Goal: Task Accomplishment & Management: Use online tool/utility

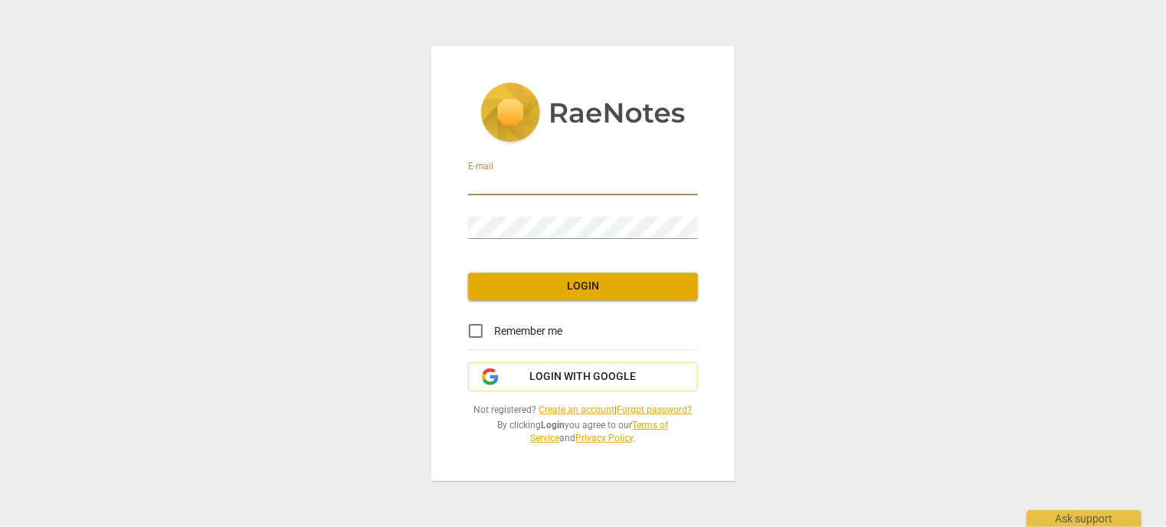
click at [496, 181] on input "email" at bounding box center [583, 184] width 230 height 22
type input "bhill0113@gmail.com"
click at [698, 217] on div at bounding box center [698, 217] width 0 height 0
click at [569, 381] on span "Login with Google" at bounding box center [583, 376] width 106 height 15
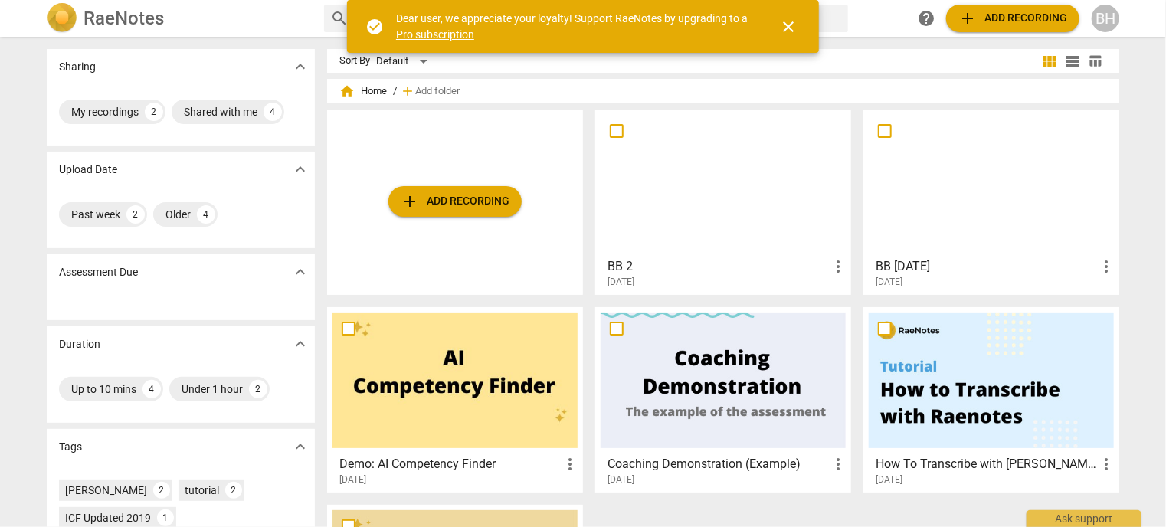
click at [784, 30] on span "close" at bounding box center [788, 27] width 18 height 18
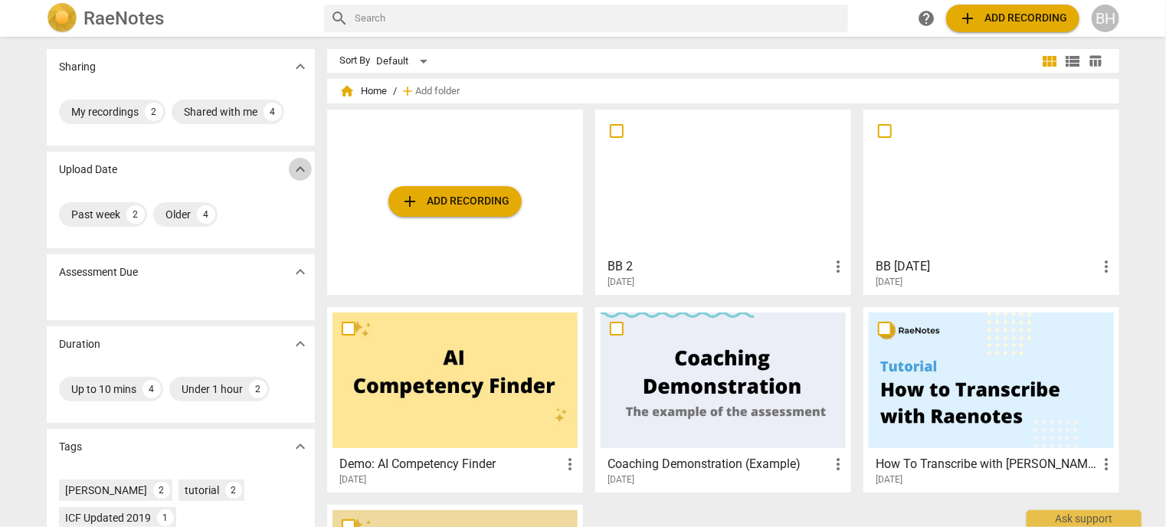
click at [295, 174] on span "expand_more" at bounding box center [300, 169] width 18 height 18
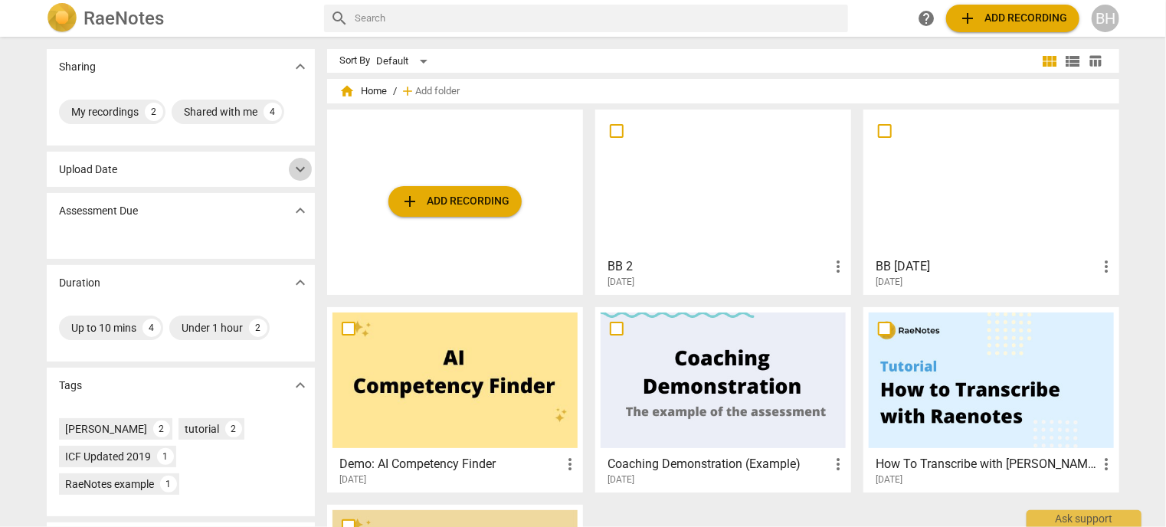
click at [294, 173] on span "expand_more" at bounding box center [300, 169] width 18 height 18
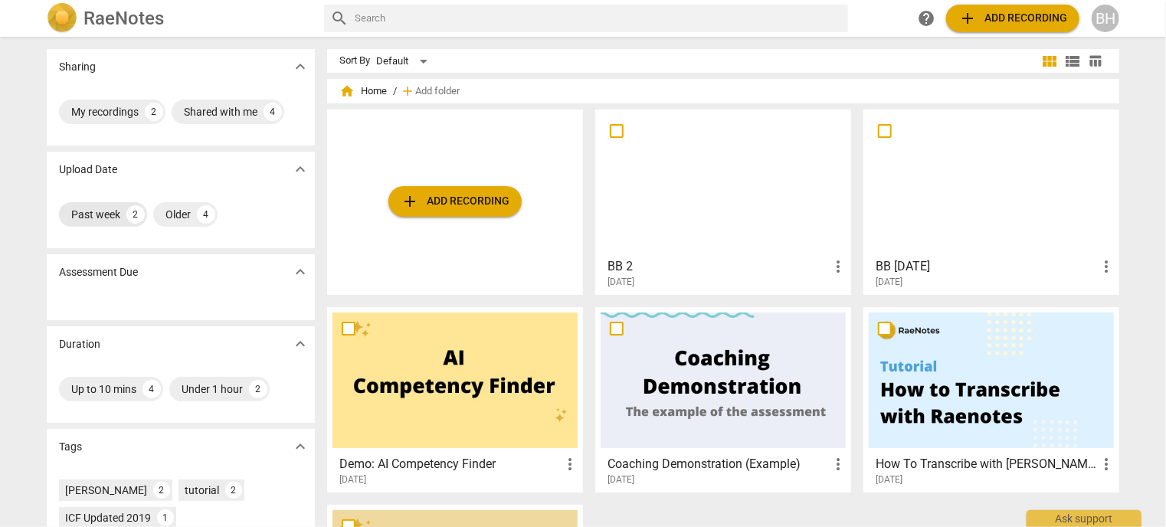
click at [113, 214] on div "Past week" at bounding box center [95, 214] width 49 height 15
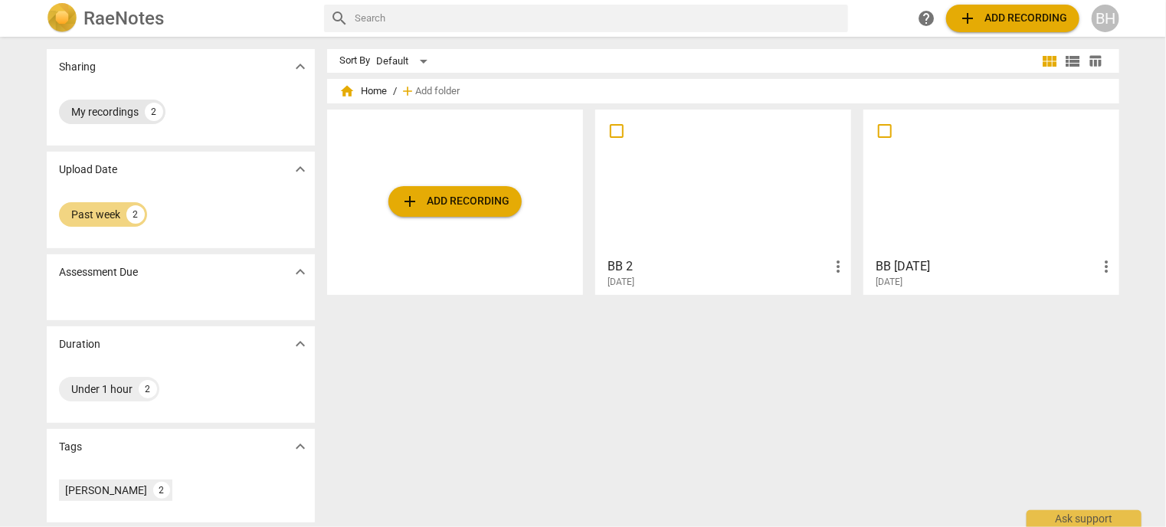
click at [116, 115] on div "My recordings" at bounding box center [104, 111] width 67 height 15
click at [717, 214] on div at bounding box center [723, 183] width 245 height 136
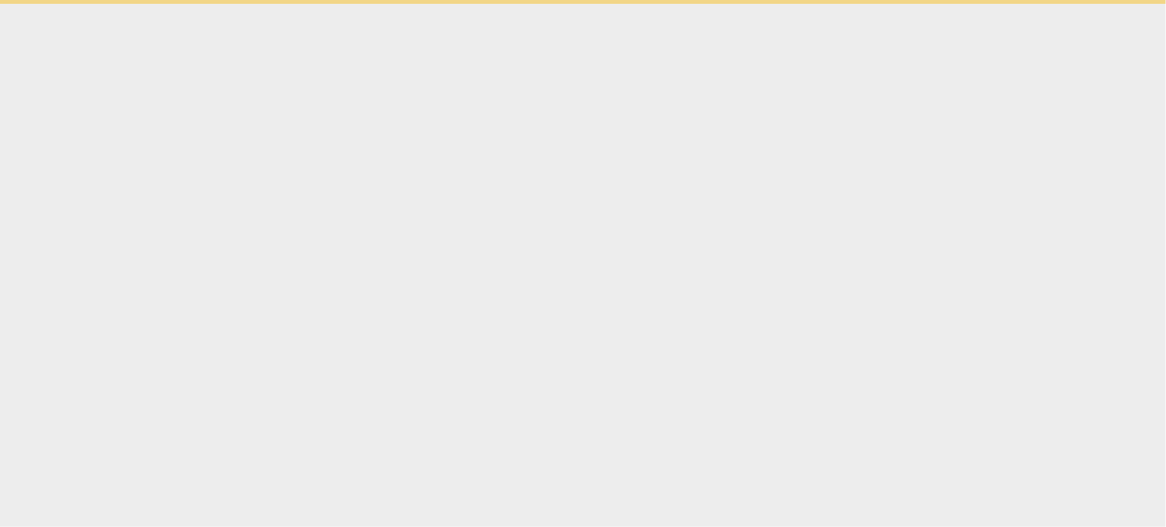
click at [717, 4] on html "Ask support" at bounding box center [583, 2] width 1166 height 4
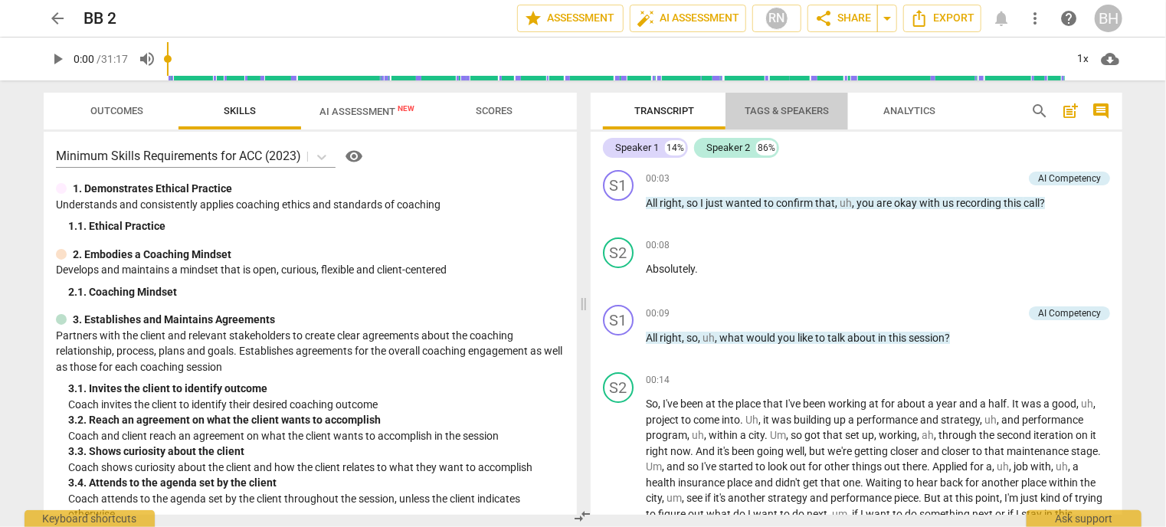
click at [774, 110] on span "Tags & Speakers" at bounding box center [787, 110] width 84 height 11
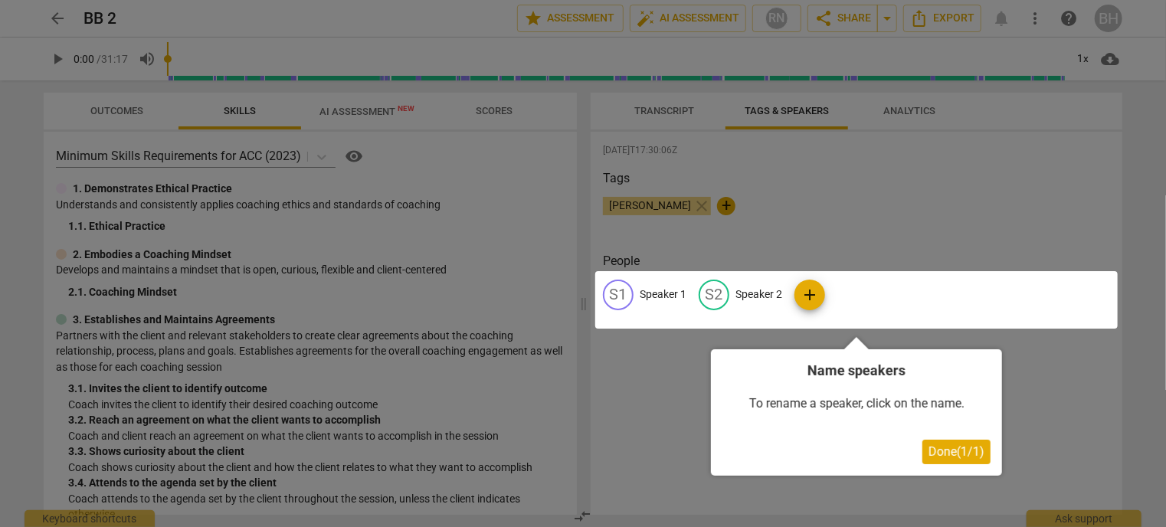
click at [958, 447] on span "Done ( 1 / 1 )" at bounding box center [956, 451] width 56 height 15
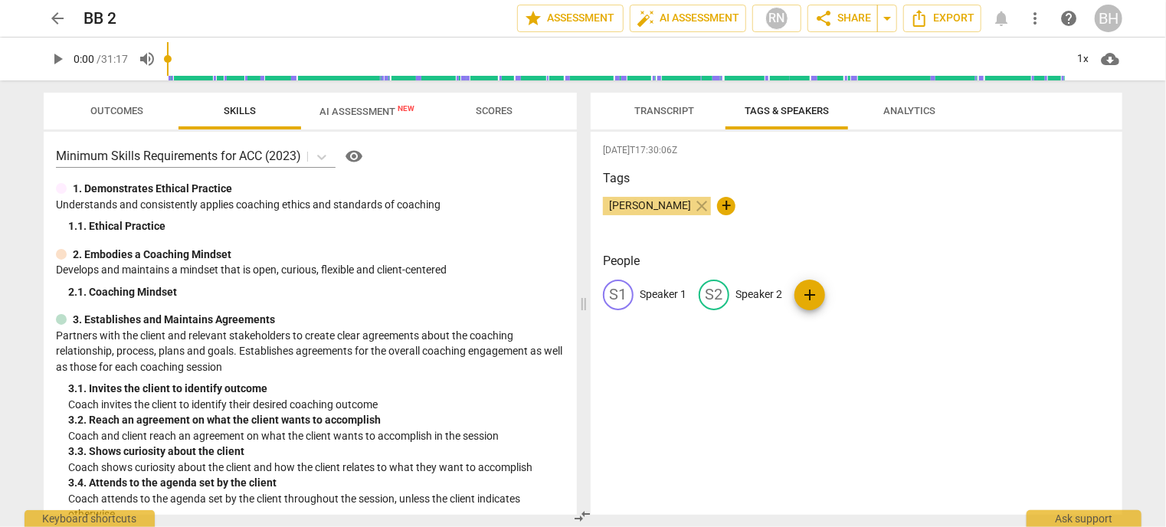
click at [898, 109] on span "Analytics" at bounding box center [909, 110] width 52 height 11
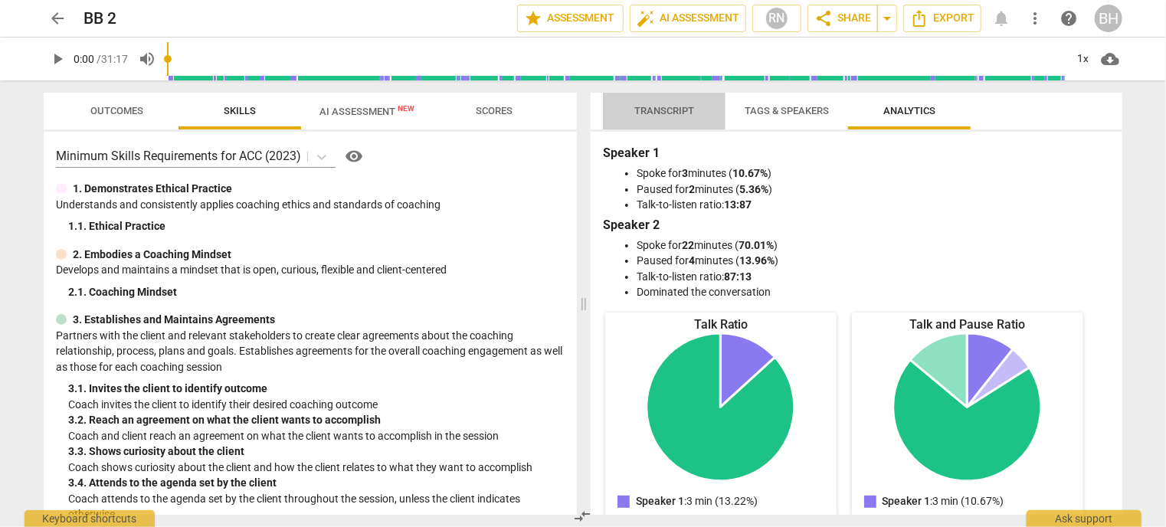
click at [650, 118] on span "Transcript" at bounding box center [664, 111] width 97 height 21
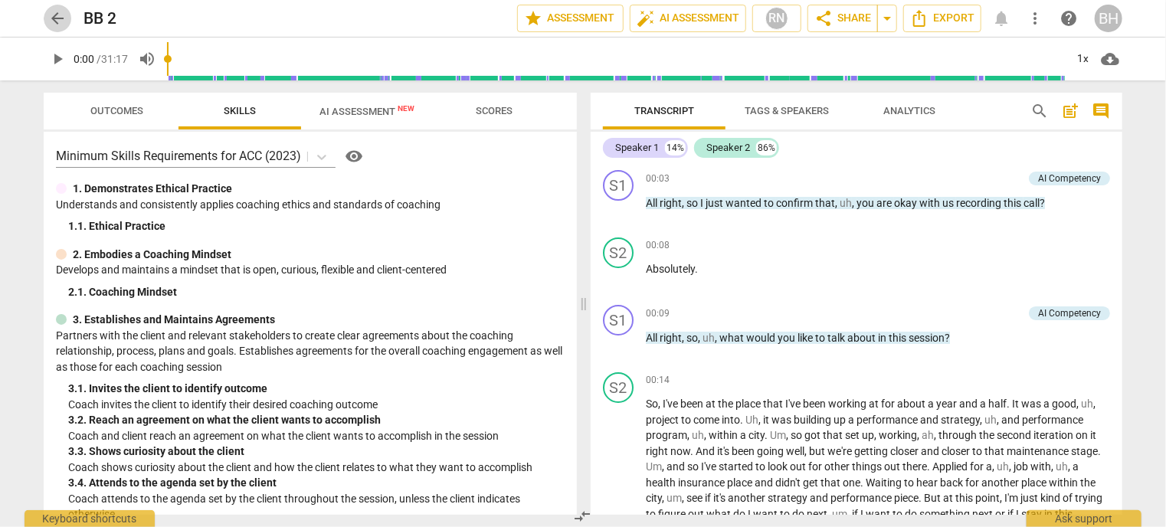
click at [52, 15] on span "arrow_back" at bounding box center [57, 18] width 18 height 18
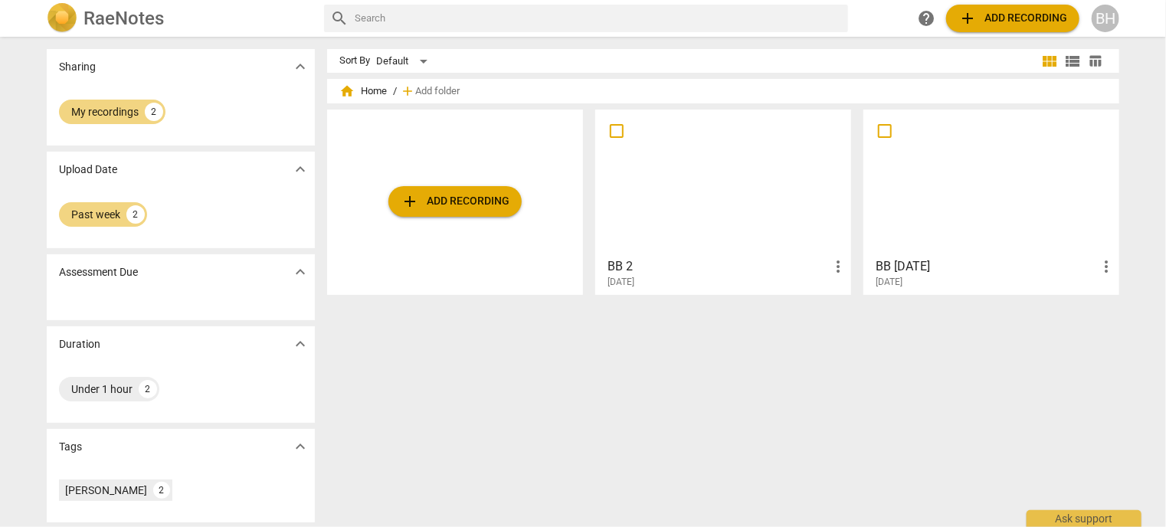
click at [994, 169] on div at bounding box center [991, 183] width 245 height 136
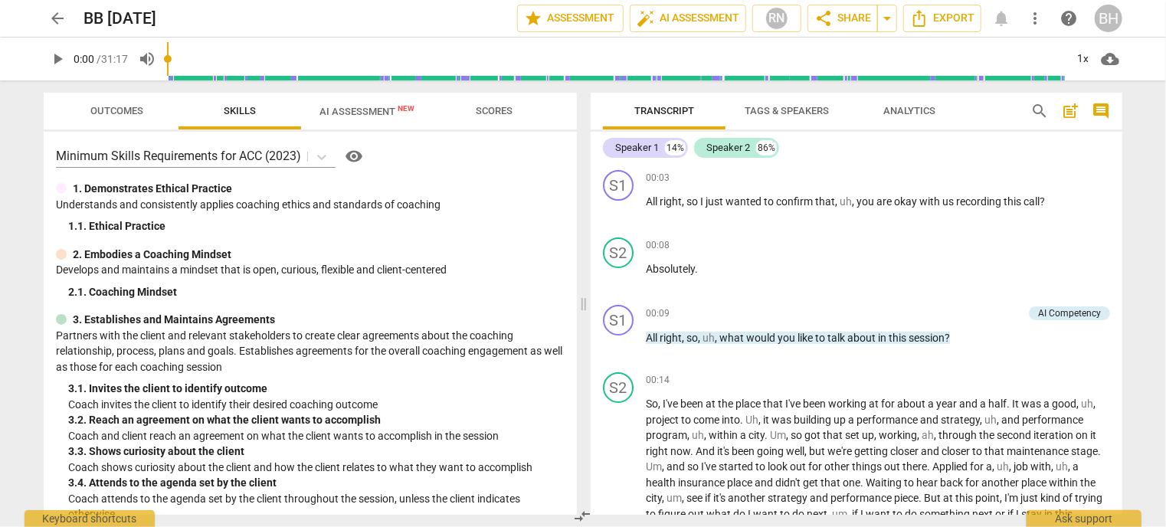
click at [57, 16] on span "arrow_back" at bounding box center [57, 18] width 18 height 18
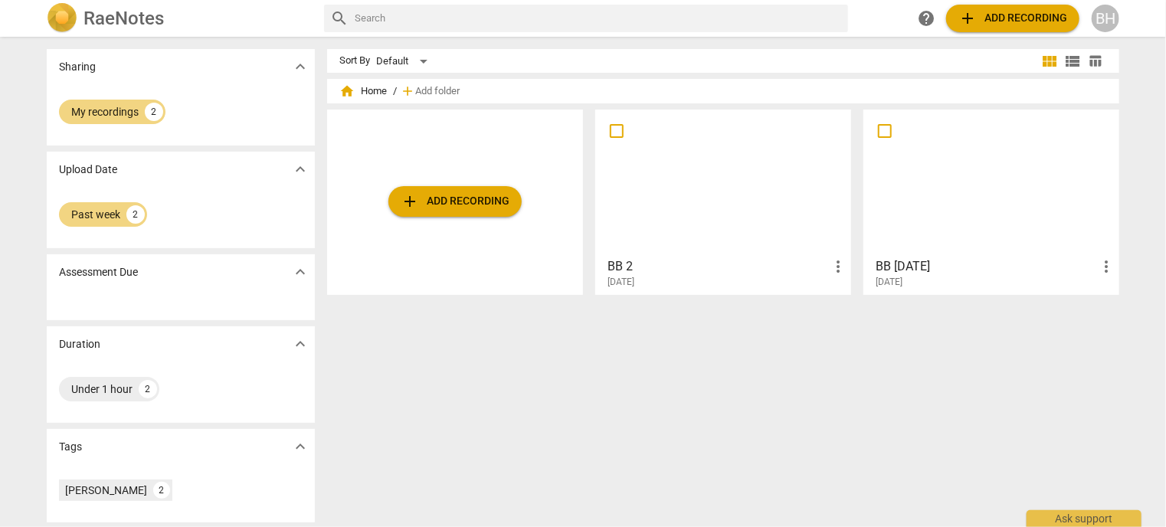
click at [656, 175] on div at bounding box center [723, 183] width 245 height 136
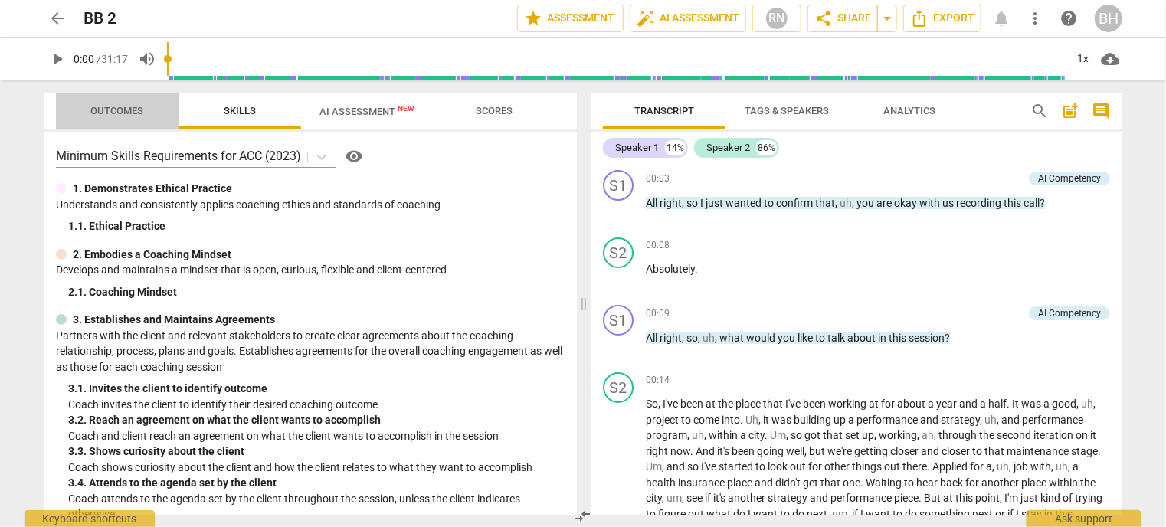
click at [122, 102] on span "Outcomes" at bounding box center [118, 111] width 90 height 21
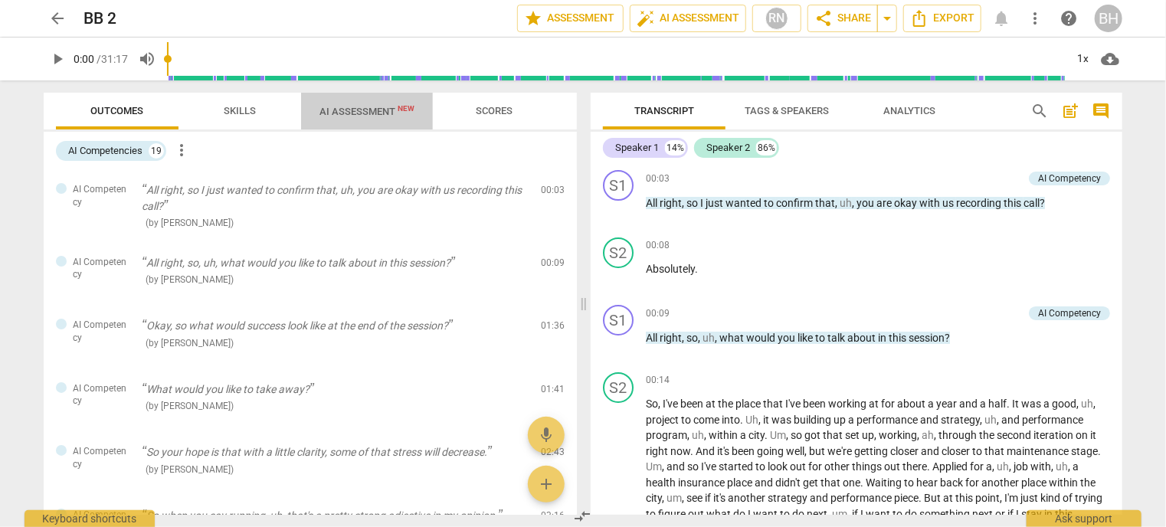
click at [369, 107] on span "AI Assessment New" at bounding box center [366, 111] width 95 height 11
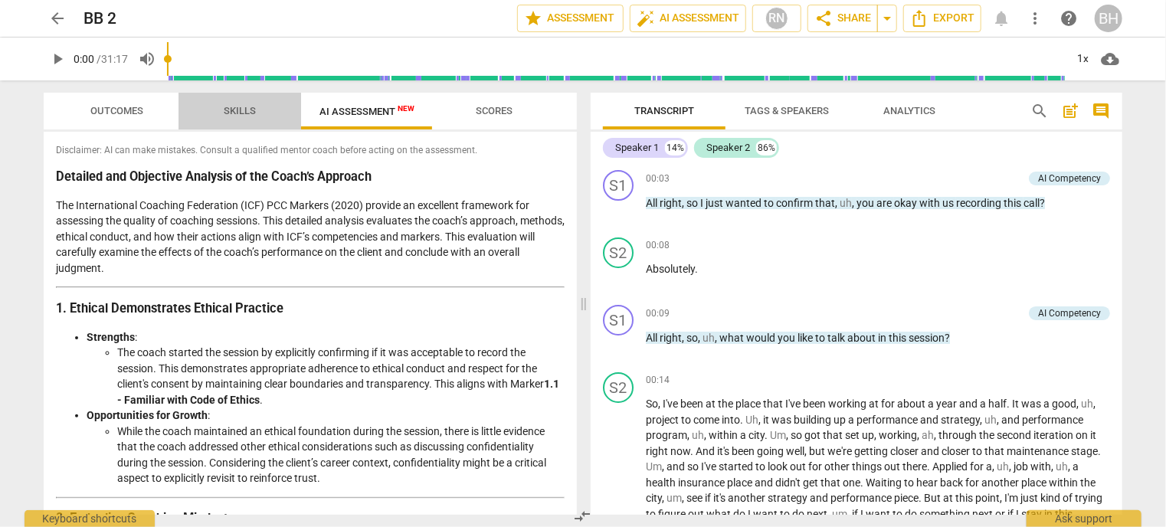
click at [234, 113] on span "Skills" at bounding box center [240, 110] width 32 height 11
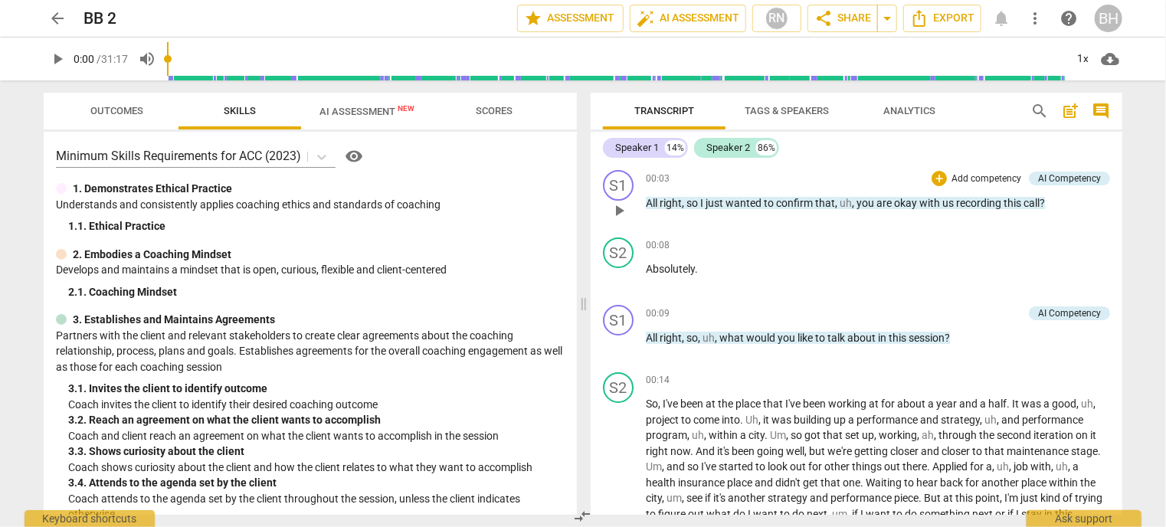
click at [954, 183] on p "Add competency" at bounding box center [986, 179] width 73 height 14
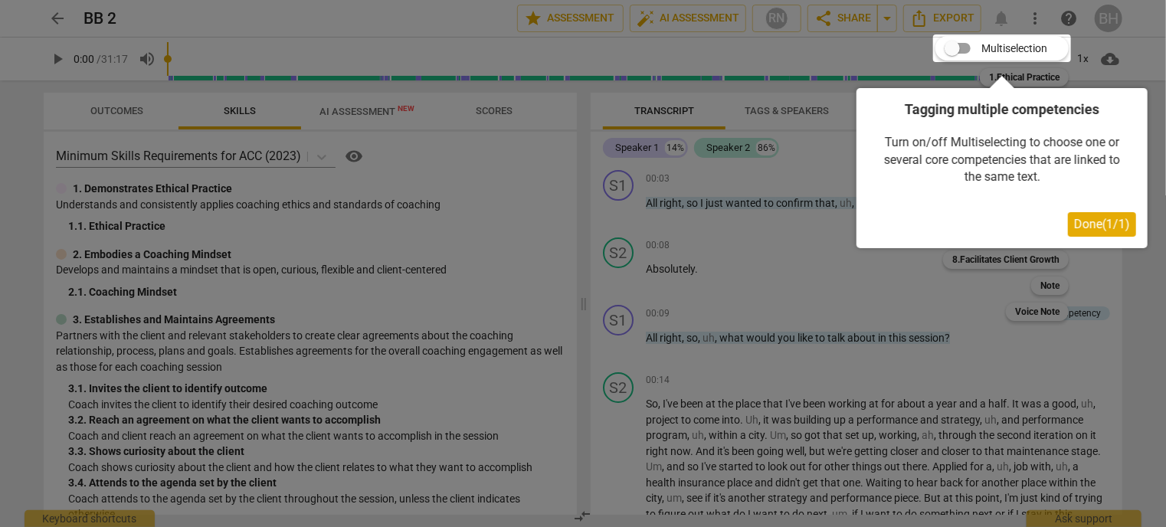
click at [958, 51] on div at bounding box center [1002, 48] width 138 height 28
click at [1098, 225] on span "Done ( 1 / 1 )" at bounding box center [1102, 224] width 56 height 15
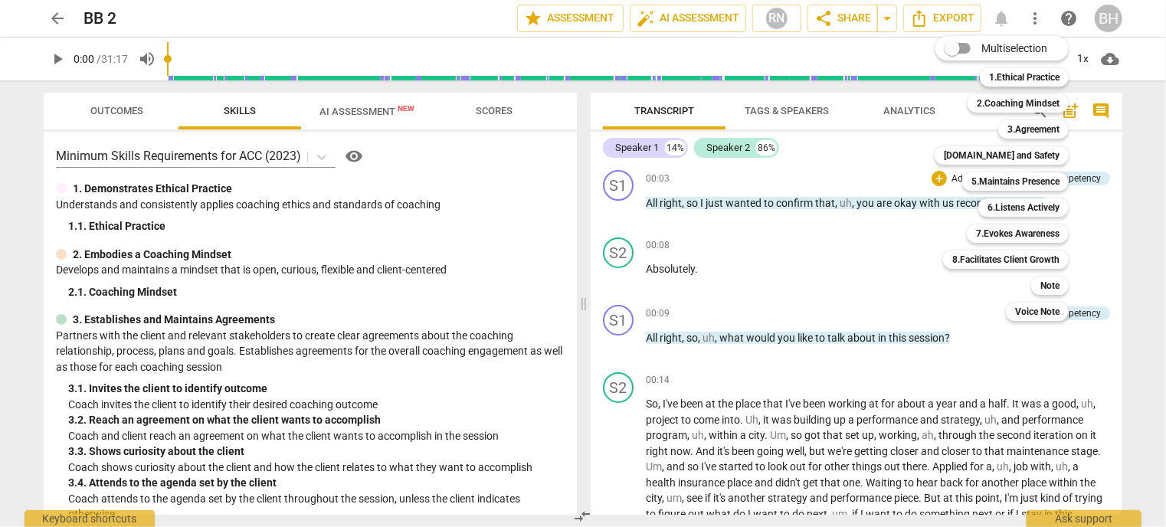
click at [965, 46] on input "Multiselection" at bounding box center [952, 48] width 37 height 37
checkbox input "true"
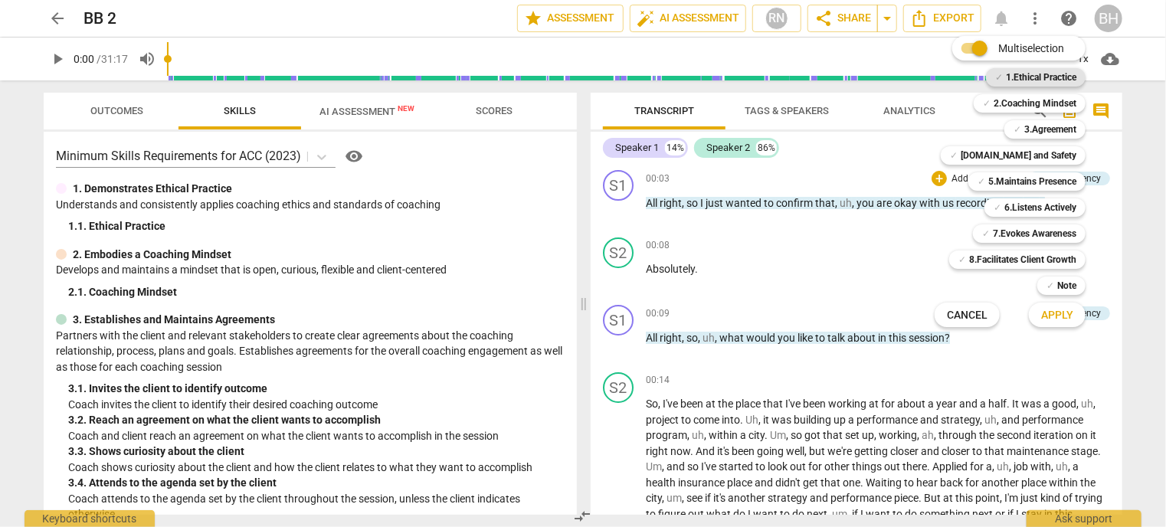
click at [1032, 80] on b "1.Ethical Practice" at bounding box center [1041, 77] width 70 height 18
click at [1055, 312] on span "Apply" at bounding box center [1057, 315] width 32 height 15
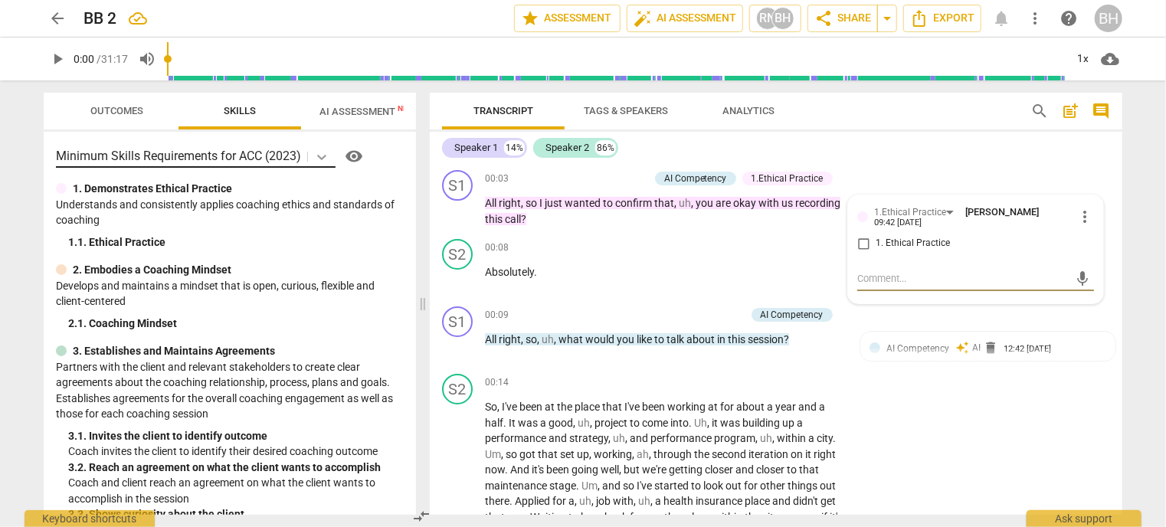
click at [322, 156] on icon at bounding box center [321, 157] width 9 height 5
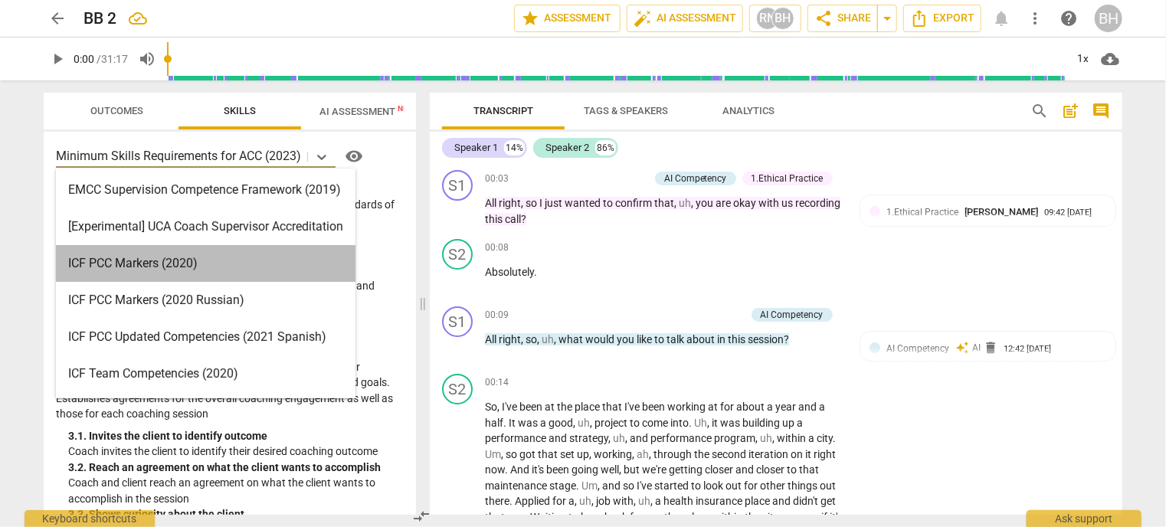
click at [192, 266] on div "ICF PCC Markers (2020)" at bounding box center [206, 263] width 300 height 37
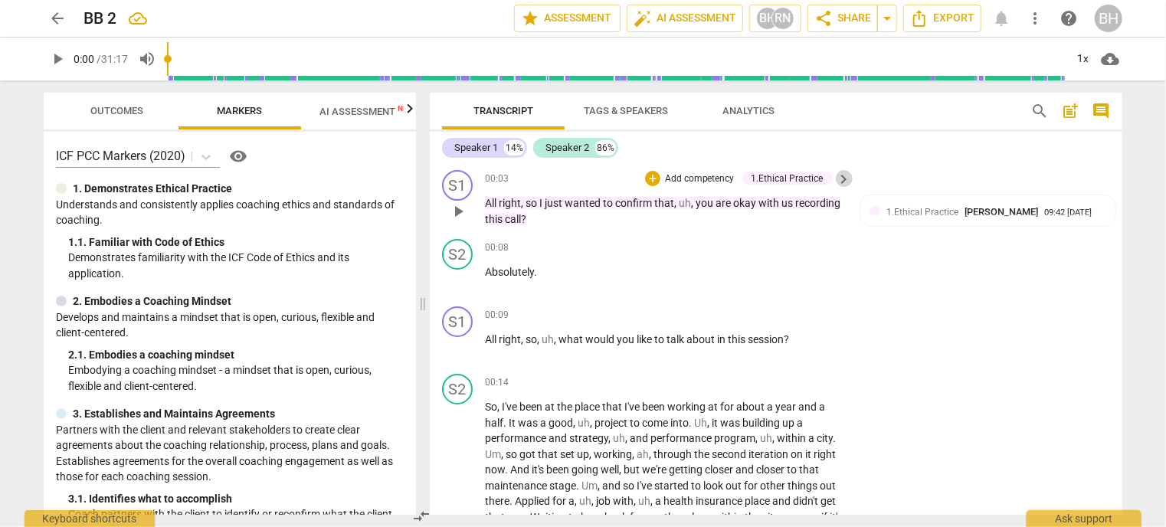
click at [843, 178] on span "keyboard_arrow_right" at bounding box center [844, 179] width 18 height 18
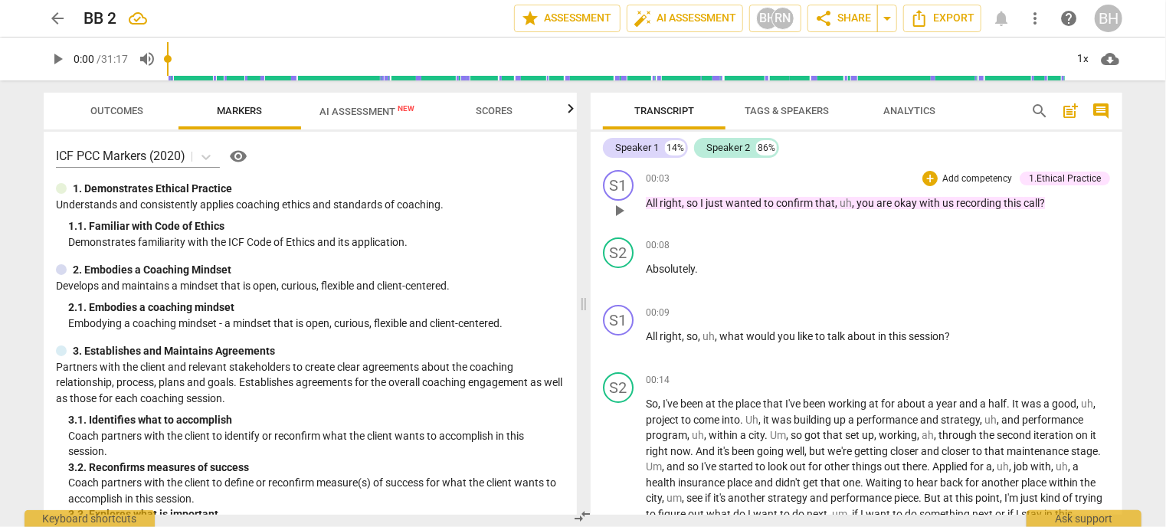
click at [1059, 179] on div "1.Ethical Practice" at bounding box center [1065, 179] width 72 height 14
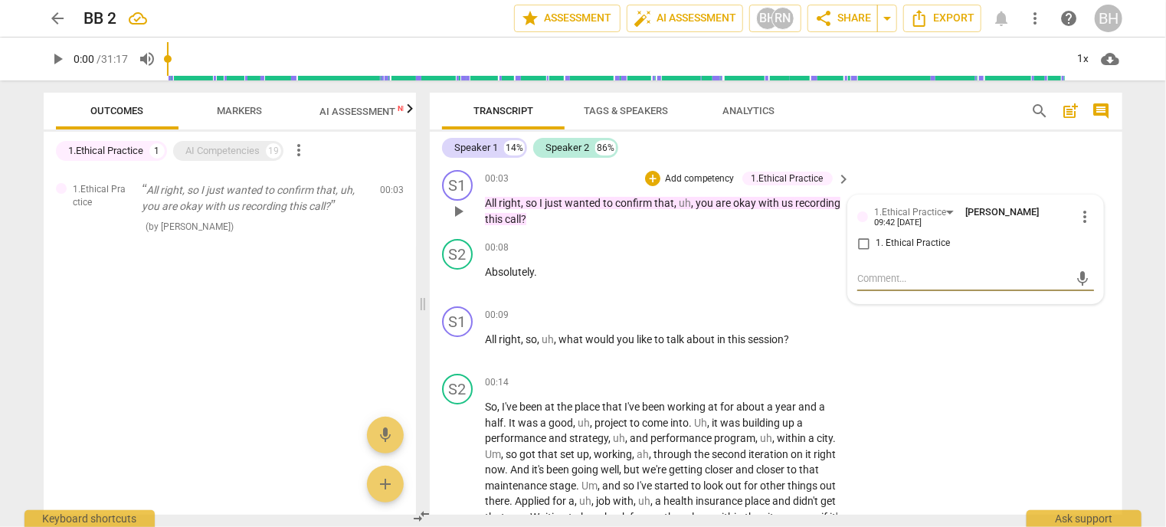
click at [1082, 214] on span "more_vert" at bounding box center [1085, 217] width 18 height 18
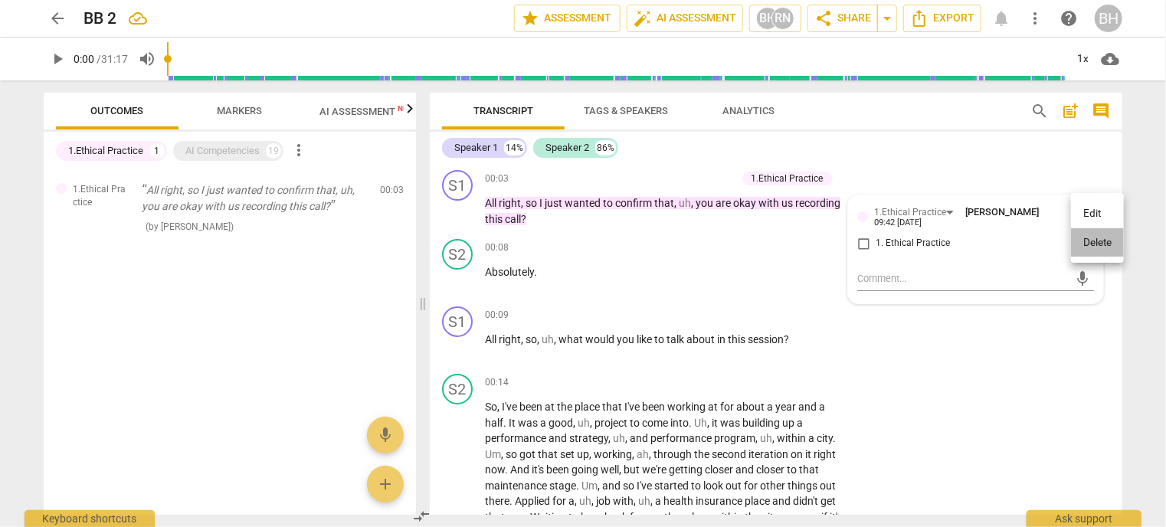
click at [1100, 248] on li "Delete" at bounding box center [1097, 242] width 53 height 29
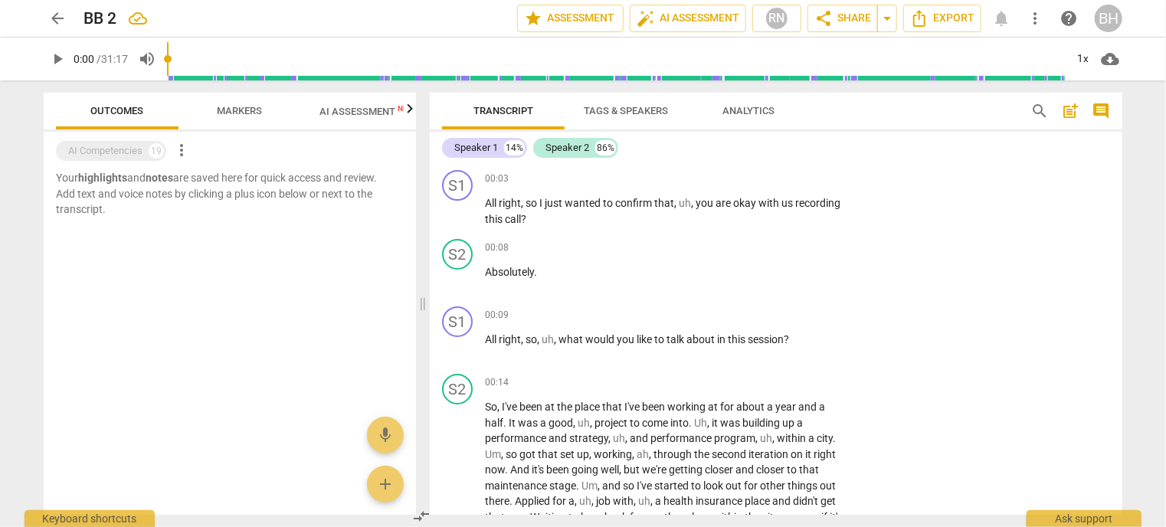
click at [356, 113] on span "AI Assessment New" at bounding box center [366, 111] width 95 height 11
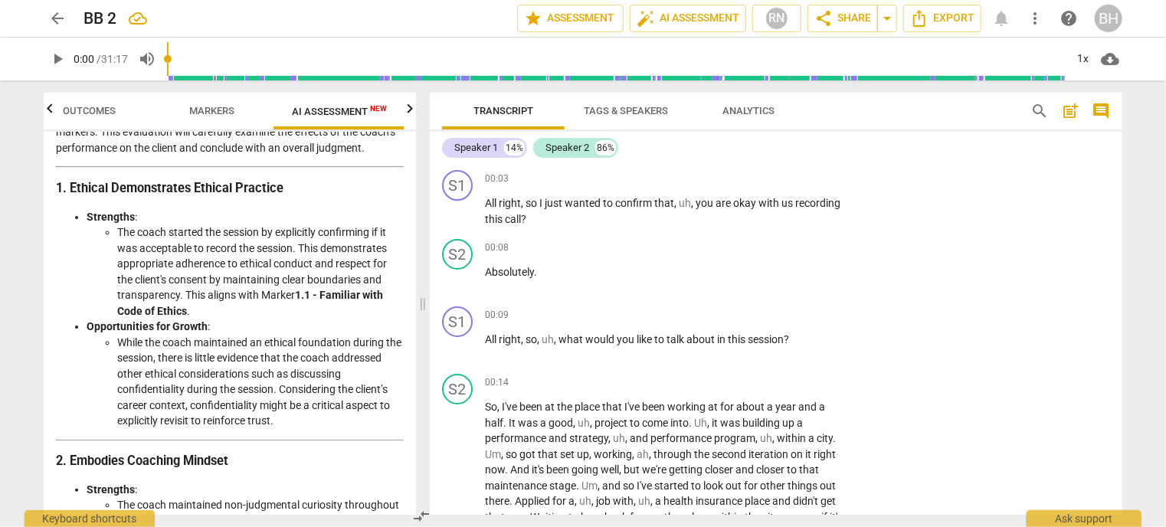
scroll to position [153, 0]
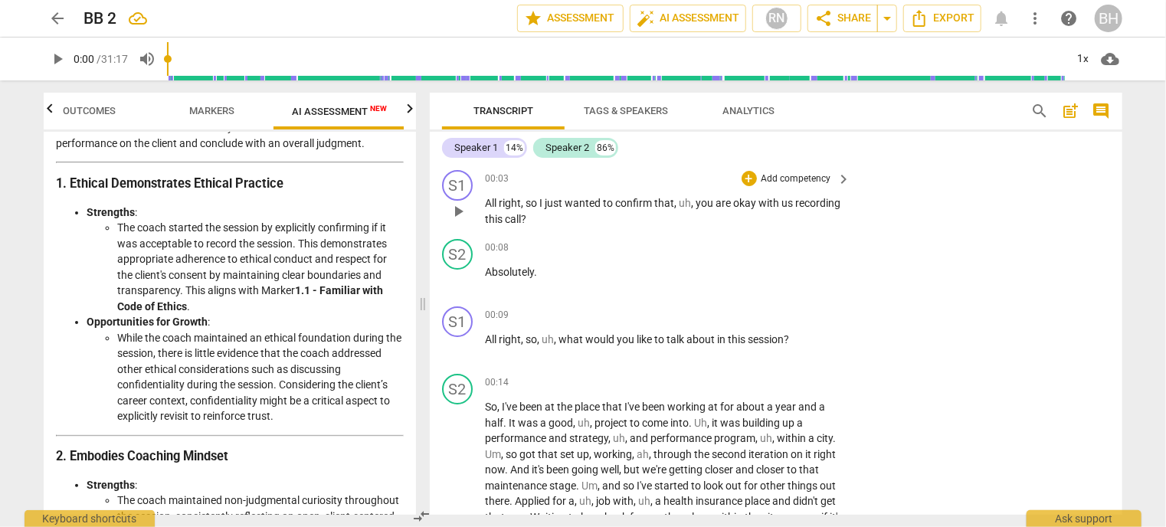
click at [765, 174] on p "Add competency" at bounding box center [796, 179] width 73 height 14
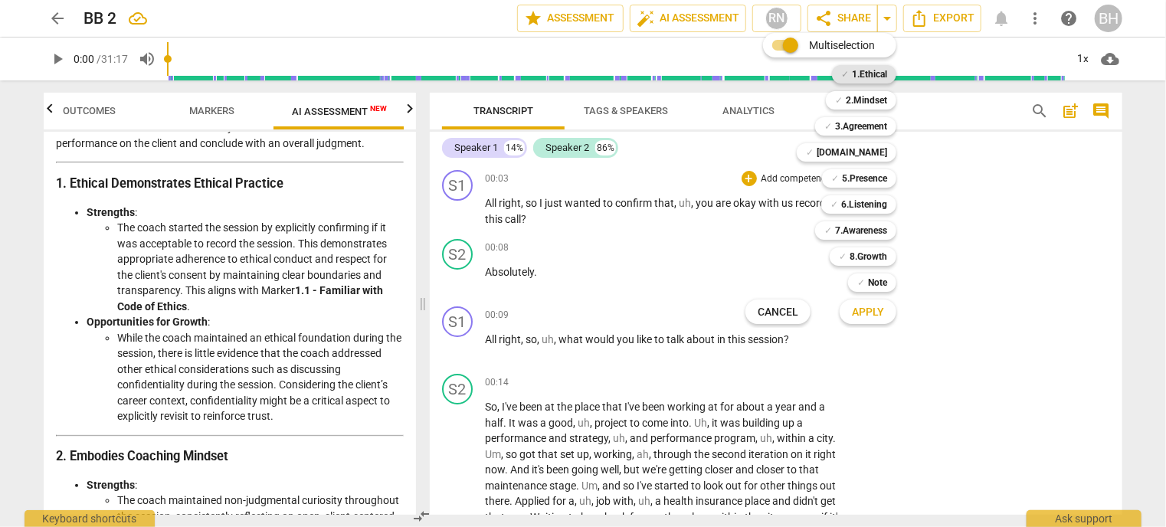
click at [861, 76] on b "1.Ethical" at bounding box center [869, 74] width 35 height 18
click at [872, 312] on span "Apply" at bounding box center [868, 312] width 32 height 15
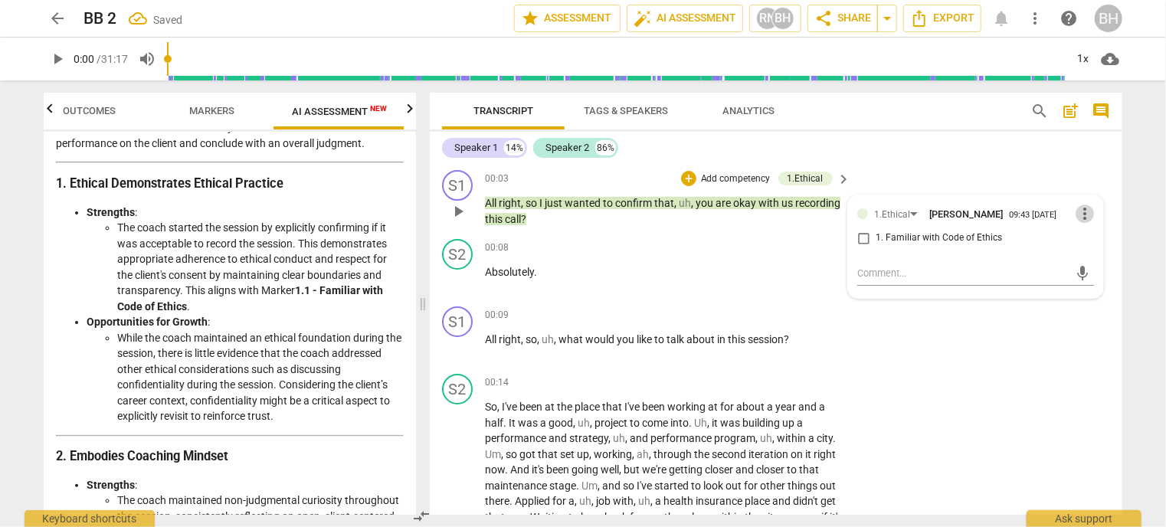
click at [1076, 210] on span "more_vert" at bounding box center [1085, 214] width 18 height 18
click at [909, 275] on div at bounding box center [583, 263] width 1166 height 527
click at [860, 237] on input "1. Familiar with Code of Ethics" at bounding box center [863, 238] width 25 height 18
click at [861, 241] on input "1. Familiar with Code of Ethics" at bounding box center [863, 238] width 25 height 18
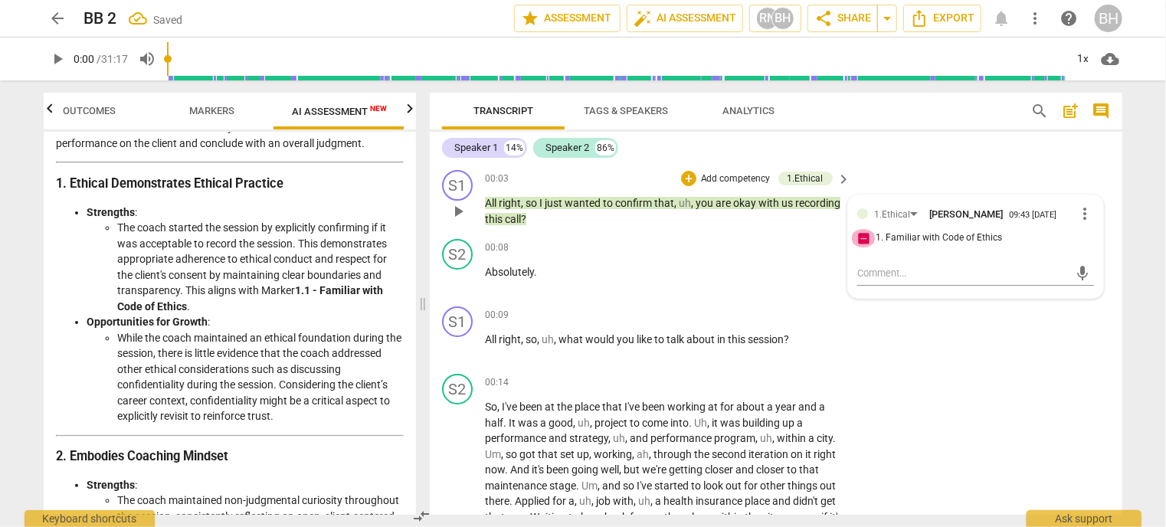
checkbox input "false"
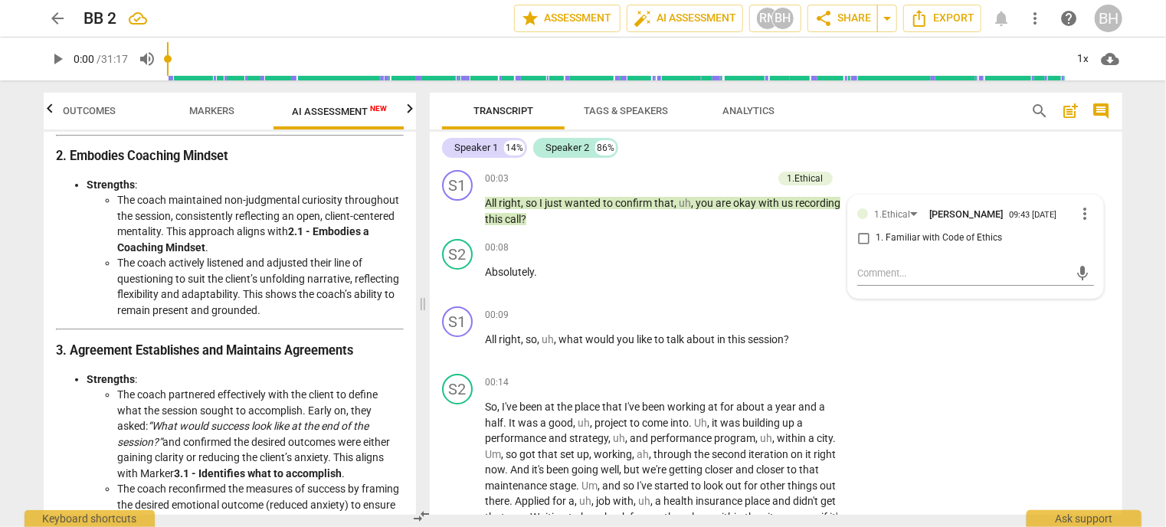
scroll to position [460, 0]
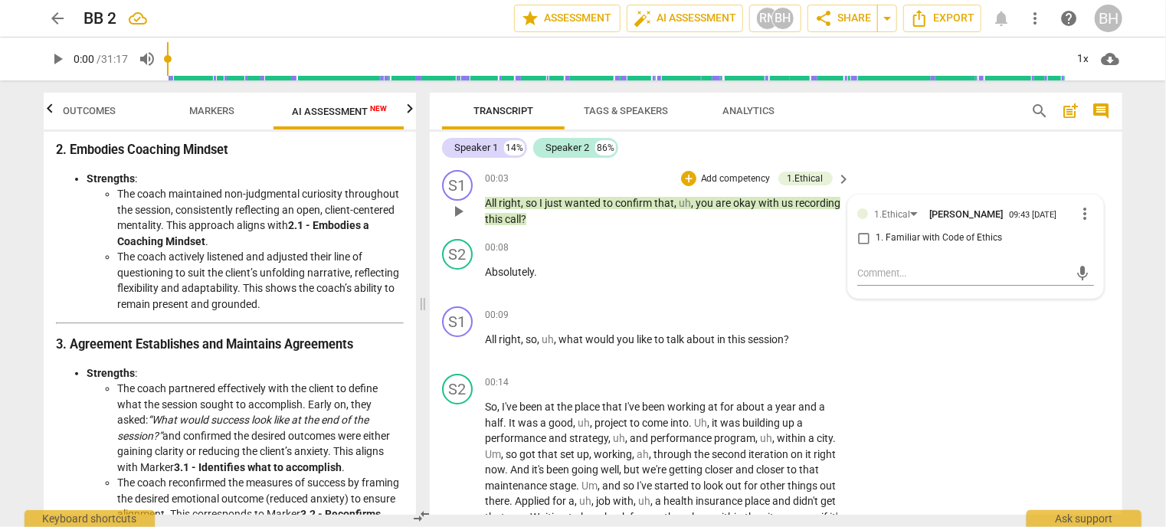
click at [1082, 190] on div "S1 play_arrow pause 00:03 + Add competency 1.Ethical keyboard_arrow_right All r…" at bounding box center [776, 198] width 692 height 69
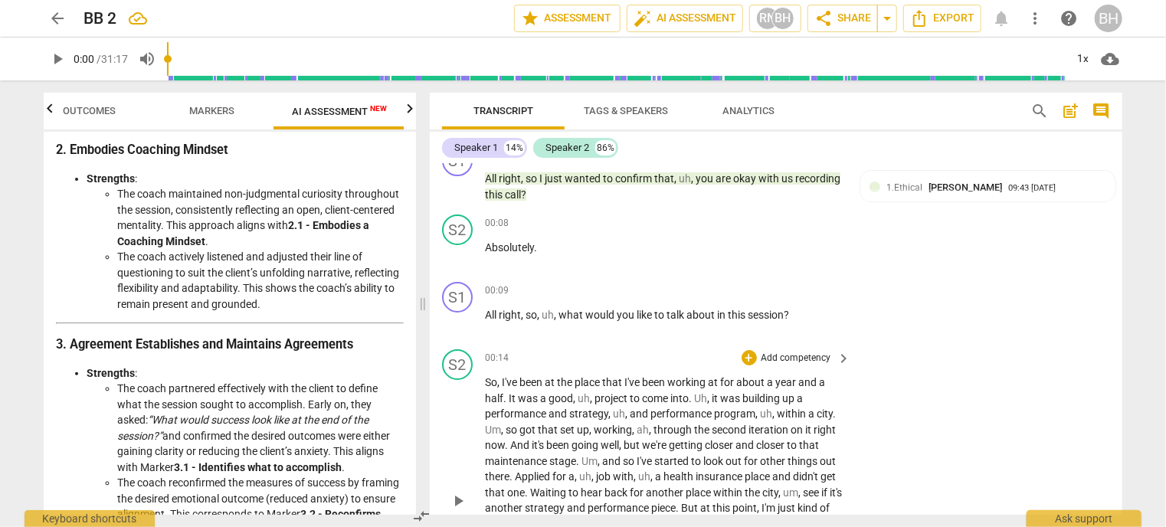
scroll to position [0, 0]
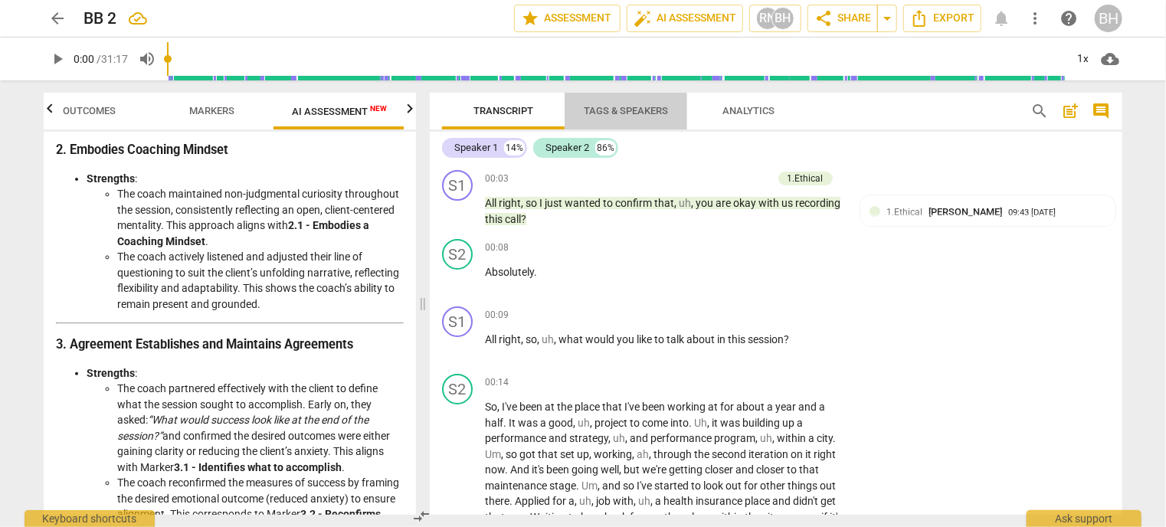
click at [614, 110] on span "Tags & Speakers" at bounding box center [626, 110] width 84 height 11
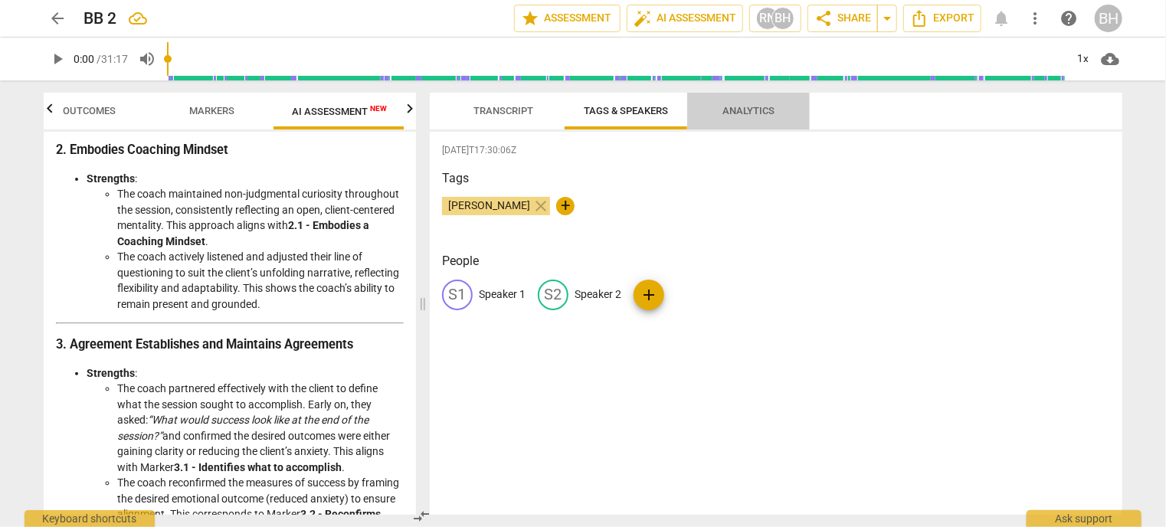
click at [744, 113] on span "Analytics" at bounding box center [748, 110] width 52 height 11
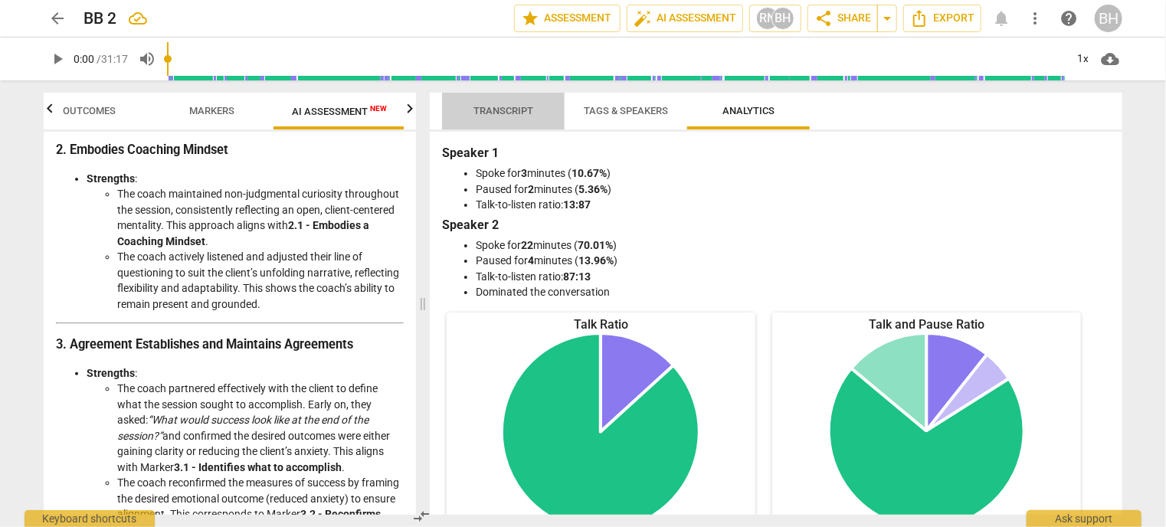
click at [509, 113] on span "Transcript" at bounding box center [503, 110] width 60 height 11
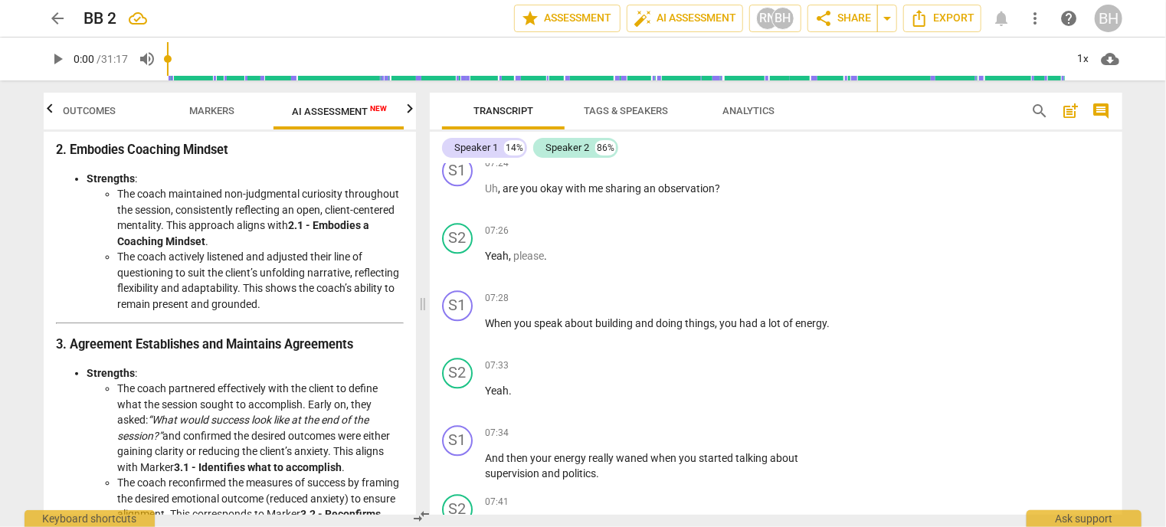
scroll to position [1838, 0]
click at [61, 18] on span "arrow_back" at bounding box center [57, 18] width 18 height 18
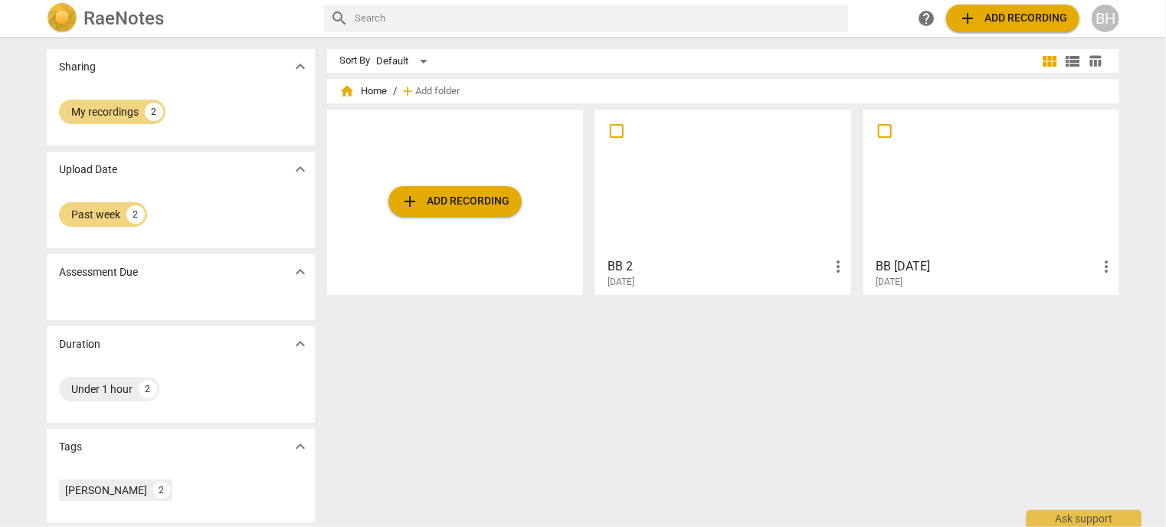
click at [909, 189] on div at bounding box center [991, 183] width 245 height 136
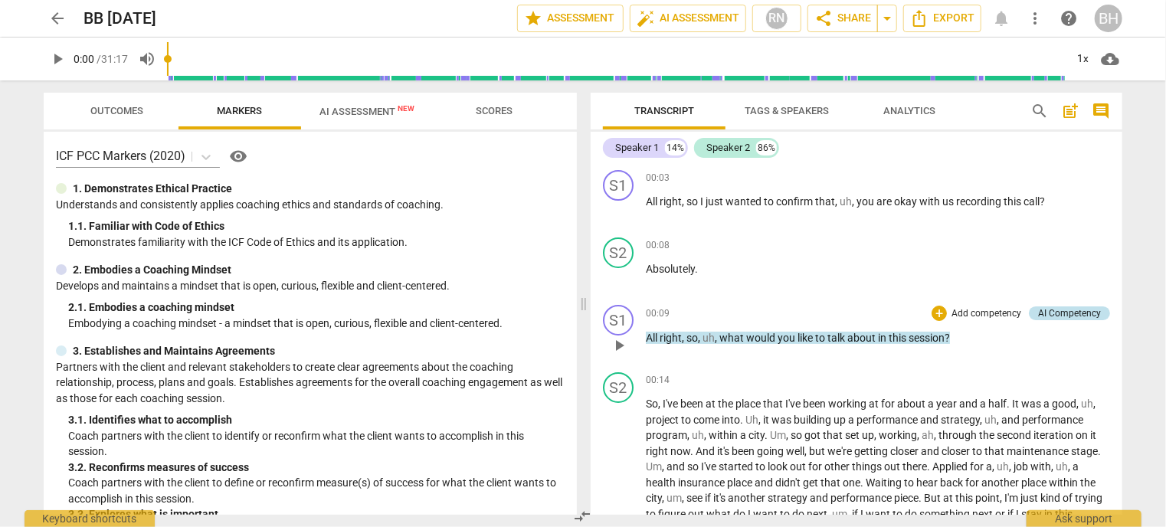
click at [1069, 312] on div "AI Competency" at bounding box center [1069, 313] width 63 height 14
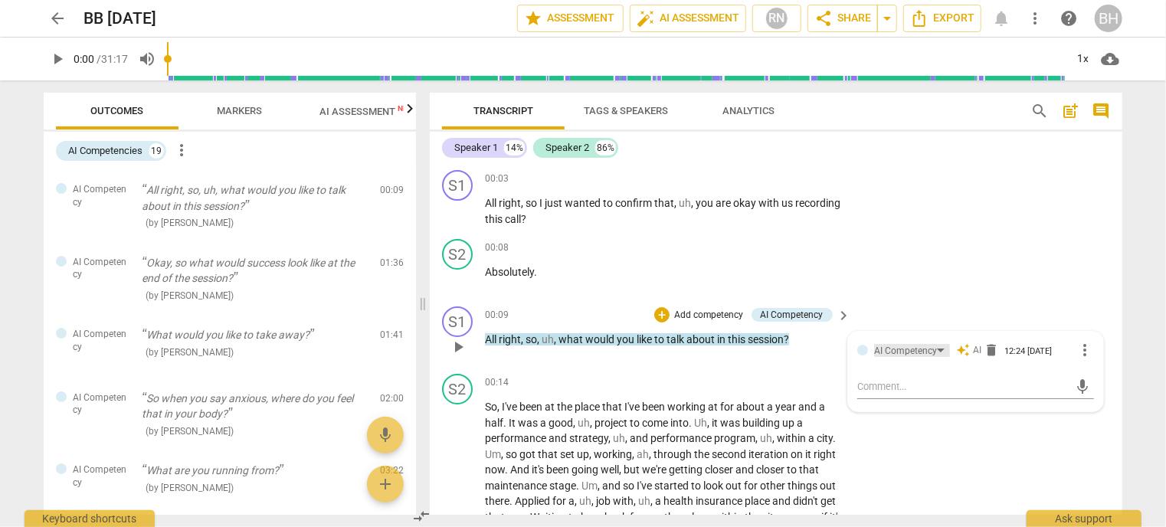
click at [936, 352] on div "AI Competency" at bounding box center [912, 350] width 76 height 13
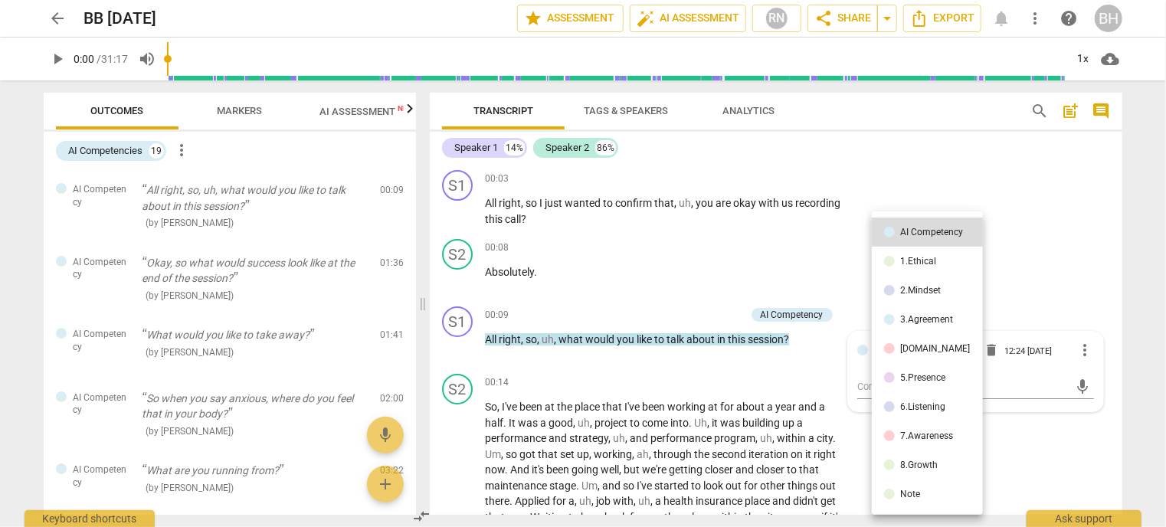
click at [1082, 308] on div at bounding box center [583, 263] width 1166 height 527
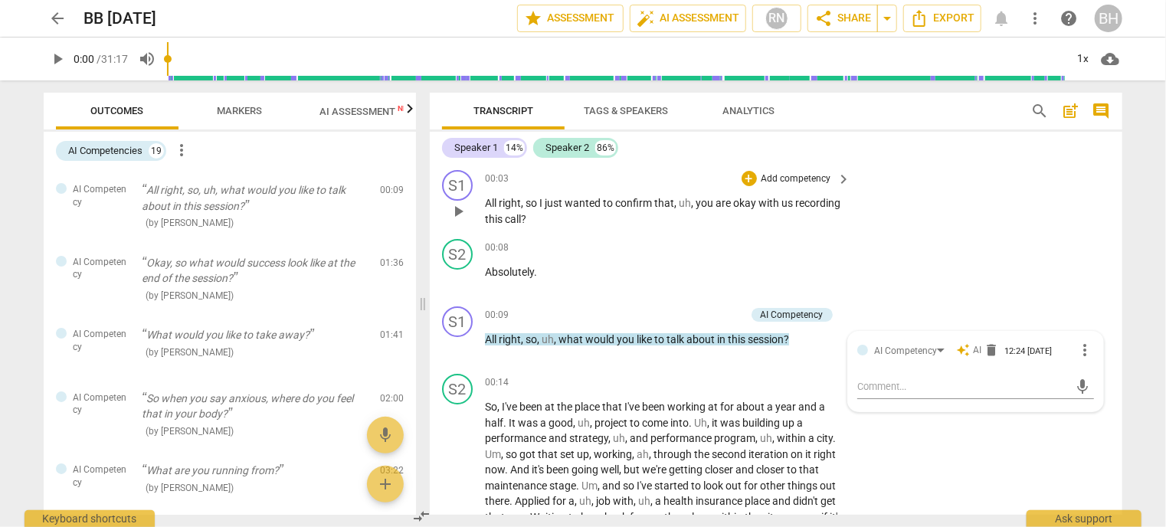
click at [800, 179] on p "Add competency" at bounding box center [796, 179] width 73 height 14
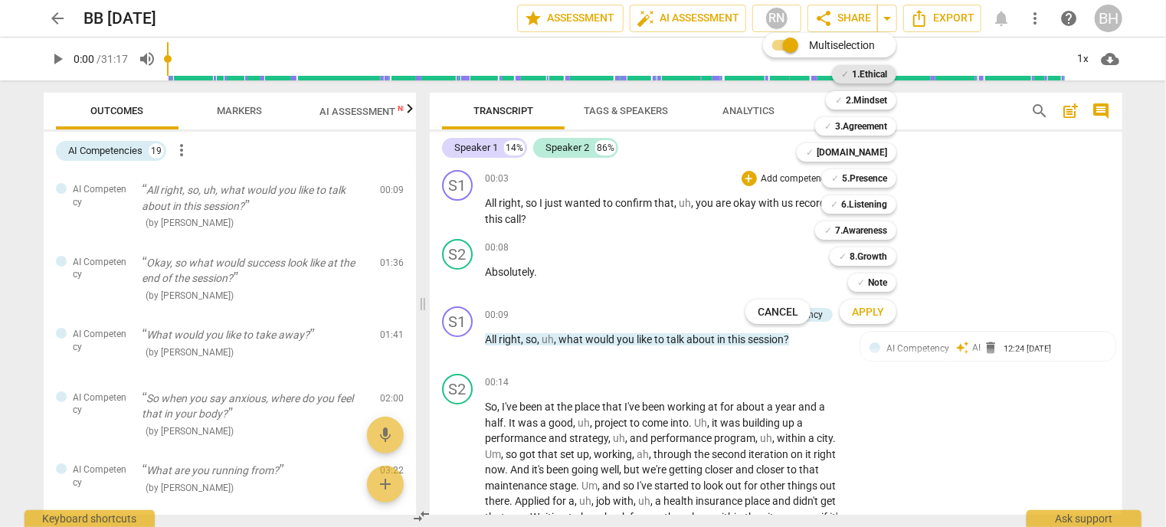
click at [875, 73] on b "1.Ethical" at bounding box center [869, 74] width 35 height 18
click at [868, 312] on span "Apply" at bounding box center [868, 312] width 32 height 15
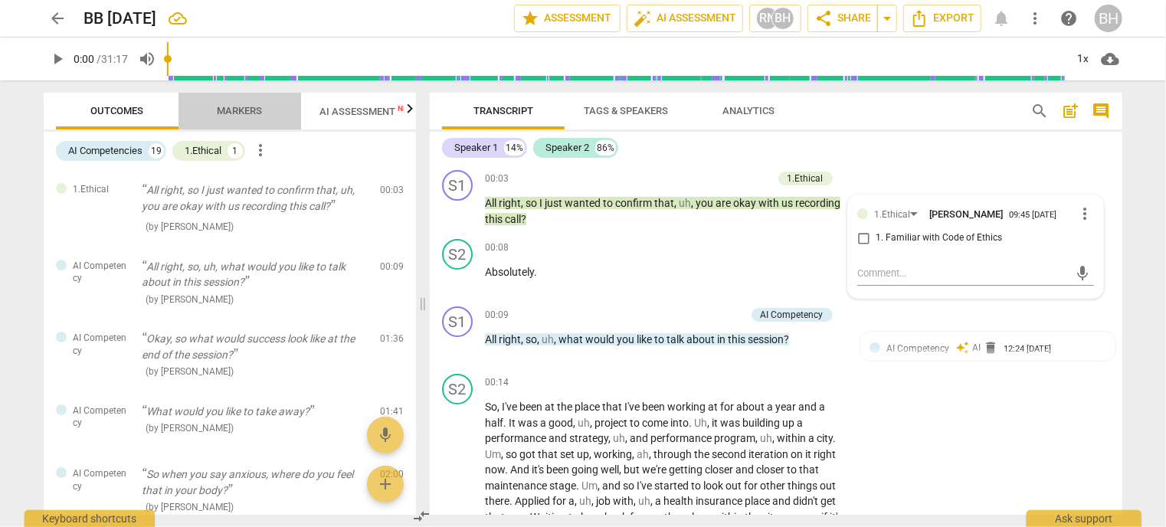
click at [232, 110] on span "Markers" at bounding box center [240, 110] width 45 height 11
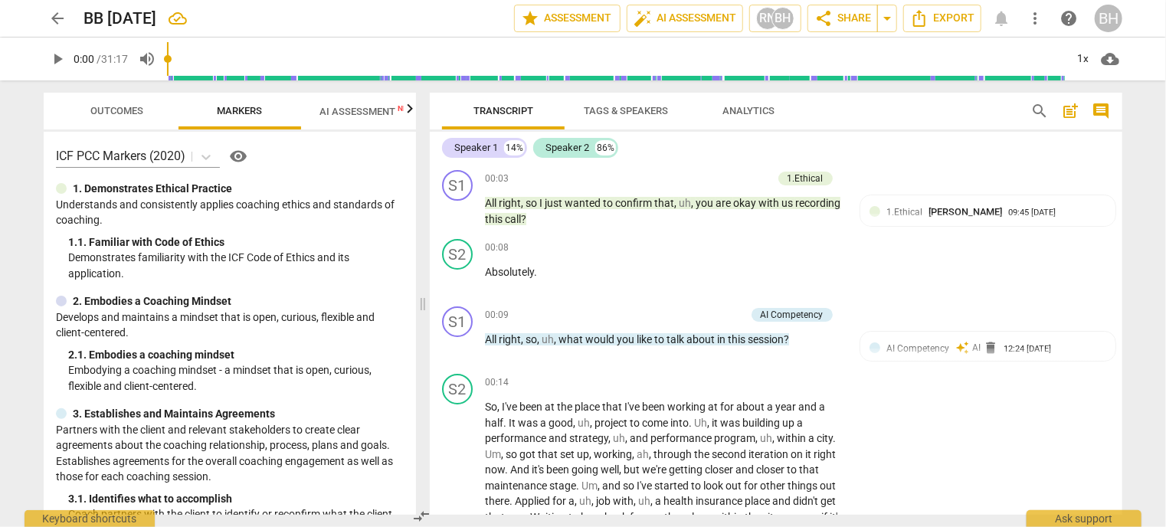
click at [342, 110] on span "AI Assessment New" at bounding box center [366, 111] width 95 height 11
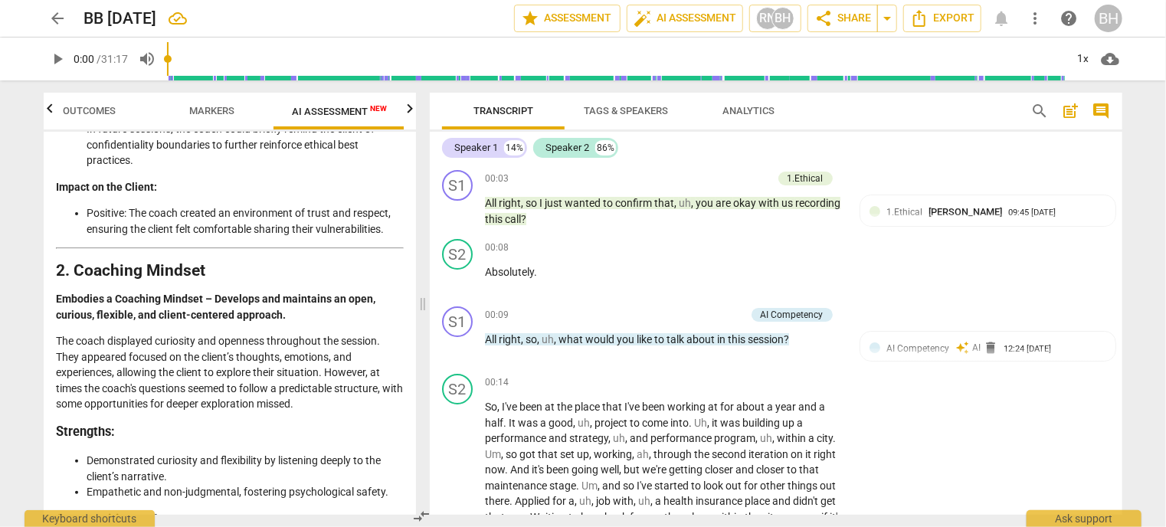
scroll to position [536, 0]
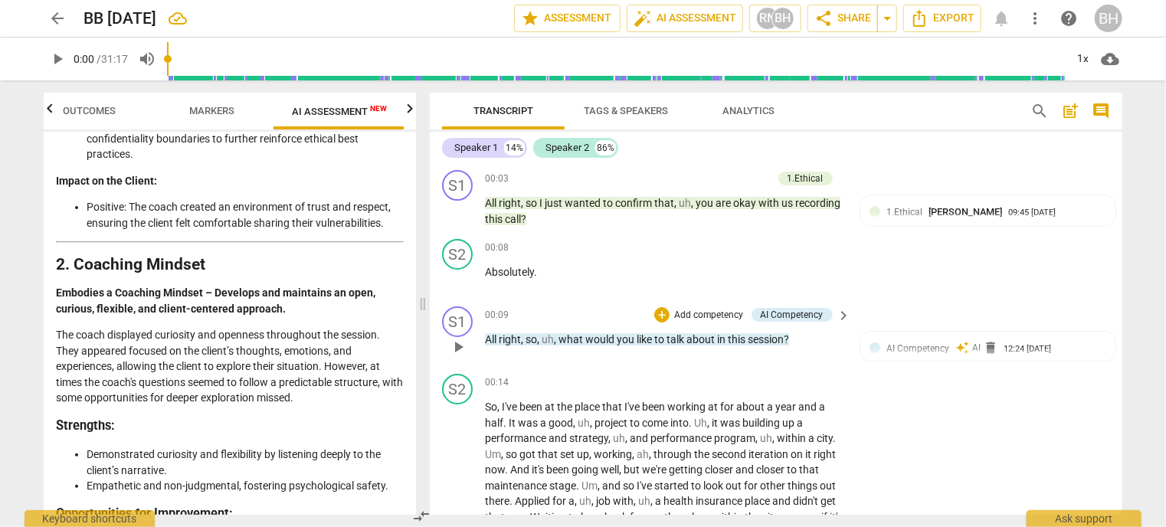
click at [701, 313] on p "Add competency" at bounding box center [709, 316] width 73 height 14
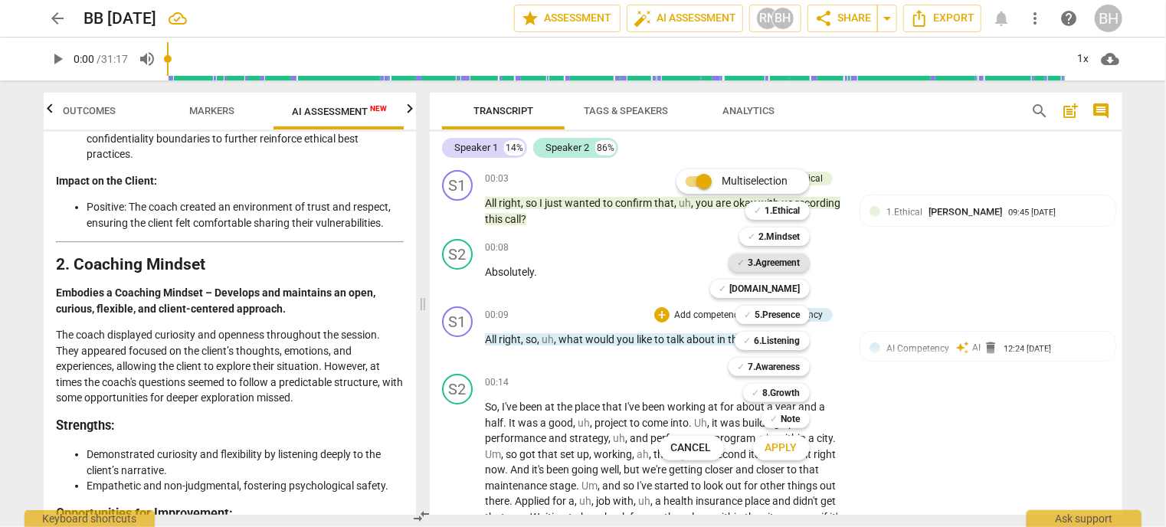
click at [768, 262] on b "3.Agreement" at bounding box center [774, 263] width 52 height 18
click at [781, 450] on span "Apply" at bounding box center [781, 447] width 32 height 15
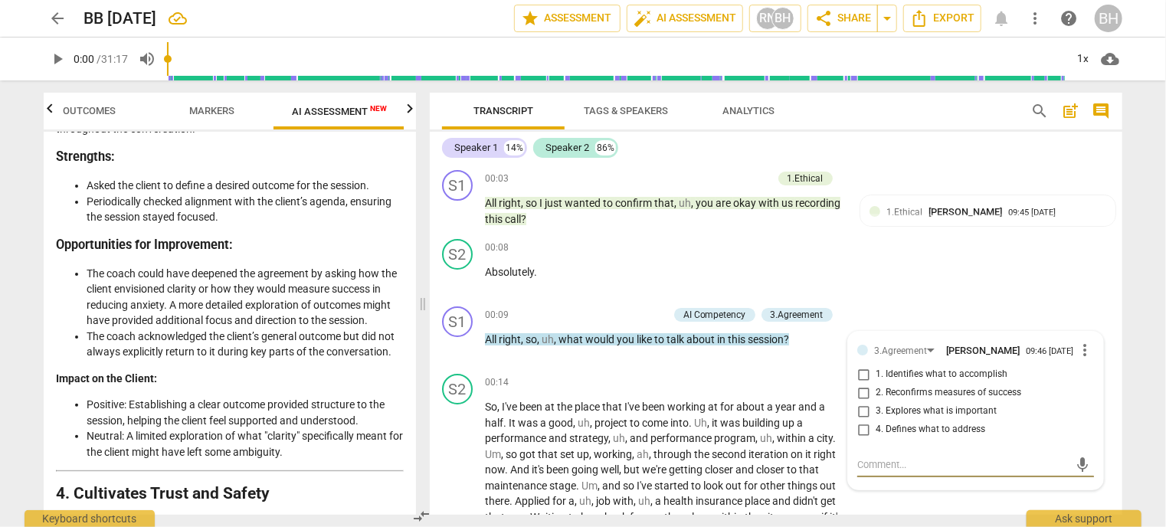
scroll to position [1379, 0]
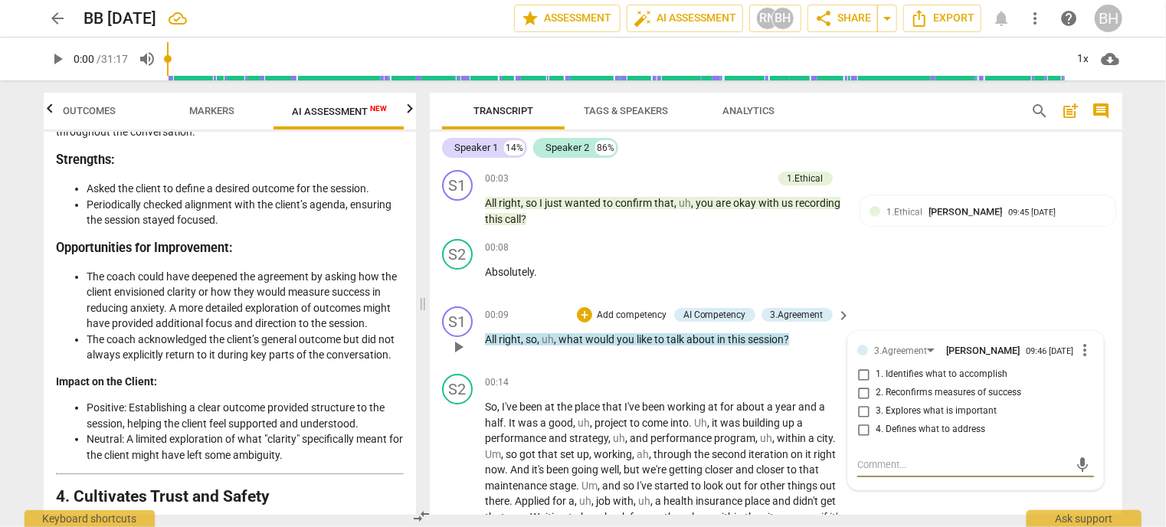
click at [859, 429] on input "4. Defines what to address" at bounding box center [863, 430] width 25 height 18
checkbox input "true"
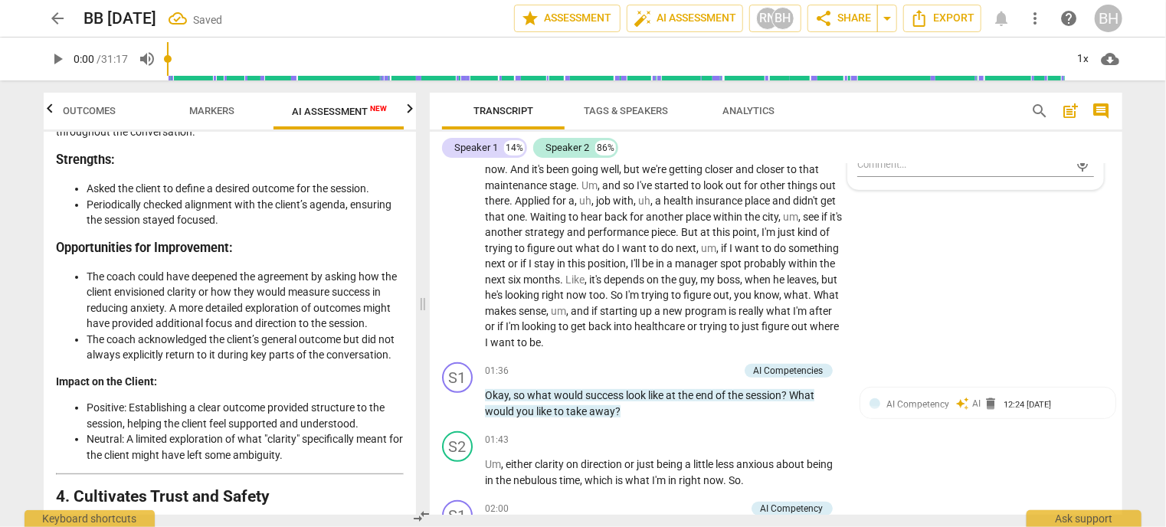
scroll to position [306, 0]
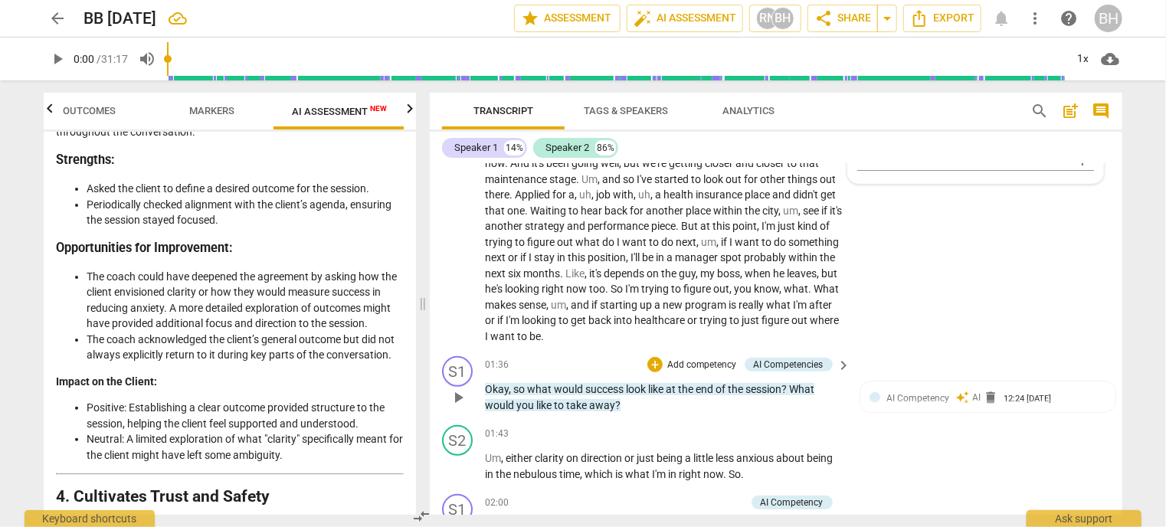
click at [711, 366] on p "Add competency" at bounding box center [702, 366] width 73 height 14
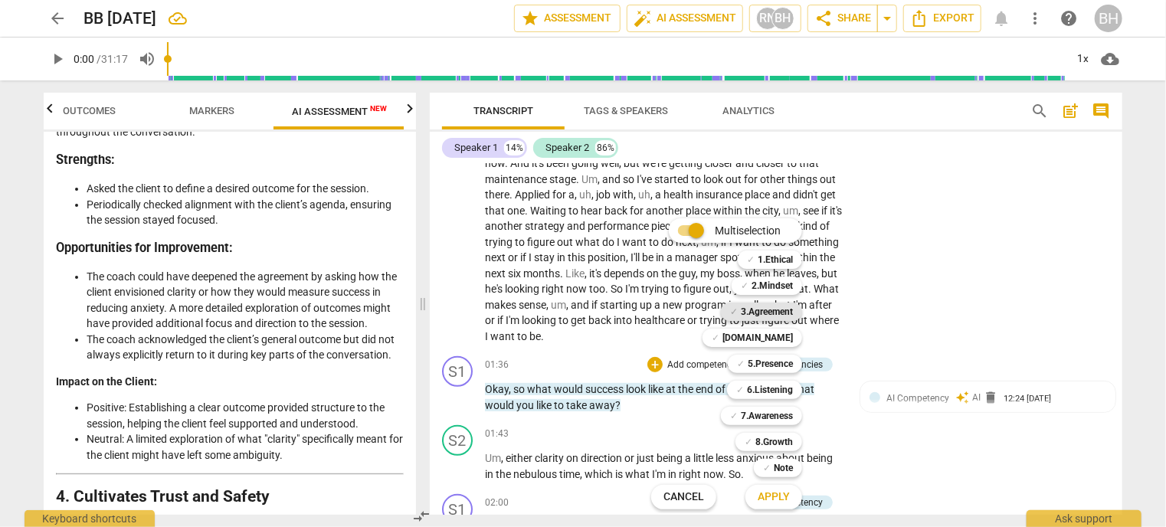
click at [772, 312] on b "3.Agreement" at bounding box center [767, 312] width 52 height 18
click at [781, 493] on span "Apply" at bounding box center [774, 496] width 32 height 15
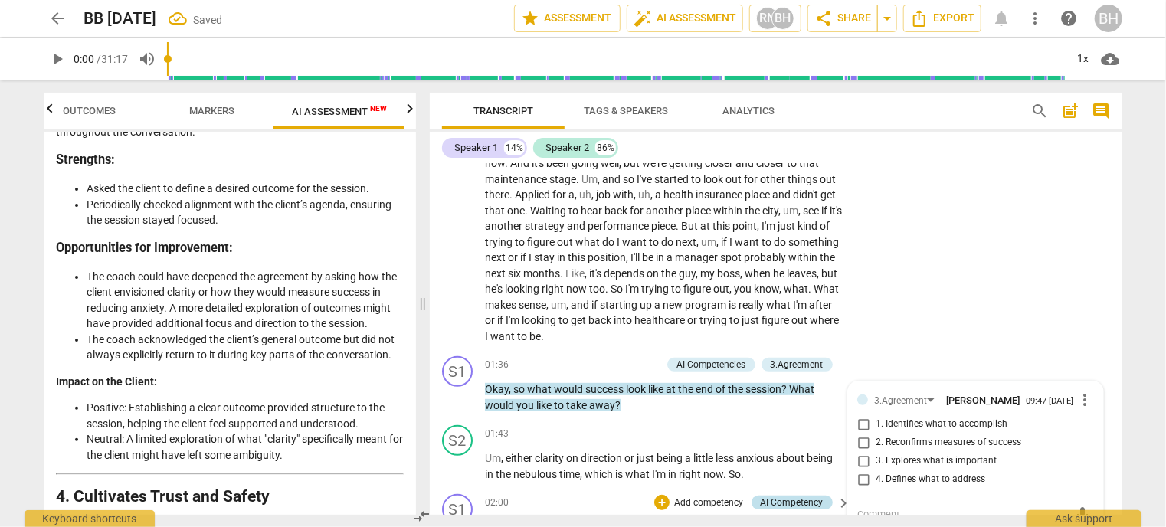
scroll to position [311, 0]
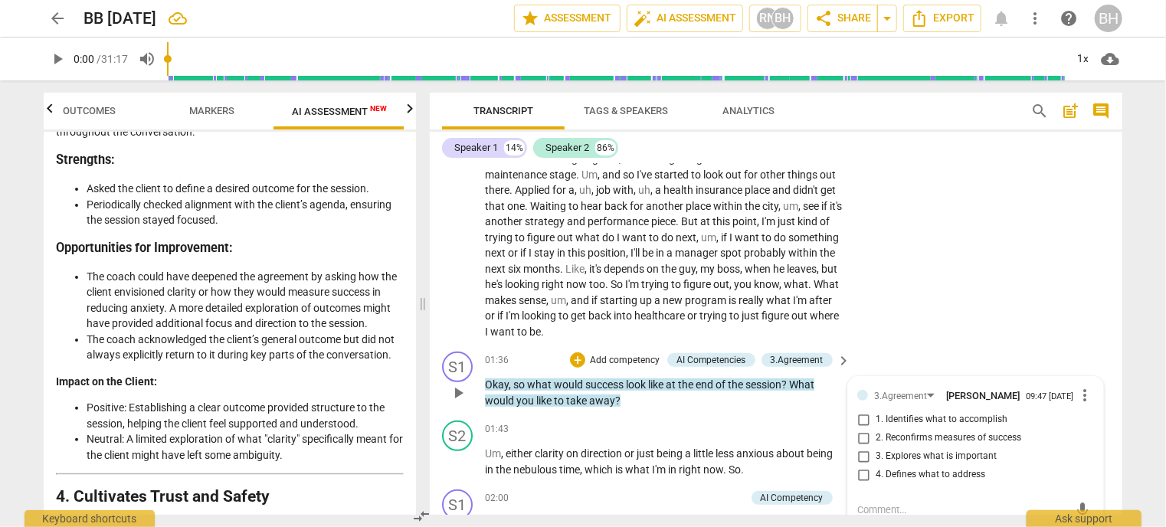
click at [861, 440] on input "2. Reconfirms measures of success" at bounding box center [863, 438] width 25 height 18
checkbox input "true"
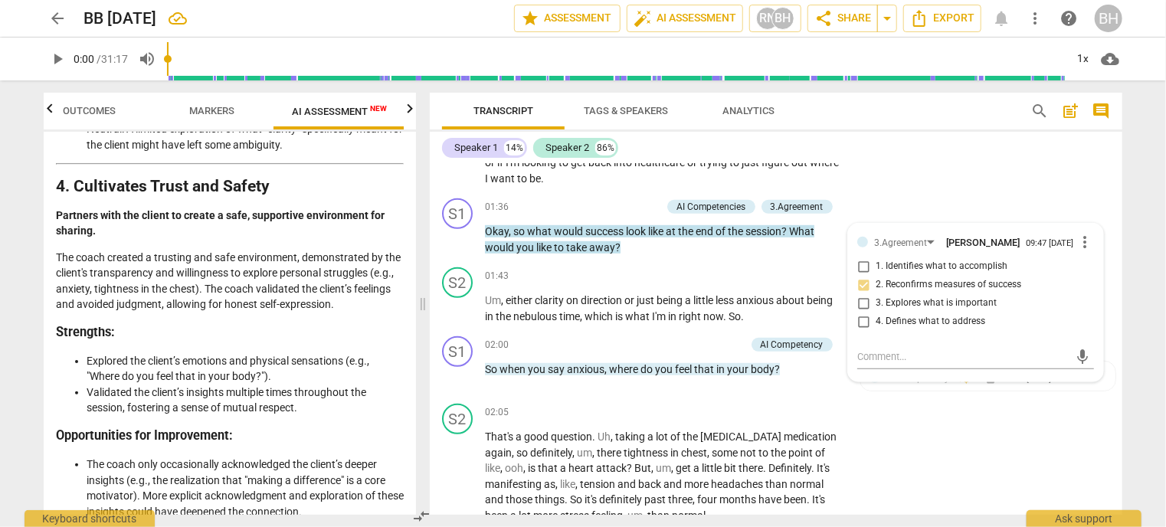
scroll to position [1685, 0]
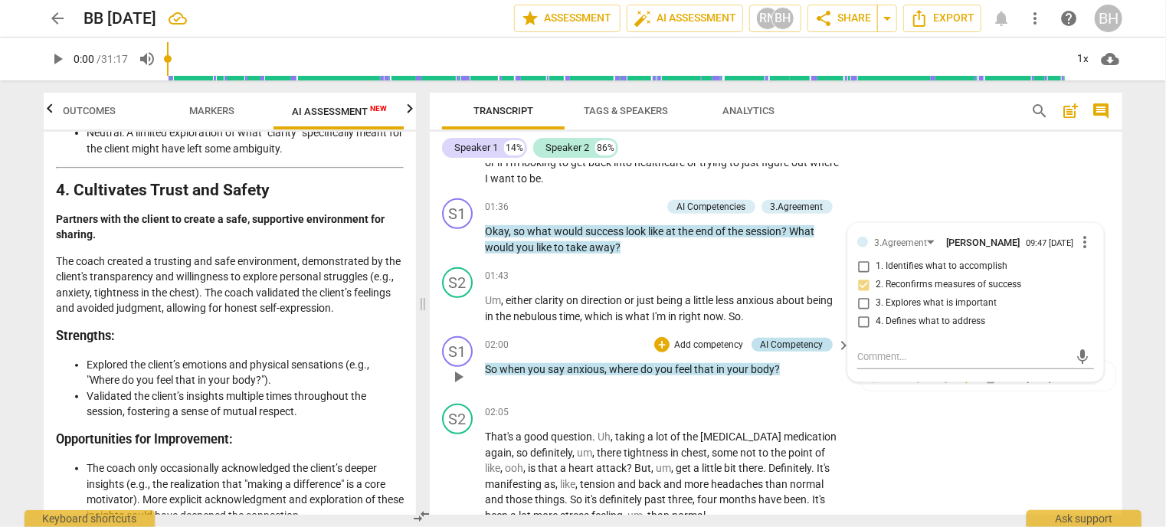
click at [796, 342] on div "AI Competency" at bounding box center [792, 345] width 63 height 14
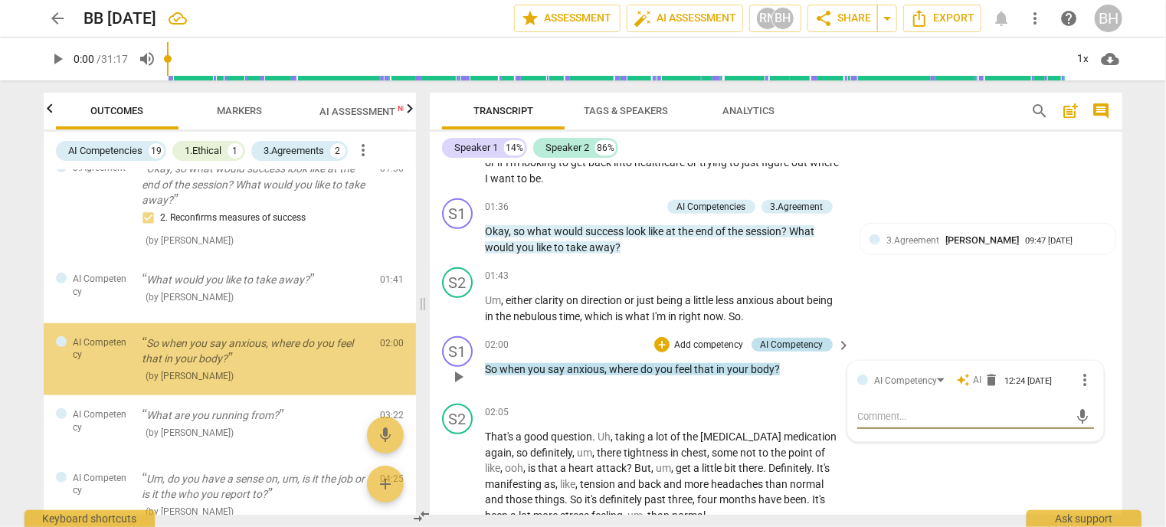
scroll to position [355, 0]
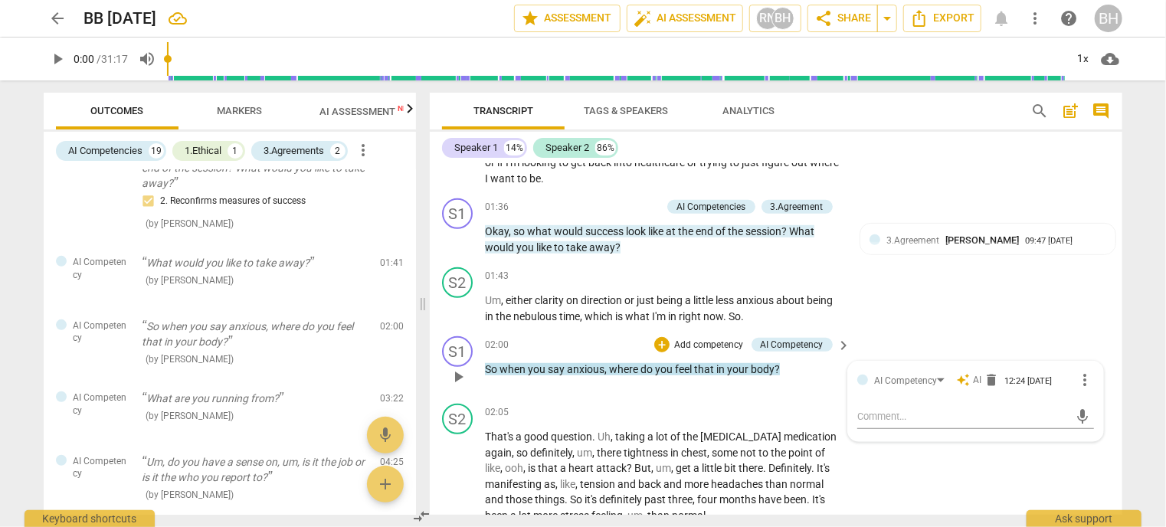
click at [696, 340] on p "Add competency" at bounding box center [709, 346] width 73 height 14
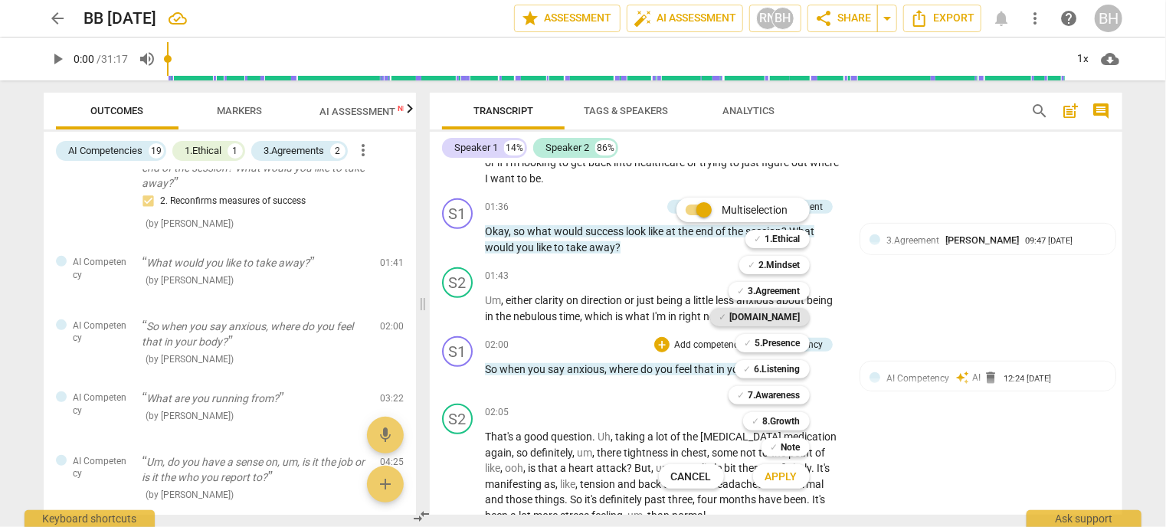
click at [781, 320] on b "4.Trust" at bounding box center [765, 317] width 70 height 18
click at [778, 473] on span "Apply" at bounding box center [781, 477] width 32 height 15
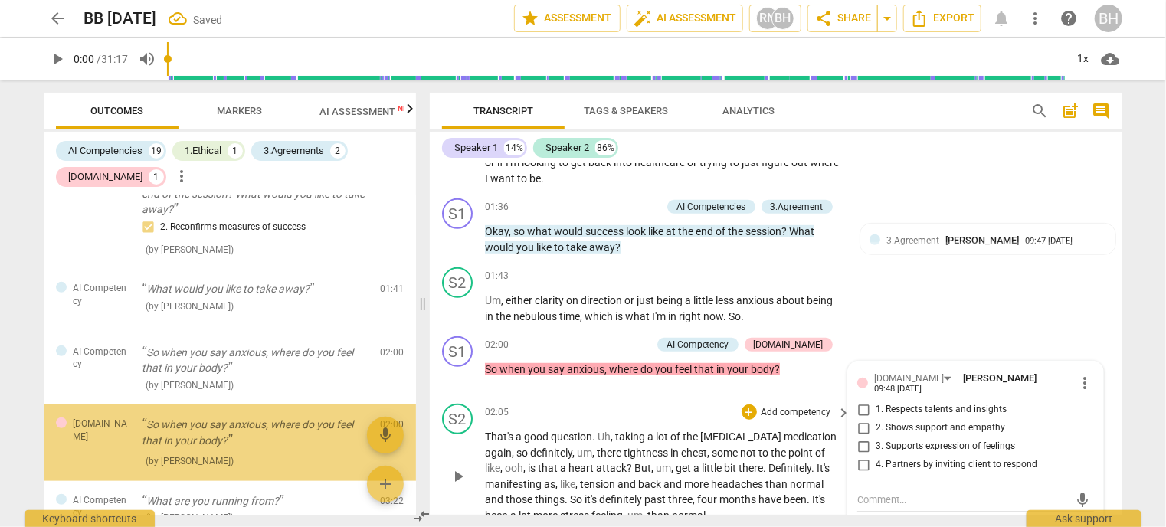
scroll to position [441, 0]
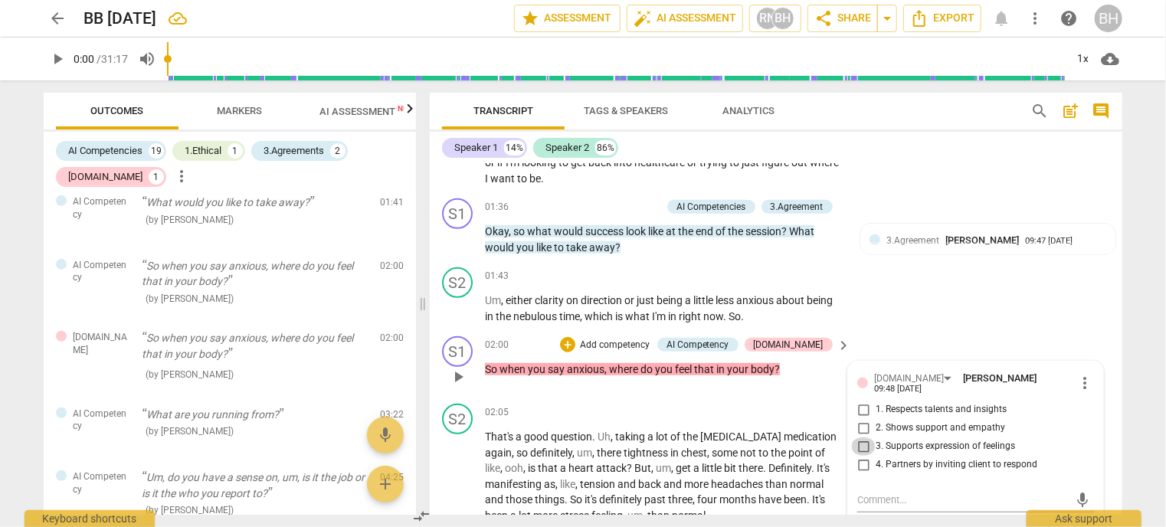
click at [861, 444] on input "3. Supports expression of feelings" at bounding box center [863, 446] width 25 height 18
checkbox input "true"
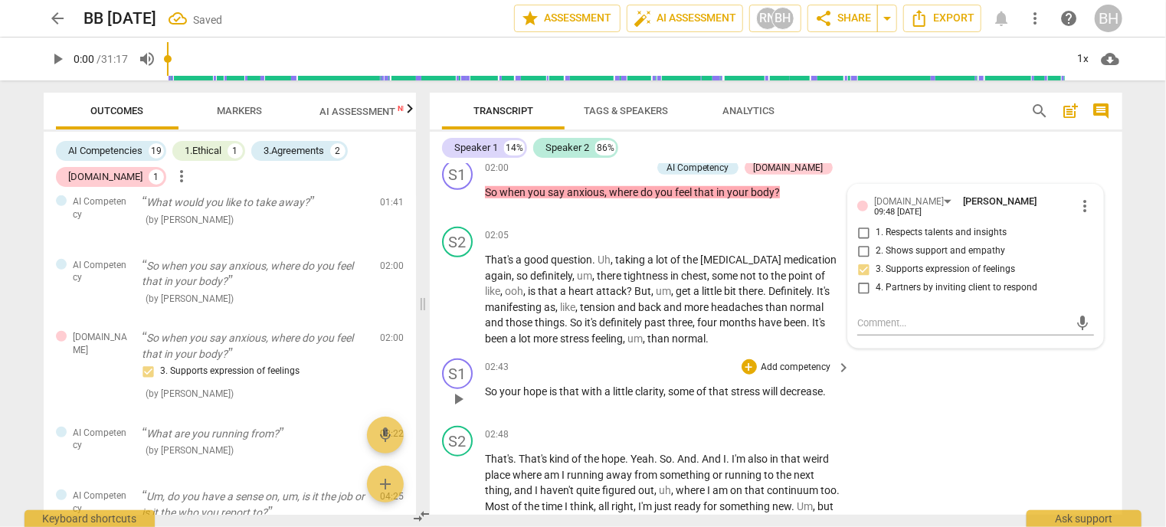
scroll to position [694, 0]
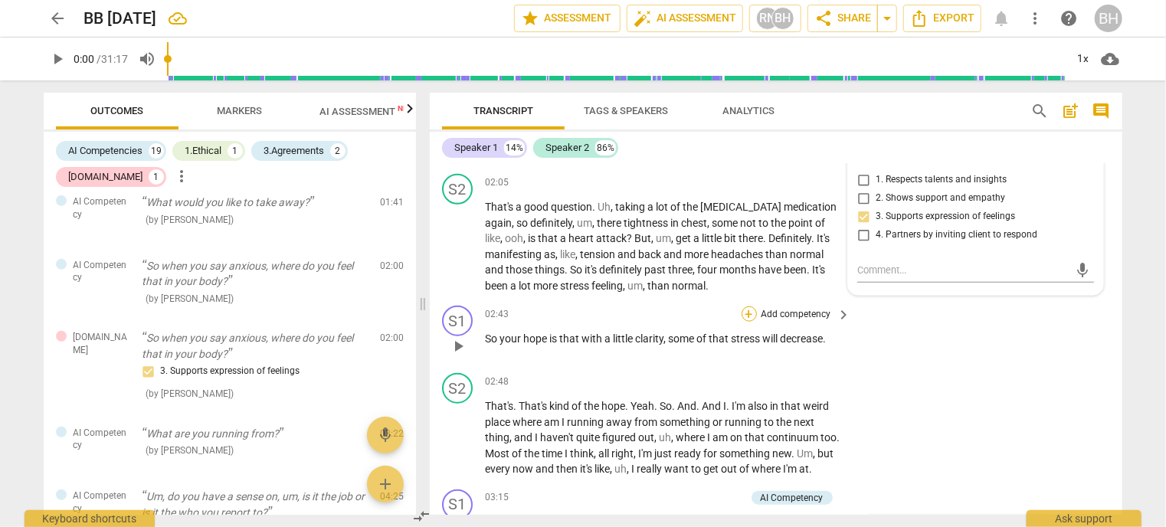
click at [744, 318] on div "+" at bounding box center [749, 313] width 15 height 15
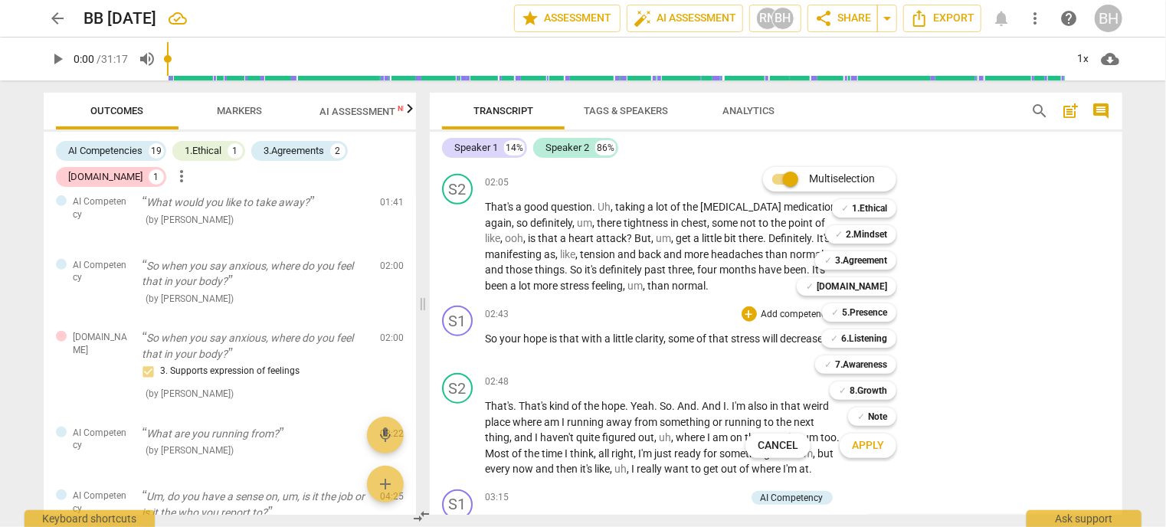
click at [250, 106] on div at bounding box center [583, 263] width 1166 height 527
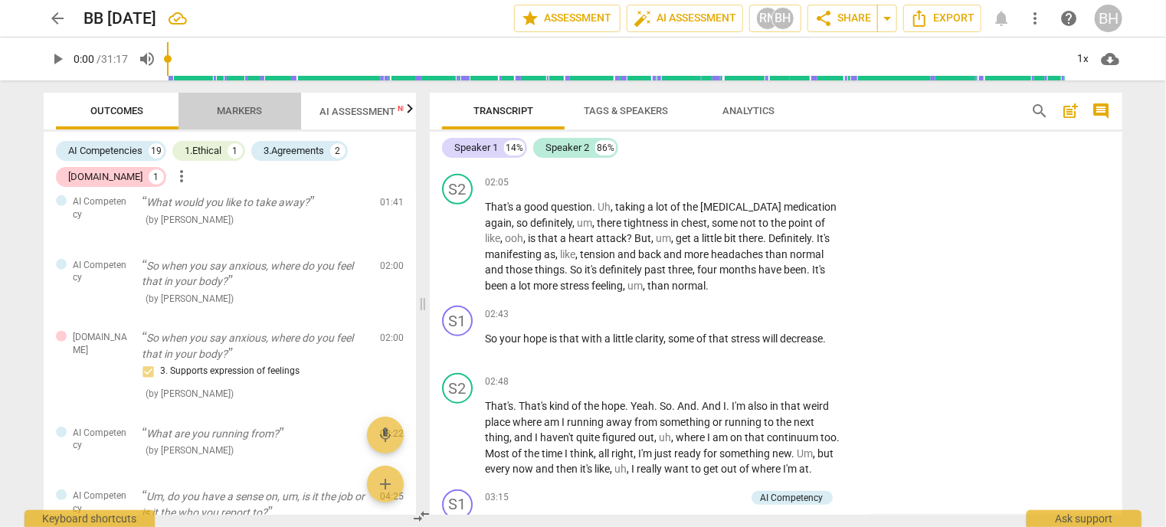
click at [237, 114] on span "Markers" at bounding box center [240, 110] width 45 height 11
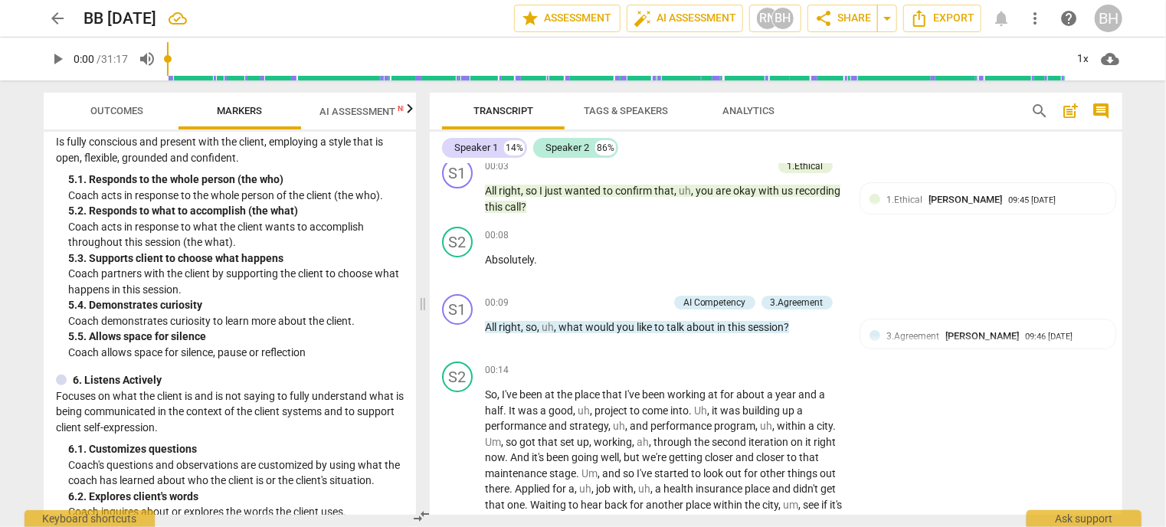
scroll to position [0, 0]
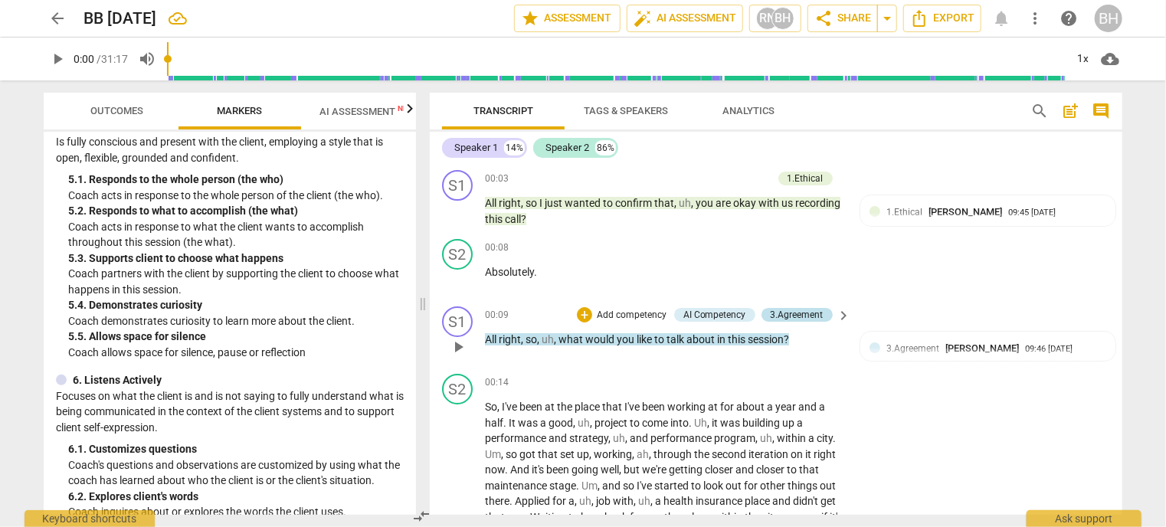
click at [791, 315] on div "3.Agreement" at bounding box center [797, 315] width 53 height 14
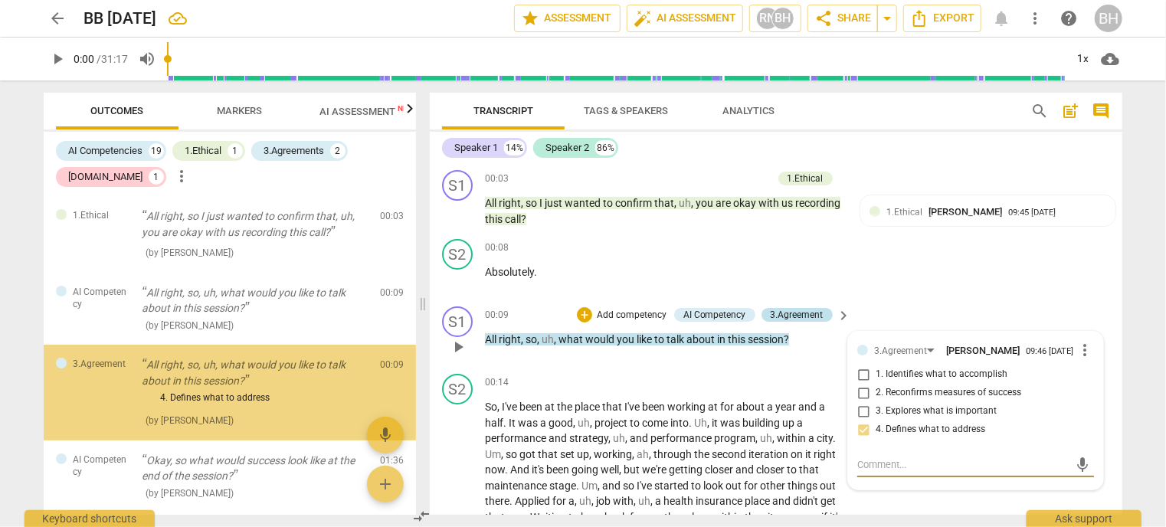
scroll to position [37, 0]
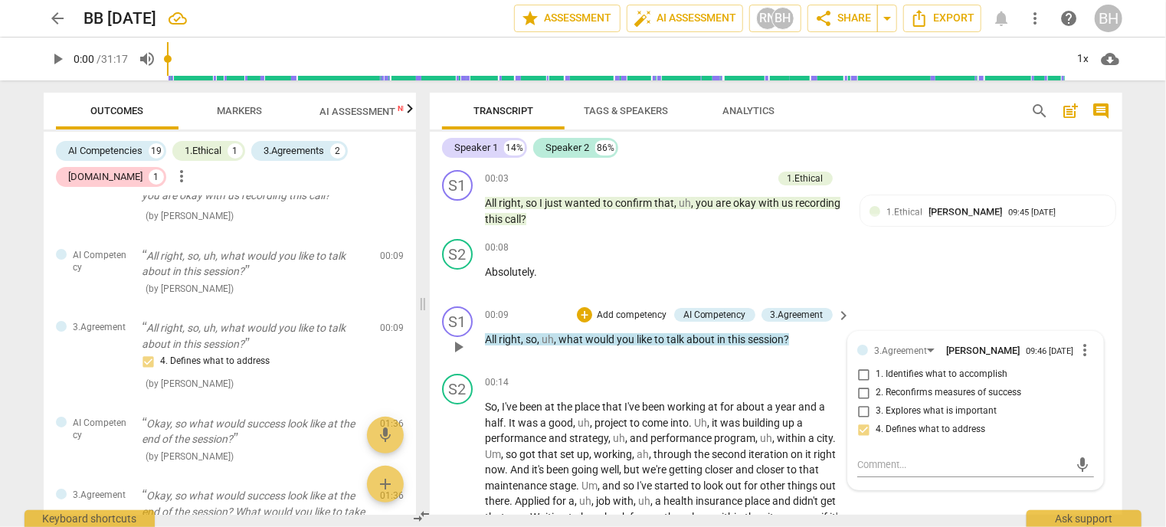
click at [630, 316] on p "Add competency" at bounding box center [631, 316] width 73 height 14
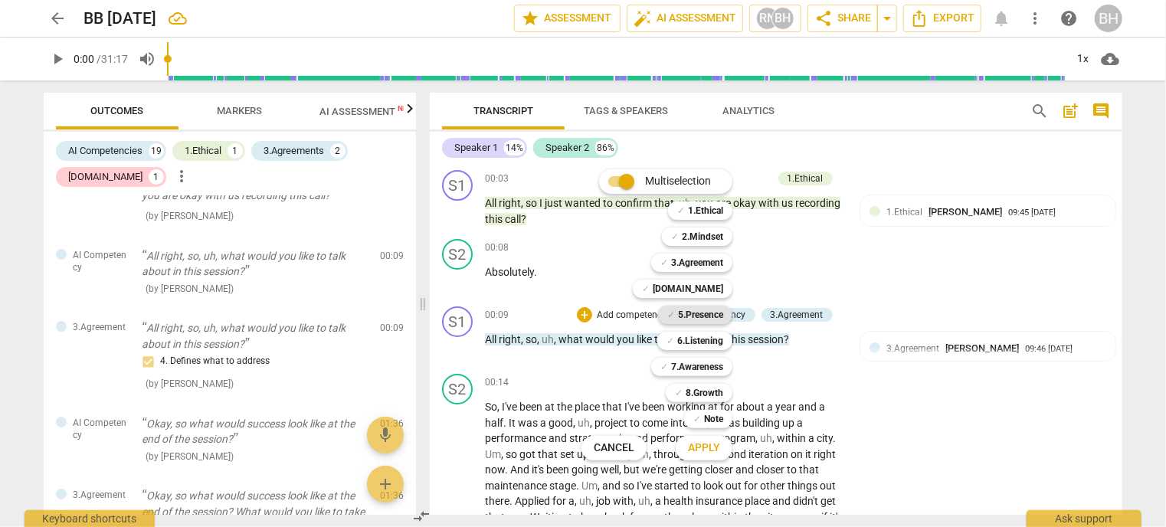
click at [708, 318] on b "5.Presence" at bounding box center [700, 315] width 45 height 18
click at [708, 444] on span "Apply" at bounding box center [704, 447] width 32 height 15
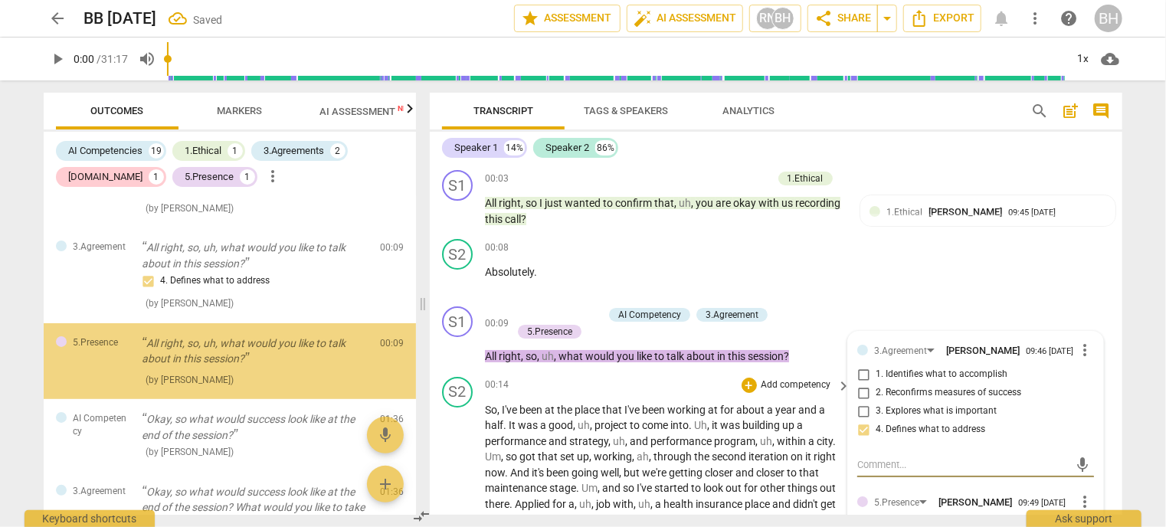
scroll to position [123, 0]
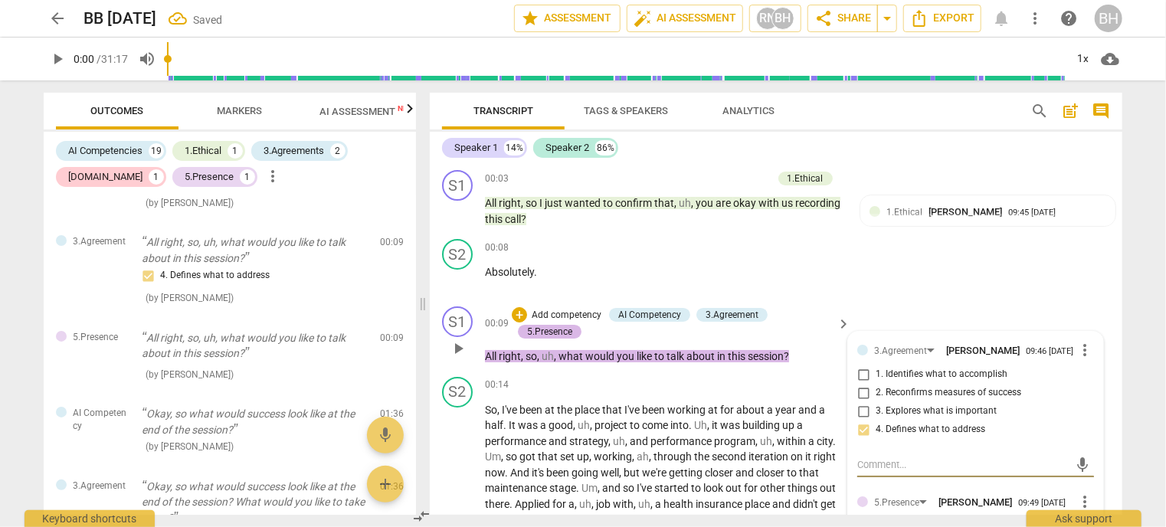
click at [545, 330] on div "5.Presence" at bounding box center [549, 332] width 45 height 14
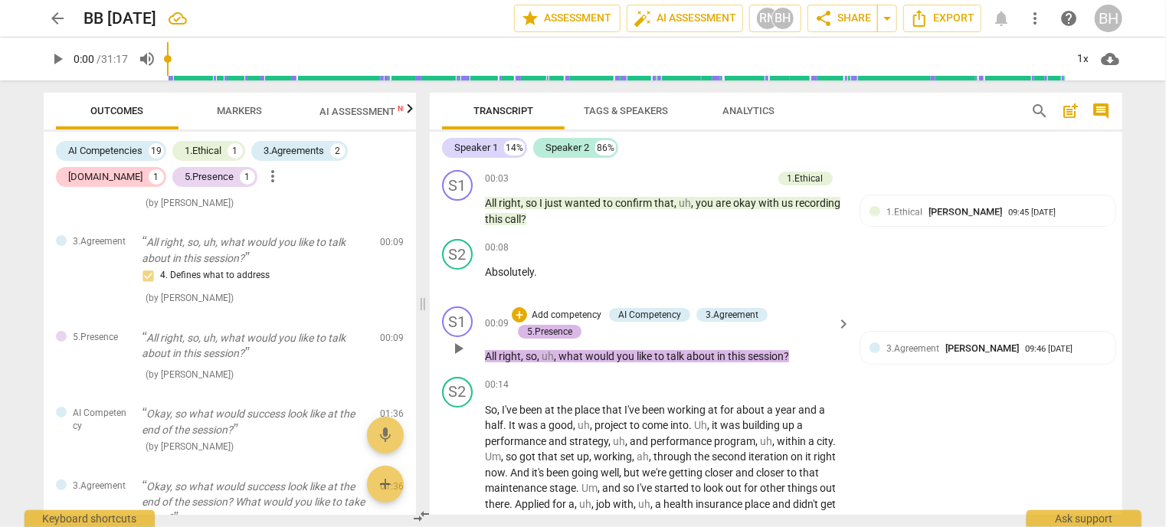
click at [558, 332] on div "5.Presence" at bounding box center [549, 332] width 45 height 14
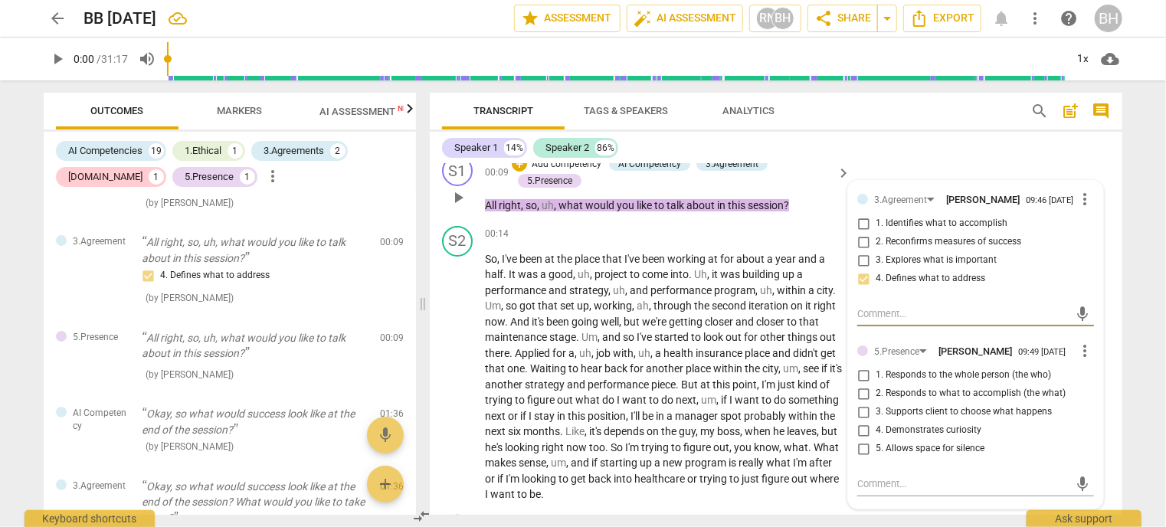
scroll to position [153, 0]
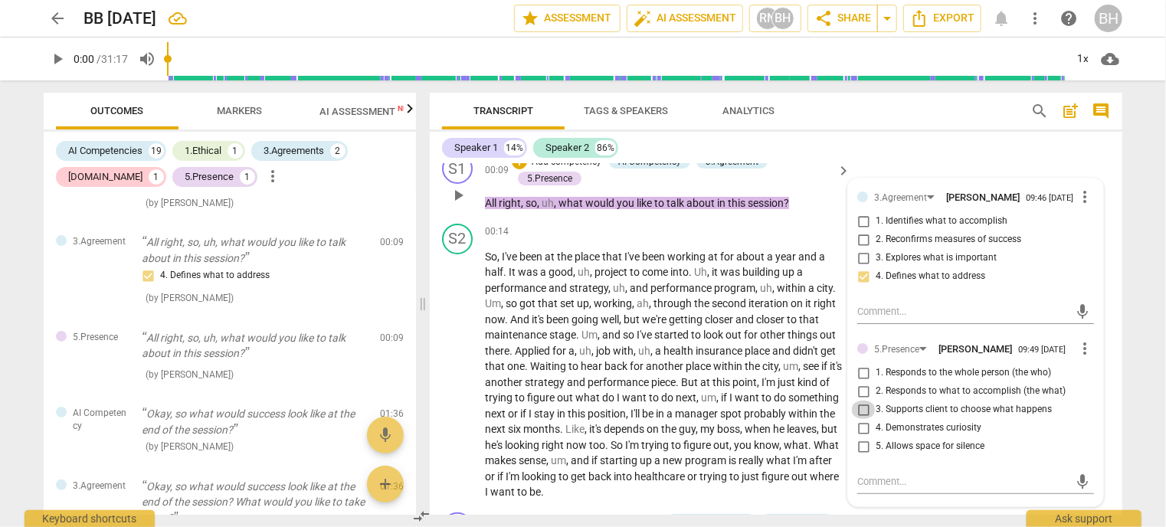
click at [861, 407] on input "3. Supports client to choose what happens" at bounding box center [863, 410] width 25 height 18
checkbox input "true"
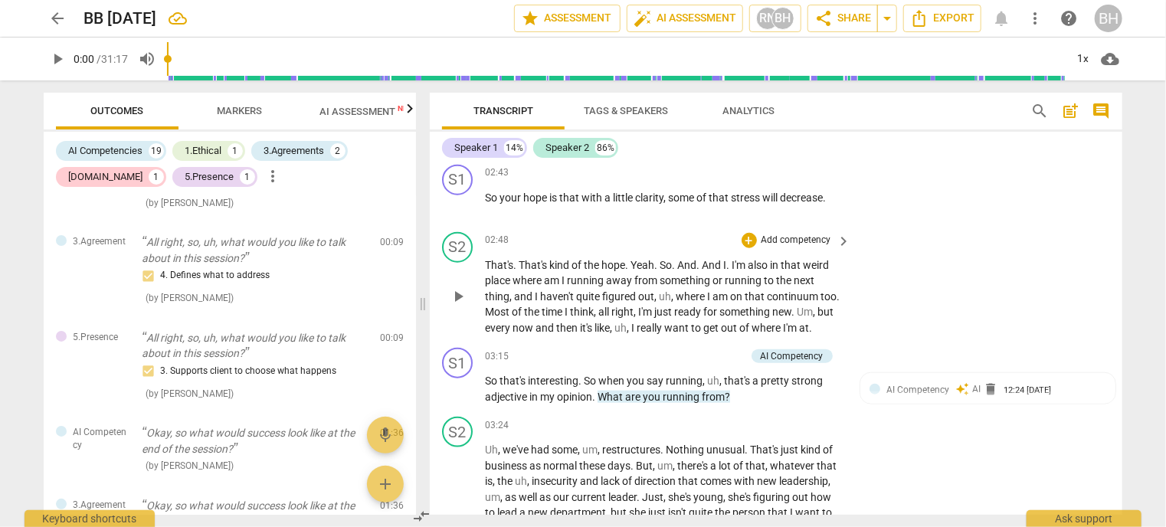
scroll to position [843, 0]
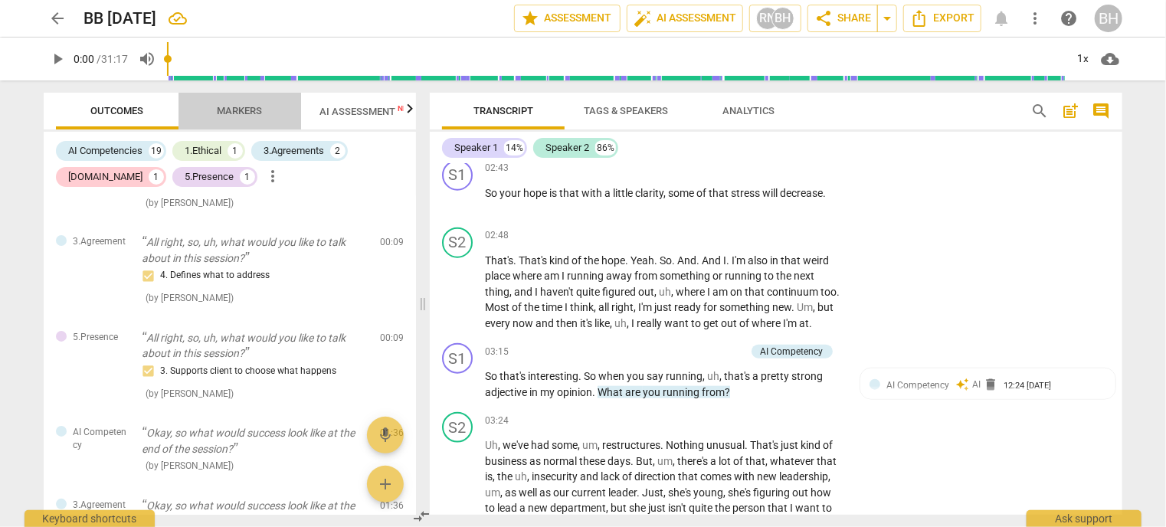
click at [241, 105] on span "Markers" at bounding box center [240, 110] width 45 height 11
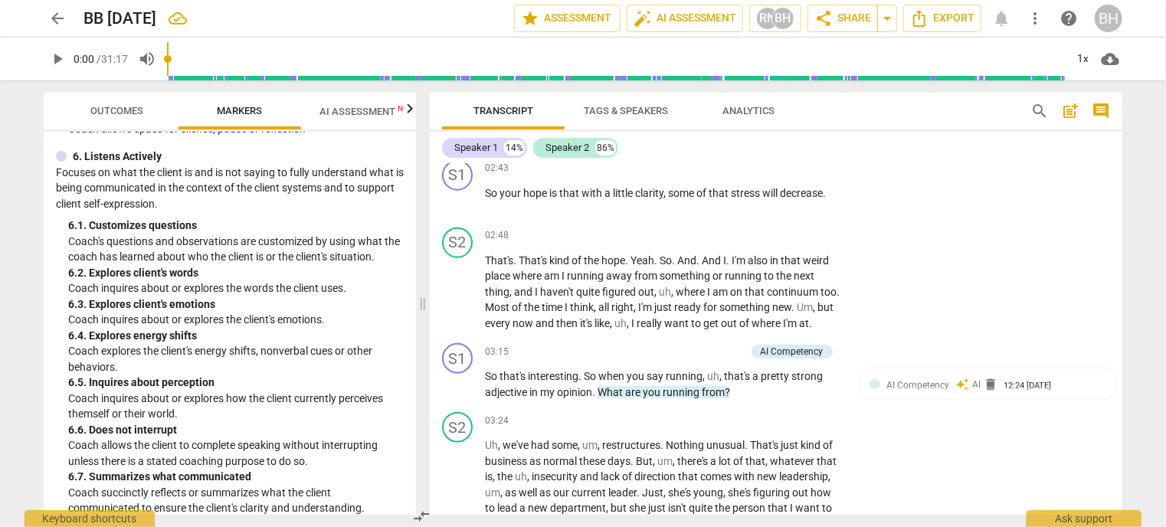
scroll to position [1072, 0]
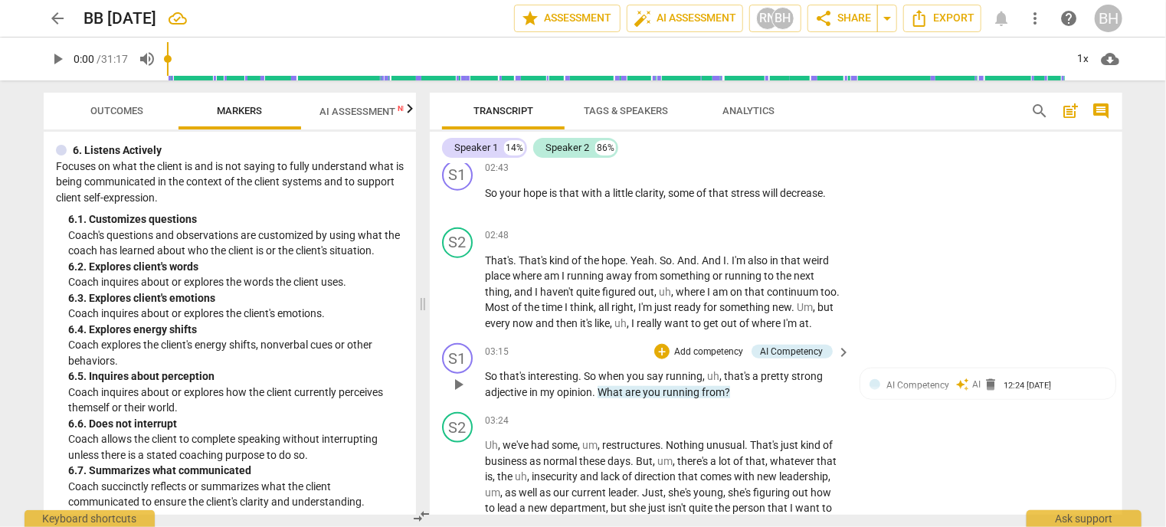
click at [687, 351] on p "Add competency" at bounding box center [709, 352] width 73 height 14
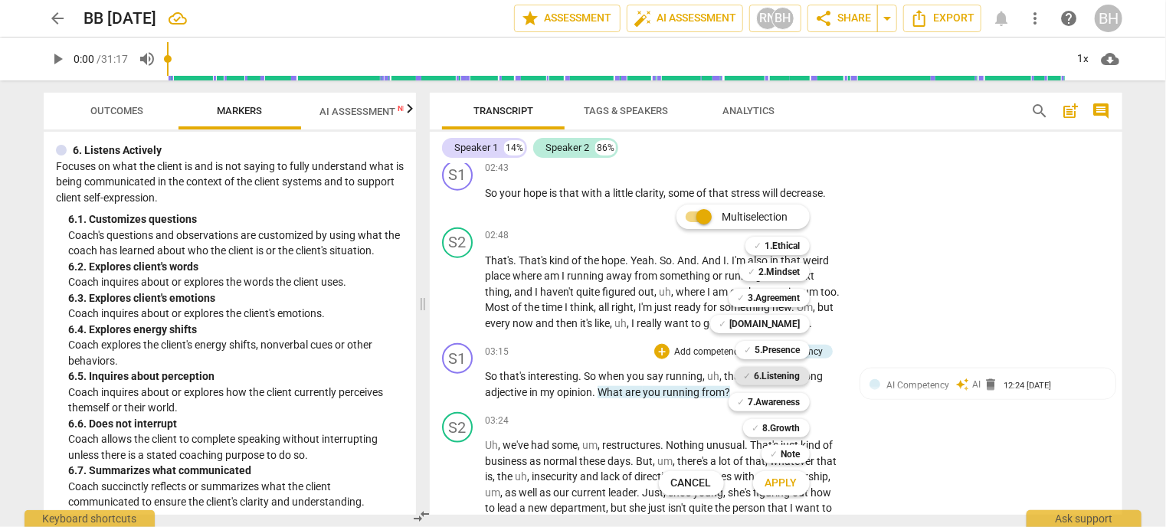
click at [787, 378] on b "6.Listening" at bounding box center [778, 376] width 46 height 18
click at [775, 487] on span "Apply" at bounding box center [781, 483] width 32 height 15
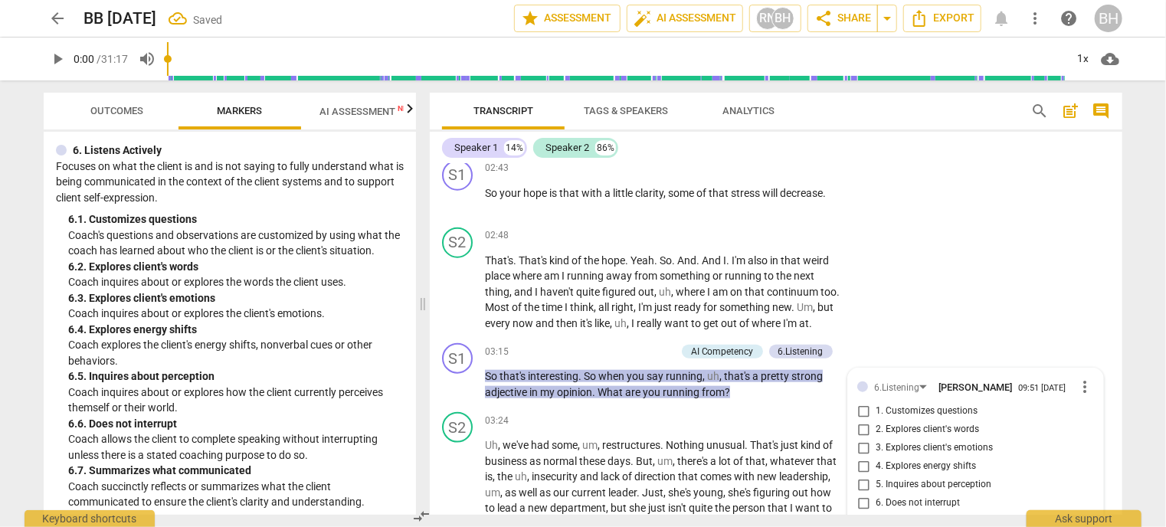
scroll to position [1057, 0]
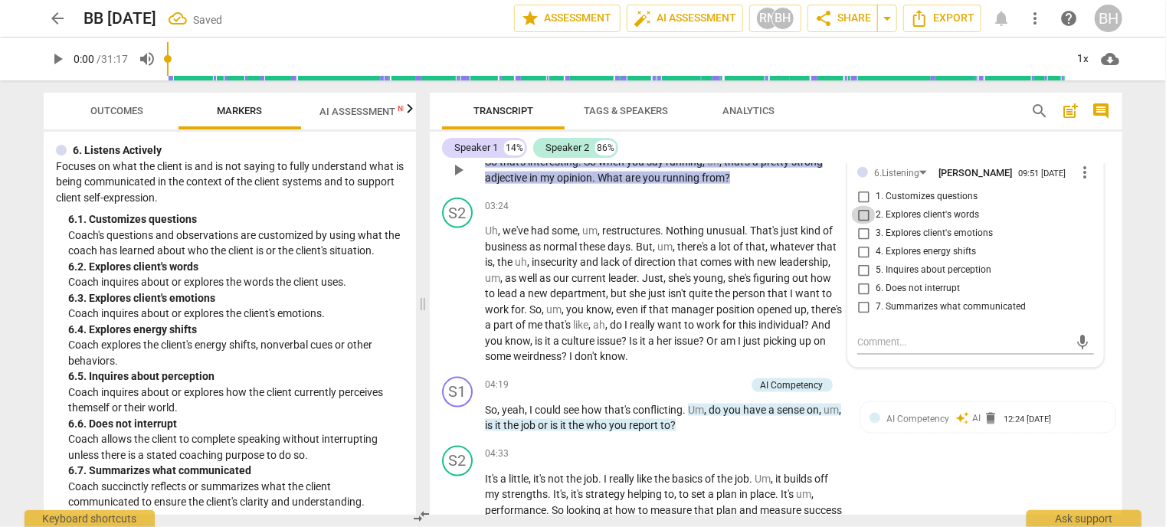
click at [863, 214] on input "2. Explores client's words" at bounding box center [863, 215] width 25 height 18
checkbox input "true"
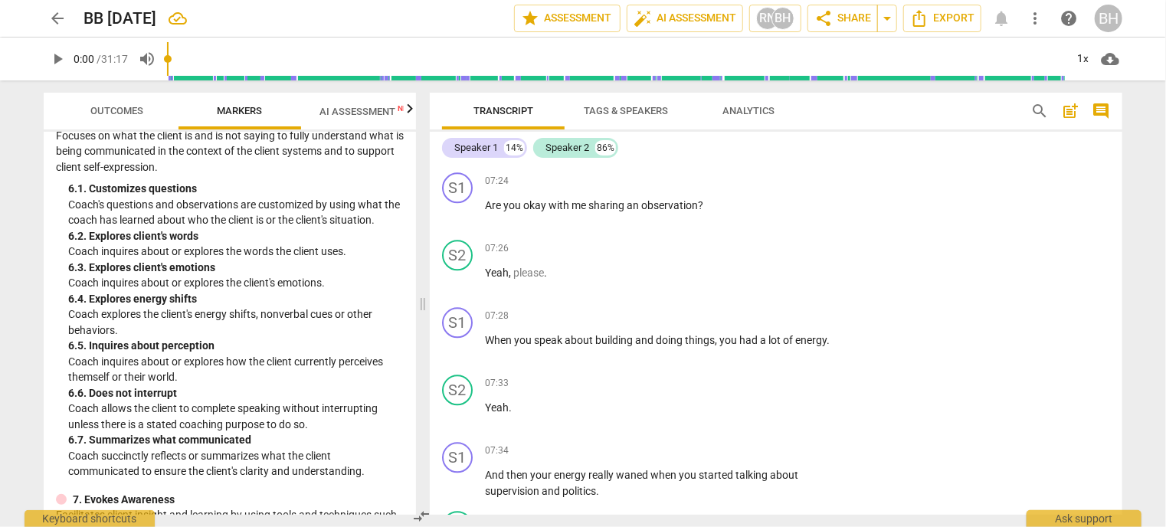
scroll to position [1108, 0]
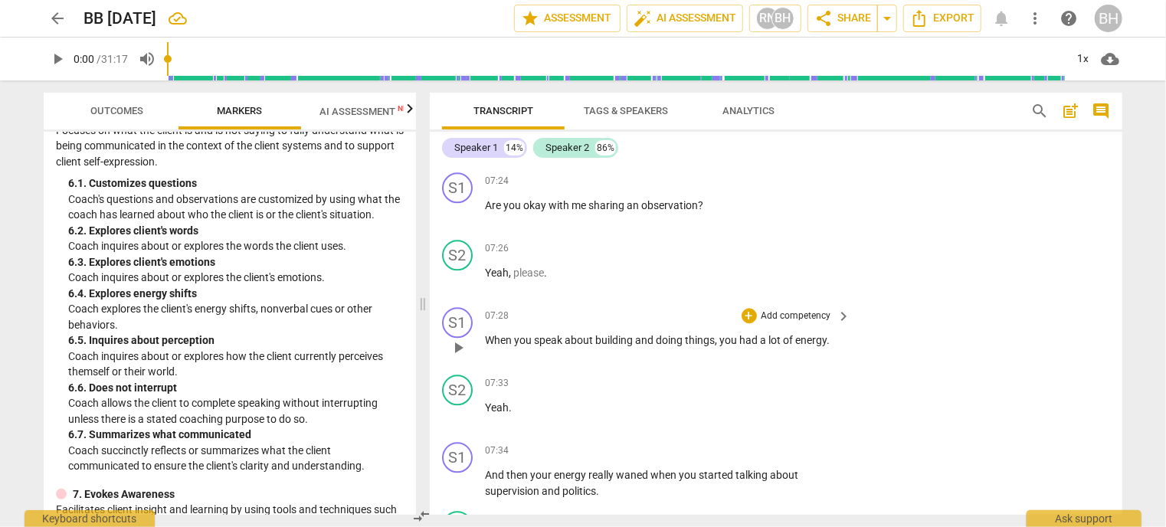
click at [784, 309] on p "Add competency" at bounding box center [796, 316] width 73 height 14
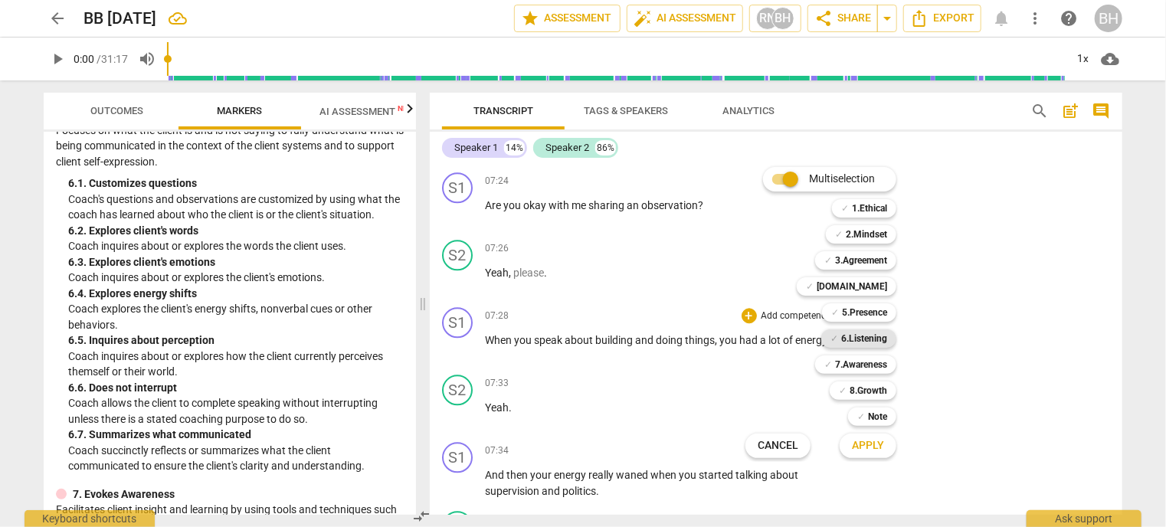
click at [879, 337] on b "6.Listening" at bounding box center [864, 338] width 46 height 18
click at [855, 452] on span "Apply" at bounding box center [868, 445] width 32 height 15
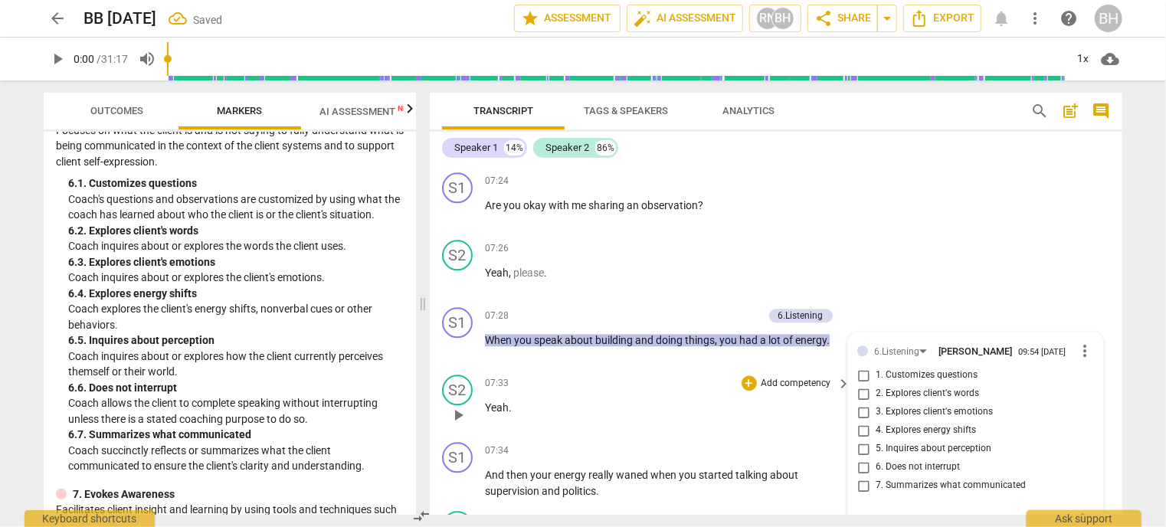
scroll to position [1832, 0]
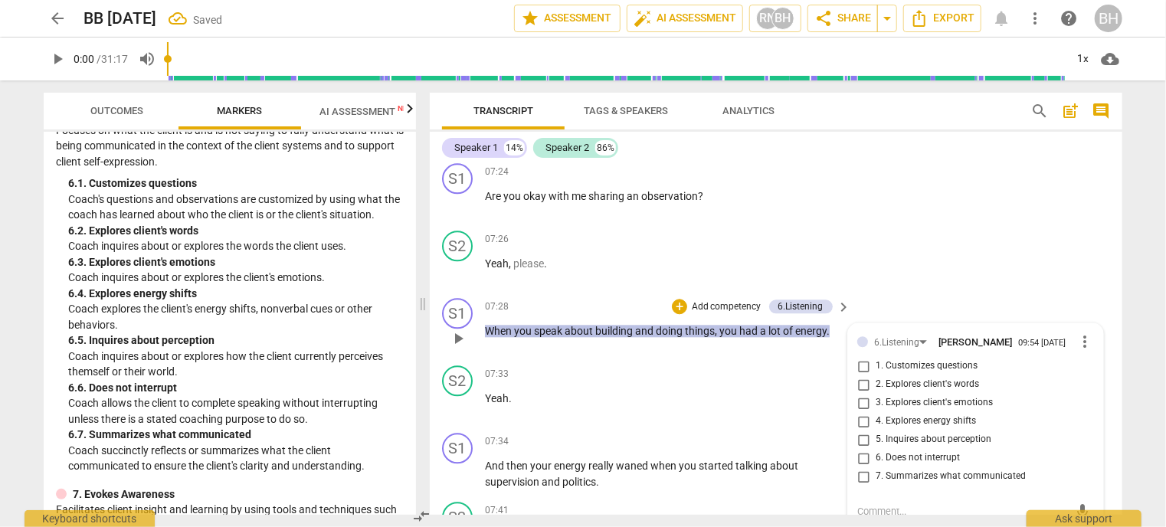
click at [863, 420] on input "4. Explores energy shifts" at bounding box center [863, 421] width 25 height 18
checkbox input "true"
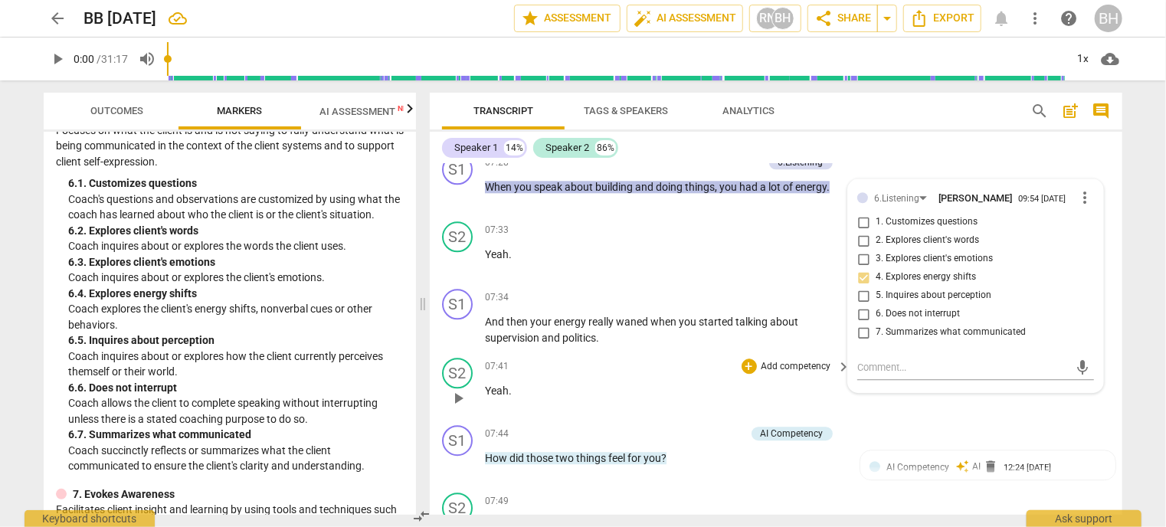
scroll to position [1986, 0]
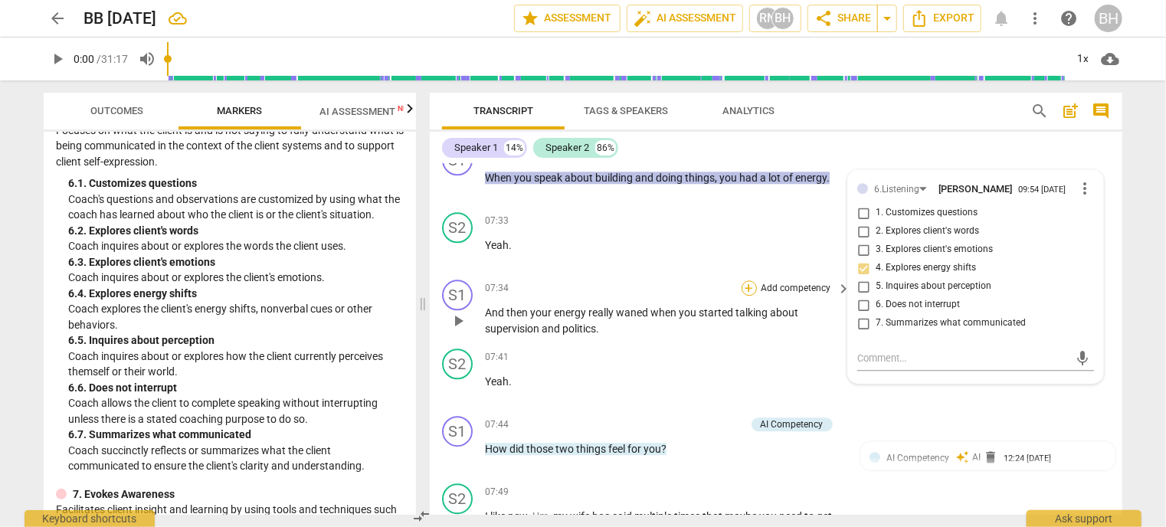
click at [746, 285] on div "+" at bounding box center [749, 287] width 15 height 15
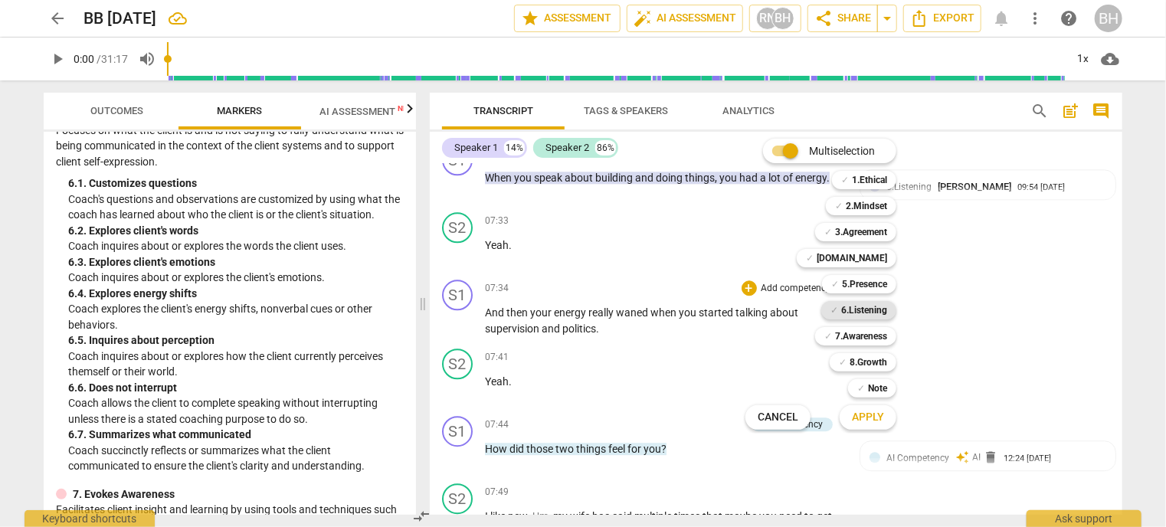
click at [862, 307] on b "6.Listening" at bounding box center [864, 310] width 46 height 18
click at [870, 424] on span "Apply" at bounding box center [868, 417] width 32 height 15
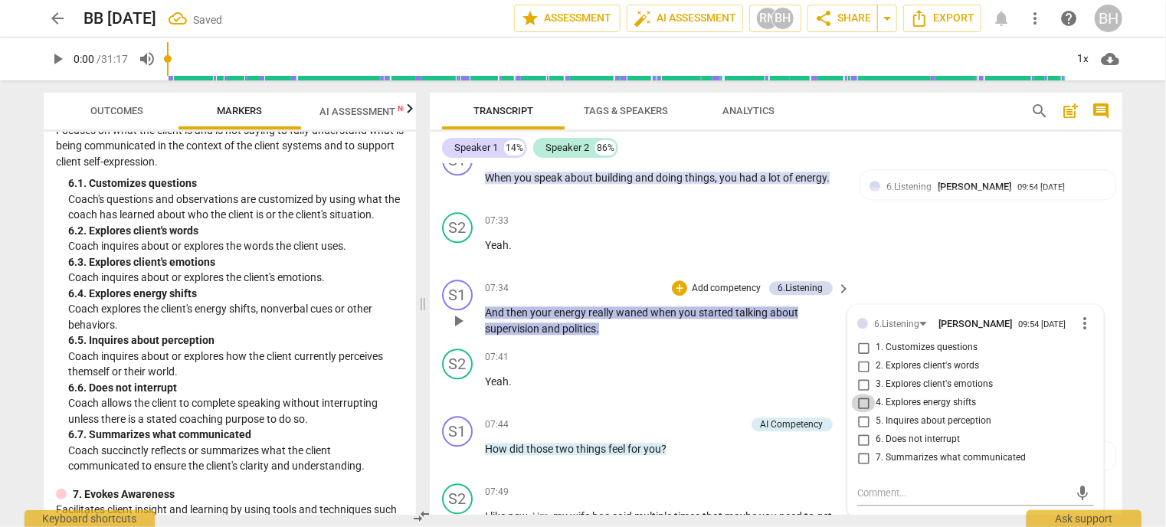
click at [864, 395] on input "4. Explores energy shifts" at bounding box center [863, 403] width 25 height 18
checkbox input "true"
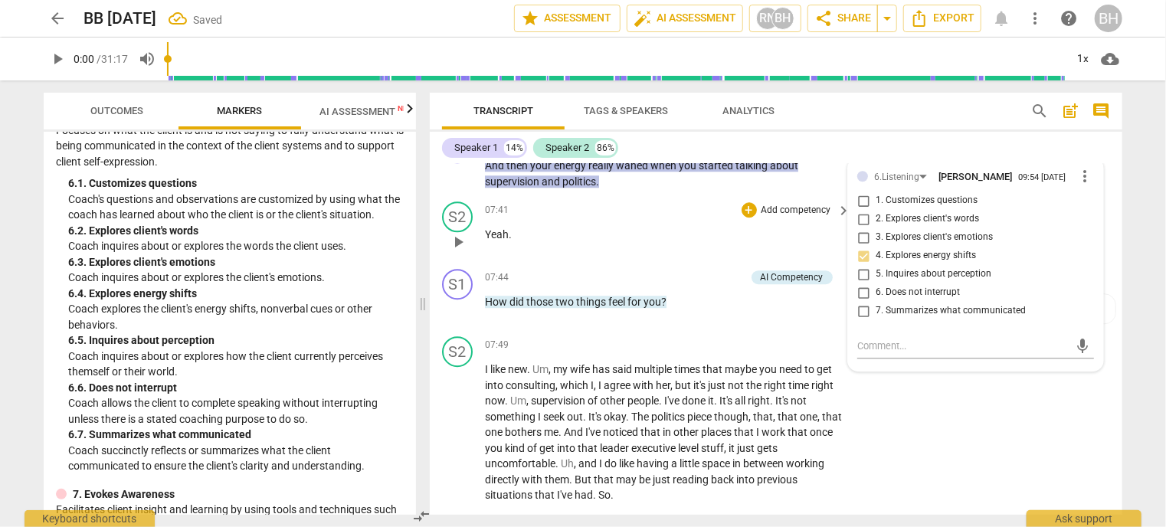
scroll to position [2139, 0]
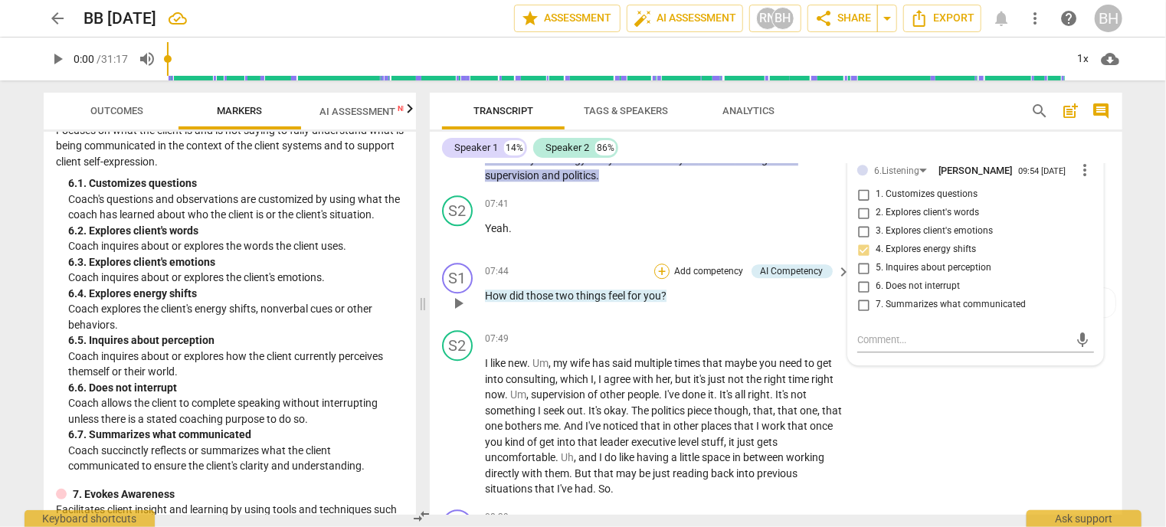
click at [659, 266] on div "+" at bounding box center [661, 271] width 15 height 15
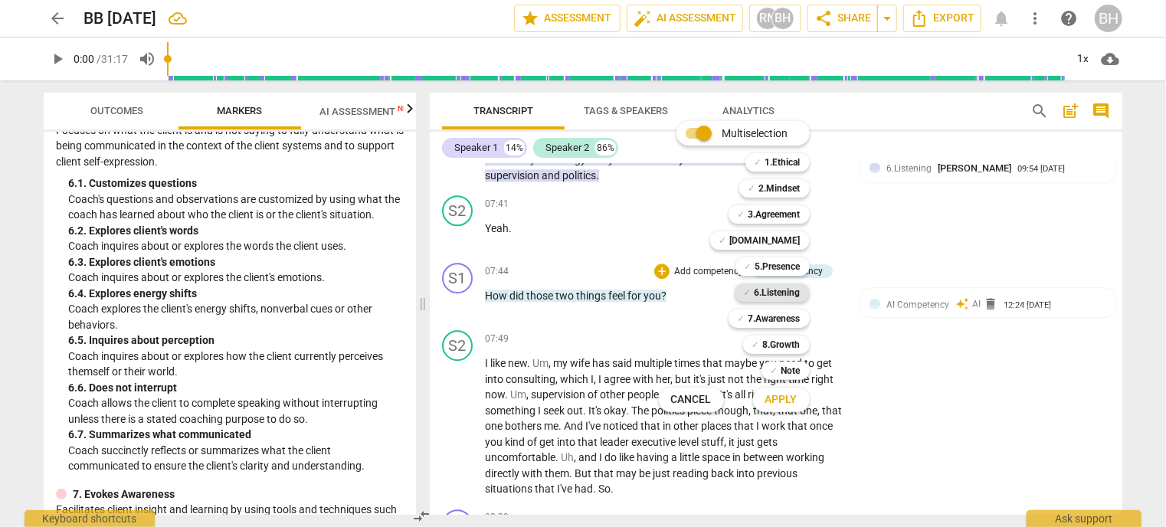
click at [786, 293] on b "6.Listening" at bounding box center [778, 292] width 46 height 18
click at [787, 397] on span "Apply" at bounding box center [781, 399] width 32 height 15
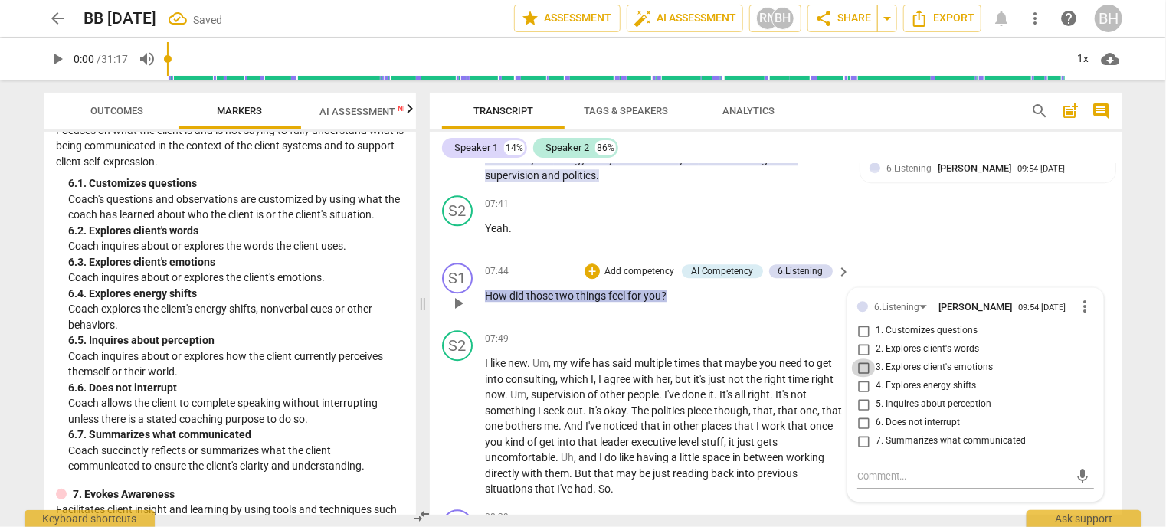
click at [854, 361] on input "3. Explores client's emotions" at bounding box center [863, 368] width 25 height 18
checkbox input "true"
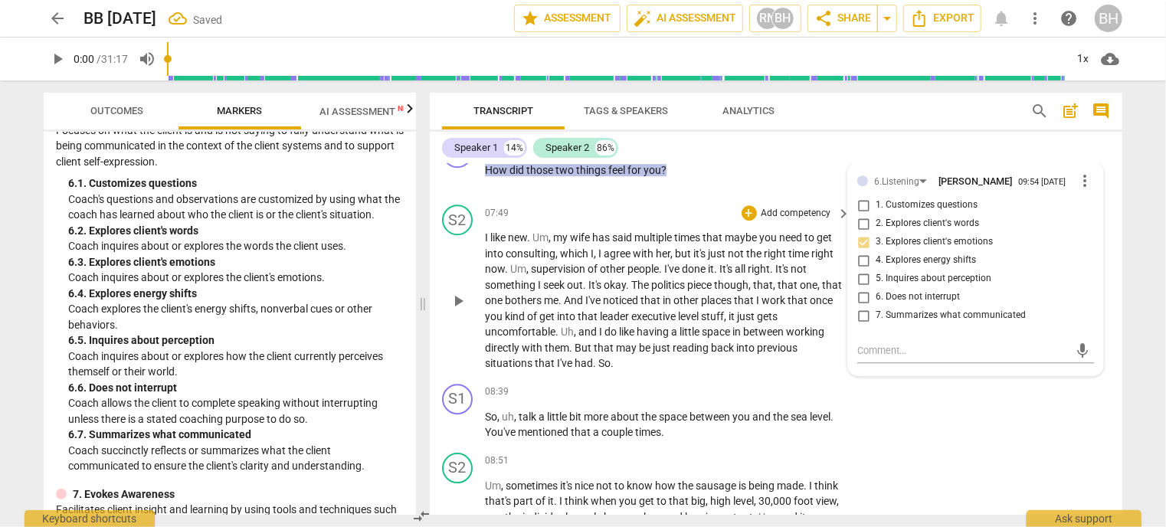
scroll to position [2292, 0]
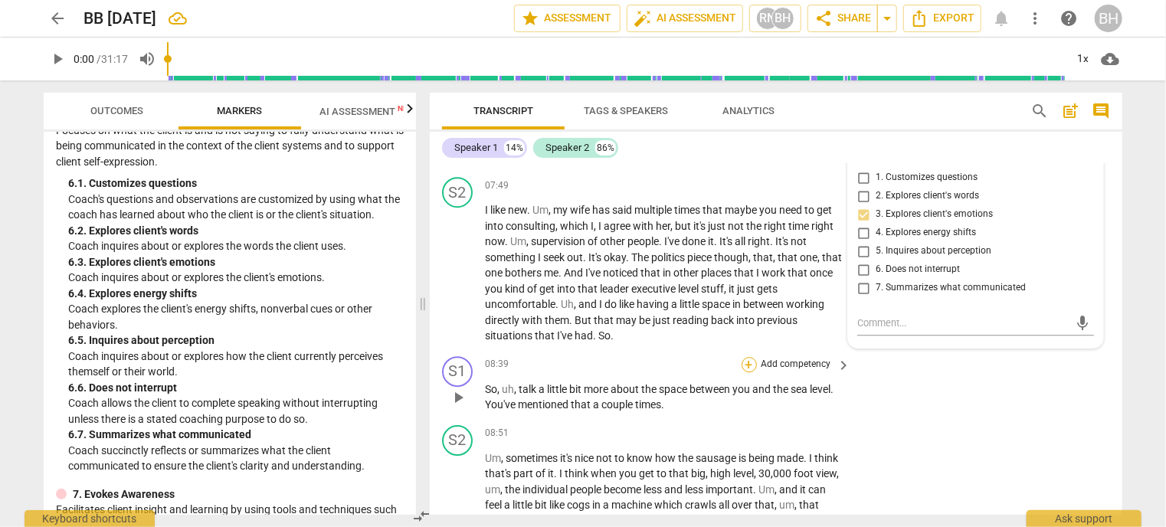
click at [749, 357] on div "+" at bounding box center [749, 364] width 15 height 15
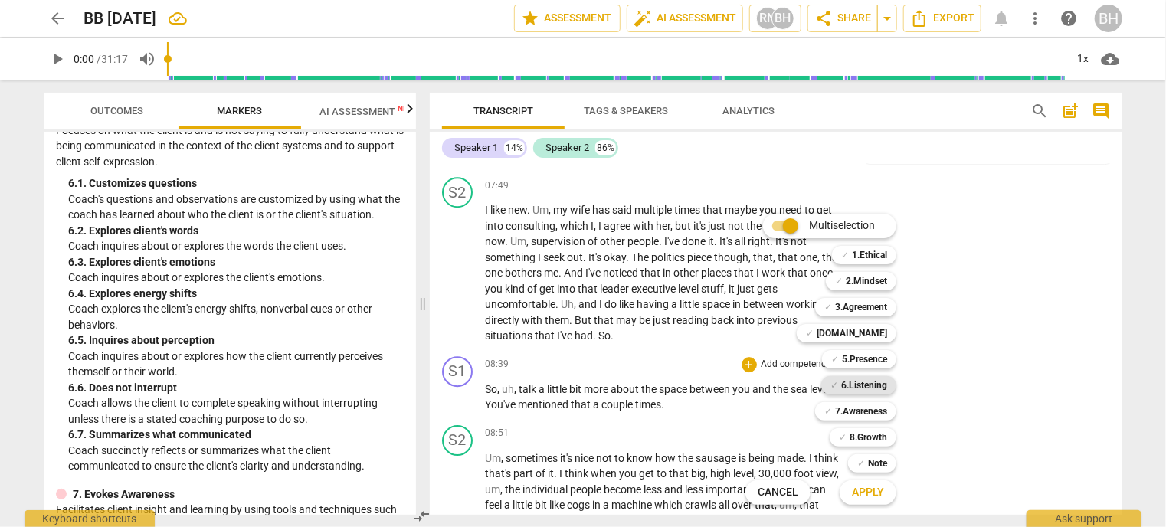
click at [878, 377] on b "6.Listening" at bounding box center [864, 385] width 46 height 18
click at [869, 489] on span "Apply" at bounding box center [868, 492] width 32 height 15
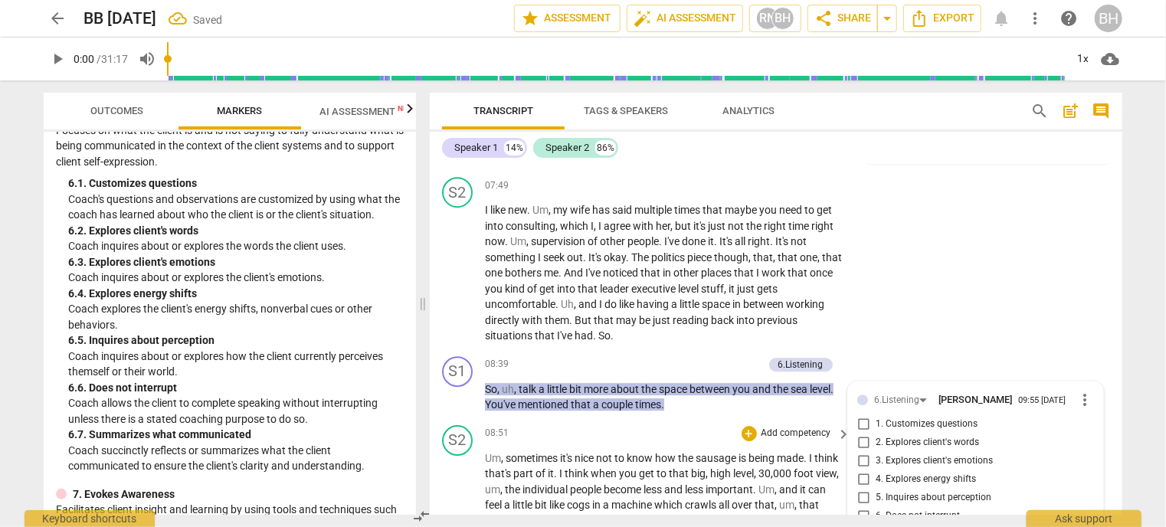
scroll to position [2516, 0]
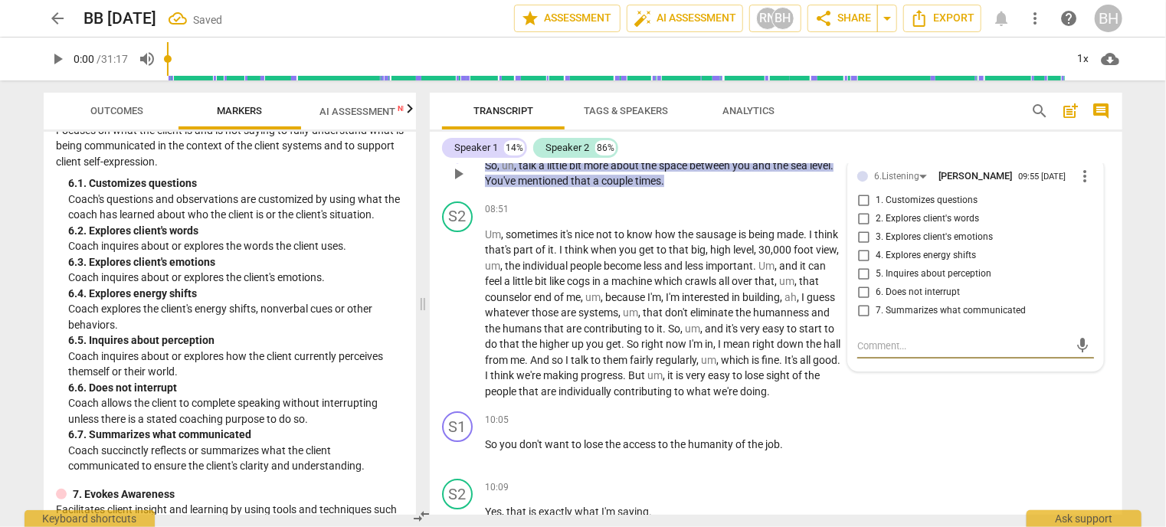
click at [865, 211] on input "2. Explores client's words" at bounding box center [863, 219] width 25 height 18
checkbox input "true"
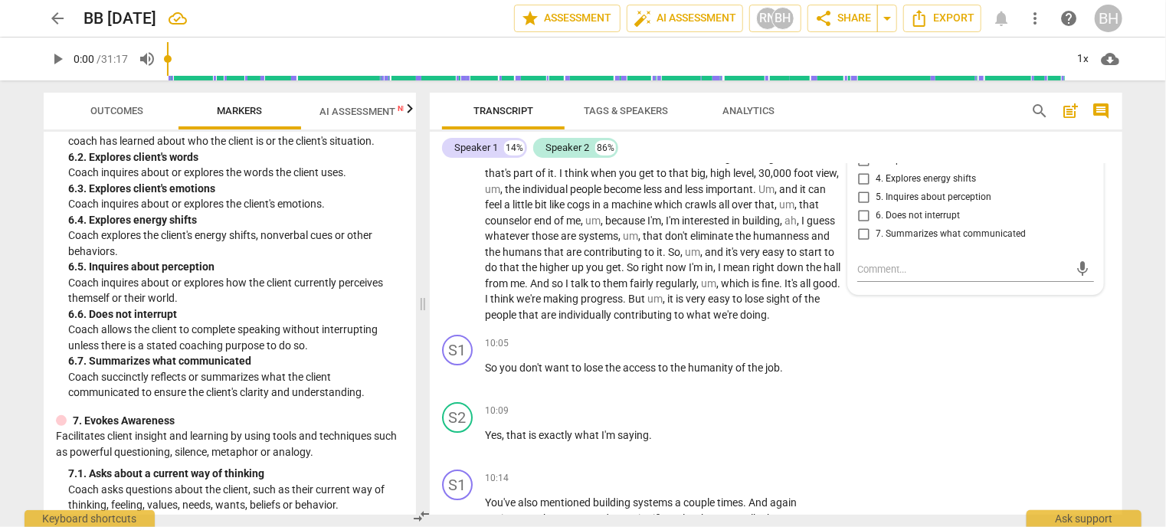
scroll to position [1185, 0]
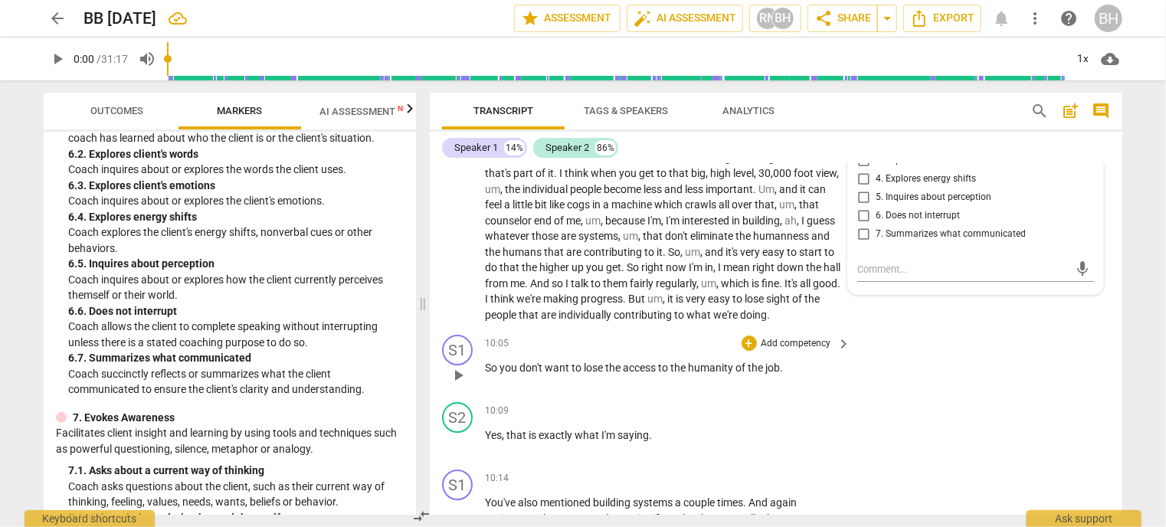
click at [784, 351] on p "Add competency" at bounding box center [796, 344] width 73 height 14
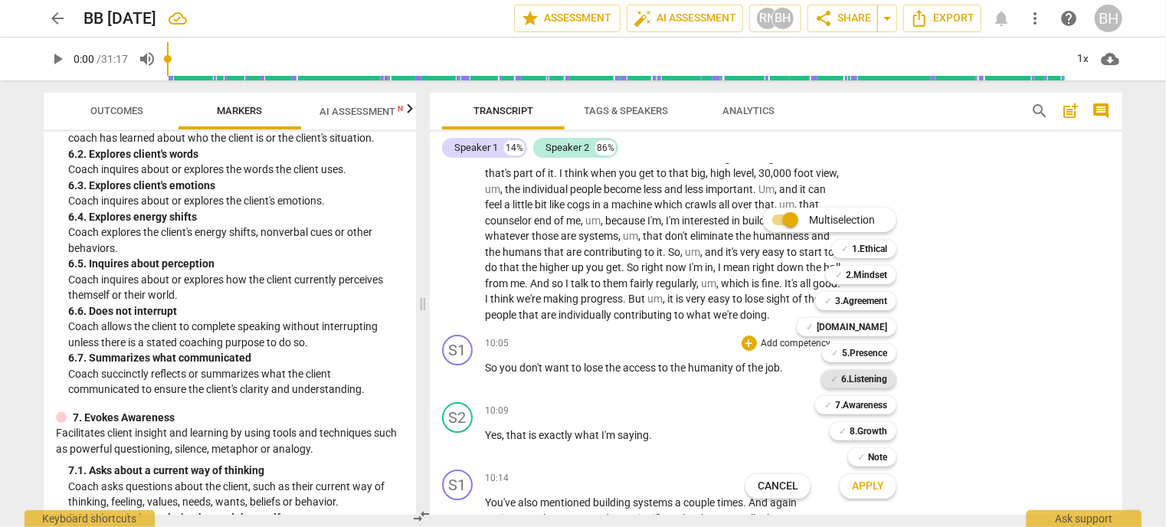
click at [876, 385] on b "6.Listening" at bounding box center [864, 379] width 46 height 18
click at [863, 486] on span "Apply" at bounding box center [868, 486] width 32 height 15
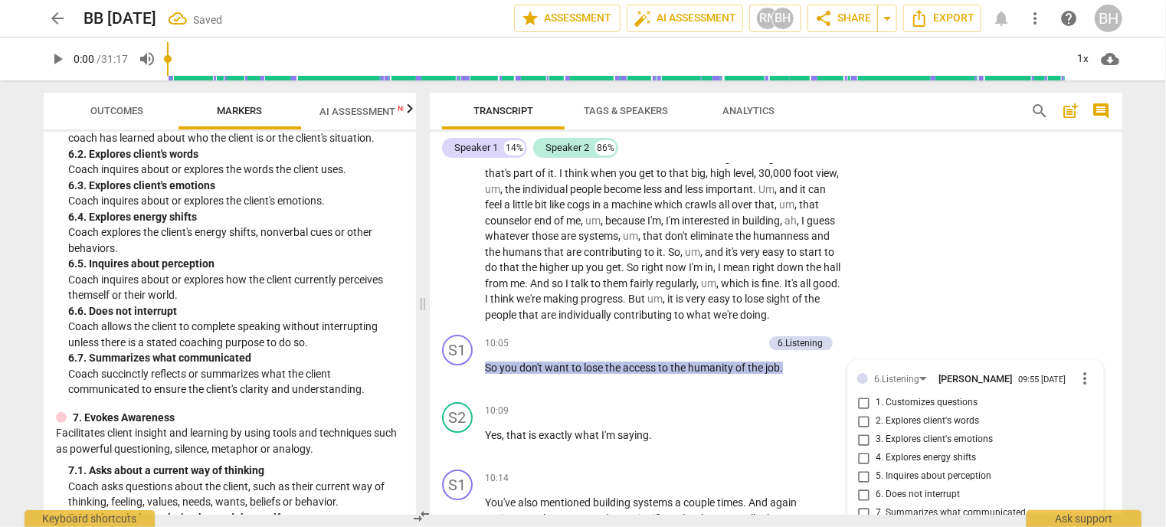
scroll to position [2811, 0]
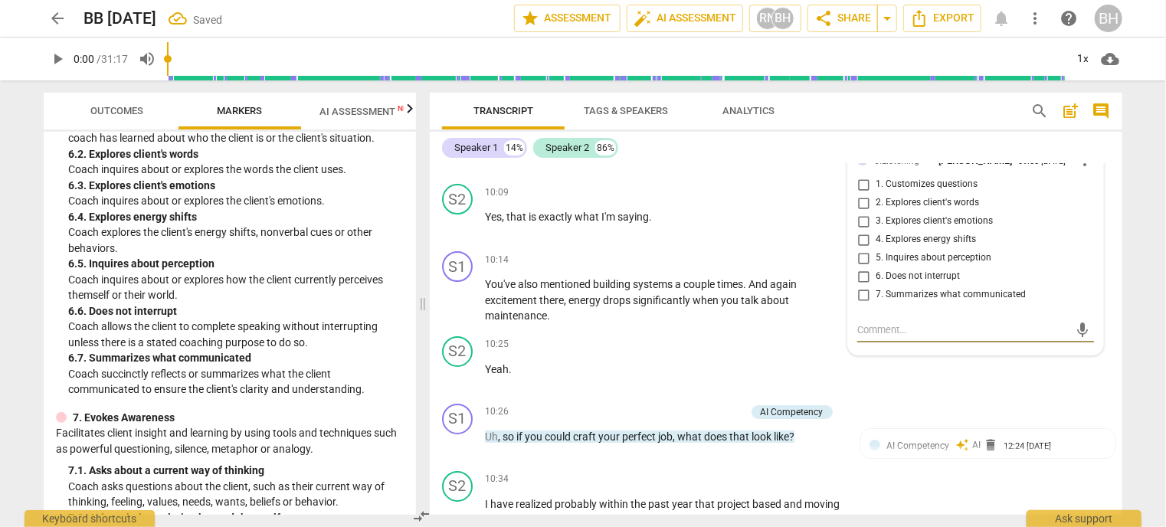
click at [861, 300] on input "7. Summarizes what communicated" at bounding box center [863, 295] width 25 height 18
checkbox input "true"
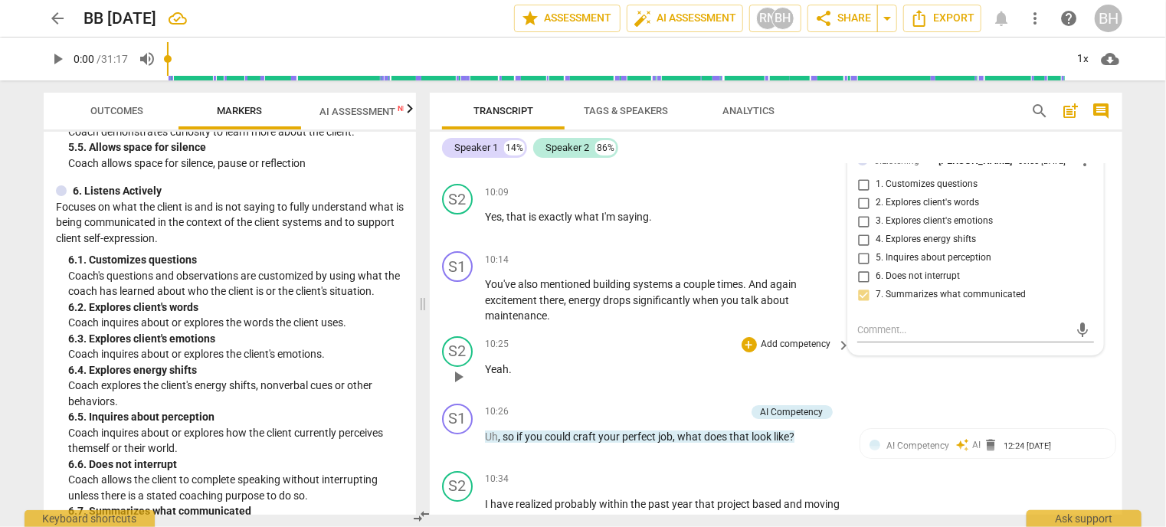
click at [668, 339] on div "S2 play_arrow pause 10:25 + Add competency keyboard_arrow_right Yeah ." at bounding box center [776, 363] width 692 height 67
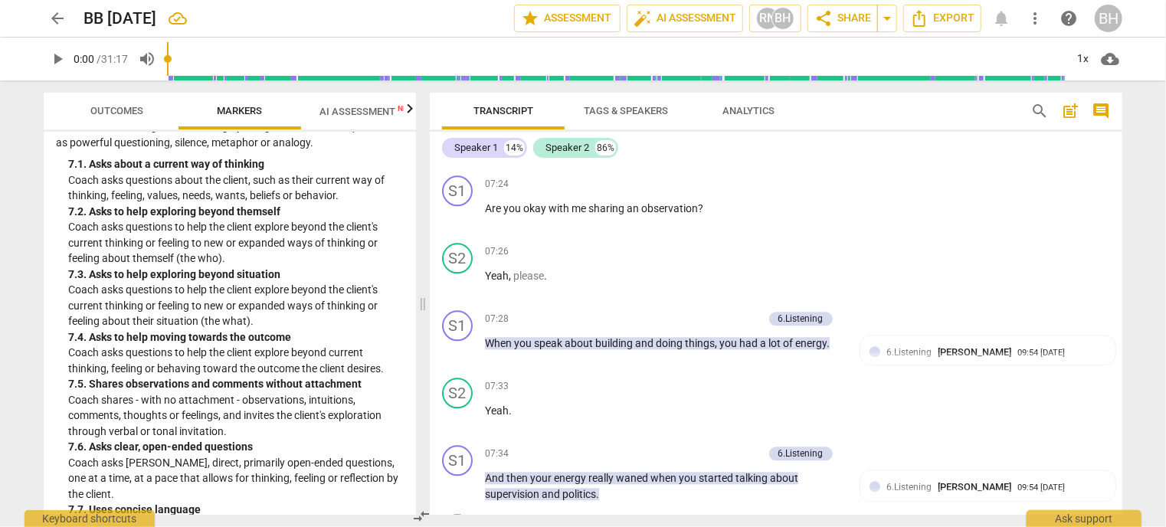
scroll to position [1815, 0]
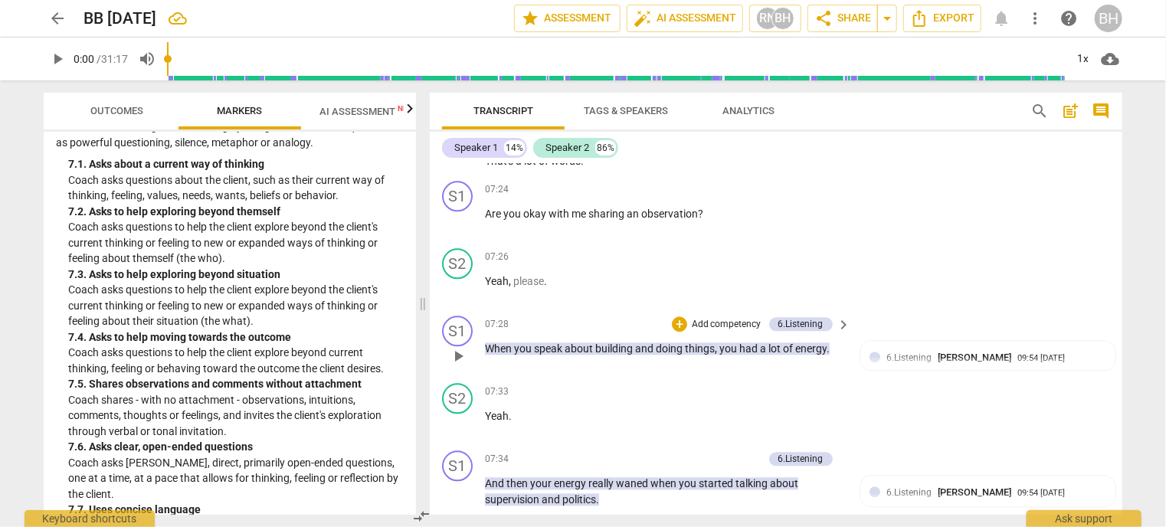
click at [714, 319] on p "Add competency" at bounding box center [726, 325] width 73 height 14
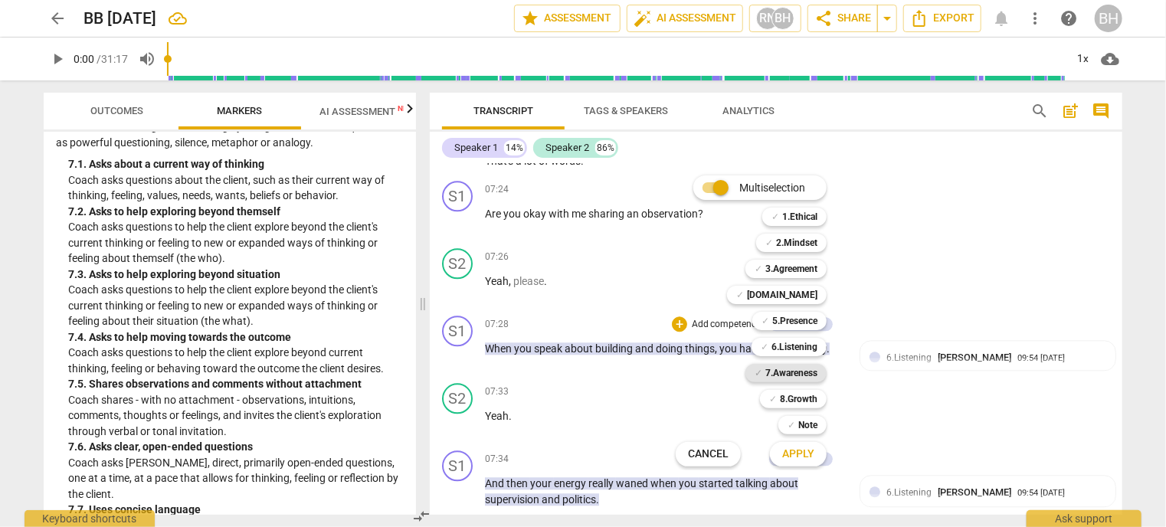
click at [788, 375] on b "7.Awareness" at bounding box center [791, 373] width 52 height 18
click at [810, 460] on span "Apply" at bounding box center [798, 454] width 32 height 15
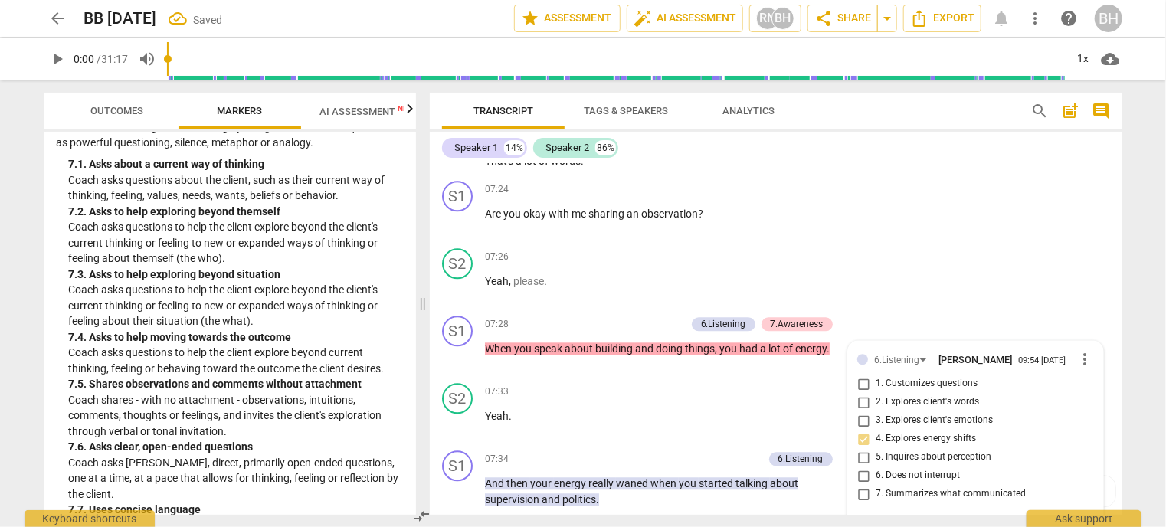
scroll to position [2001, 0]
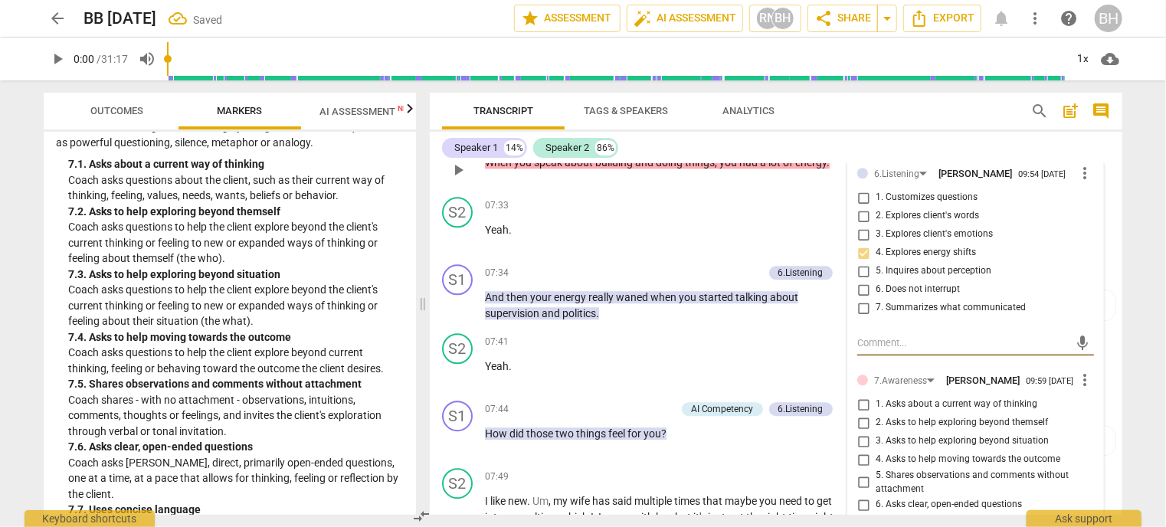
click at [856, 477] on input "5. Shares observations and comments without attachment" at bounding box center [863, 482] width 25 height 18
checkbox input "true"
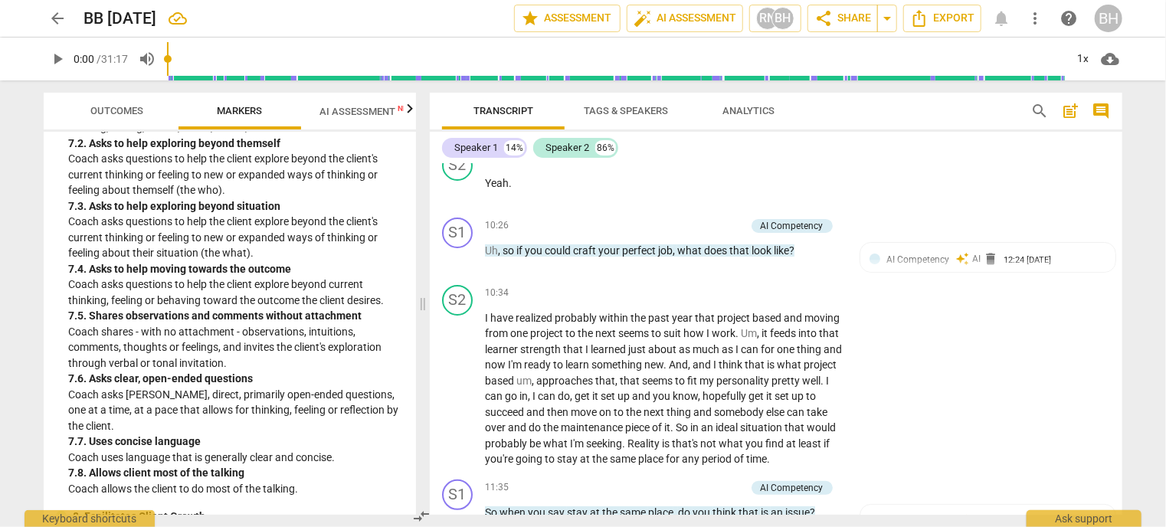
scroll to position [1568, 0]
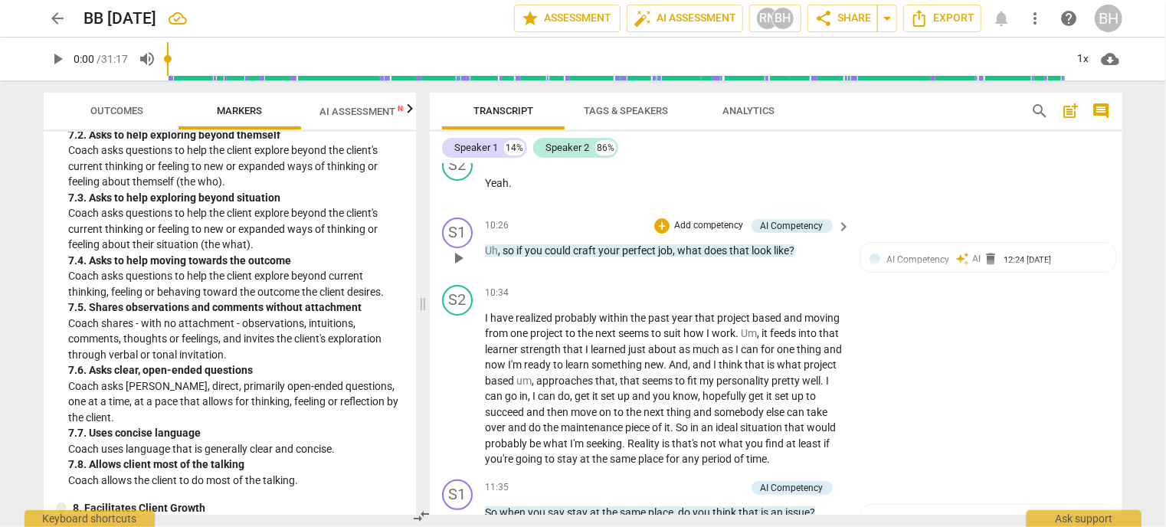
click at [699, 232] on p "Add competency" at bounding box center [709, 226] width 73 height 14
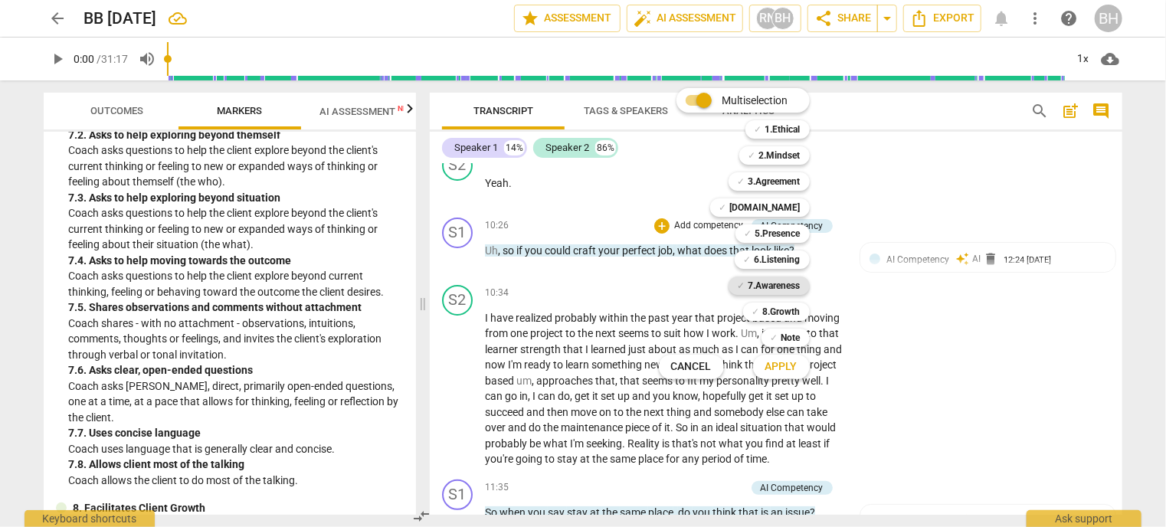
click at [772, 285] on b "7.Awareness" at bounding box center [774, 286] width 52 height 18
click at [771, 370] on span "Apply" at bounding box center [781, 366] width 32 height 15
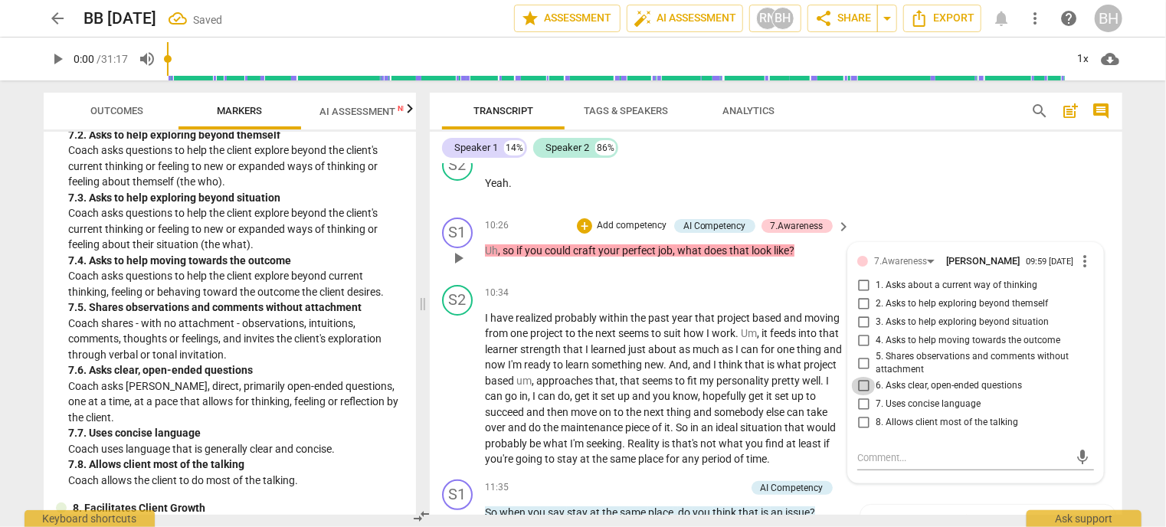
click at [858, 395] on input "6. Asks clear, open-ended questions" at bounding box center [863, 386] width 25 height 18
checkbox input "true"
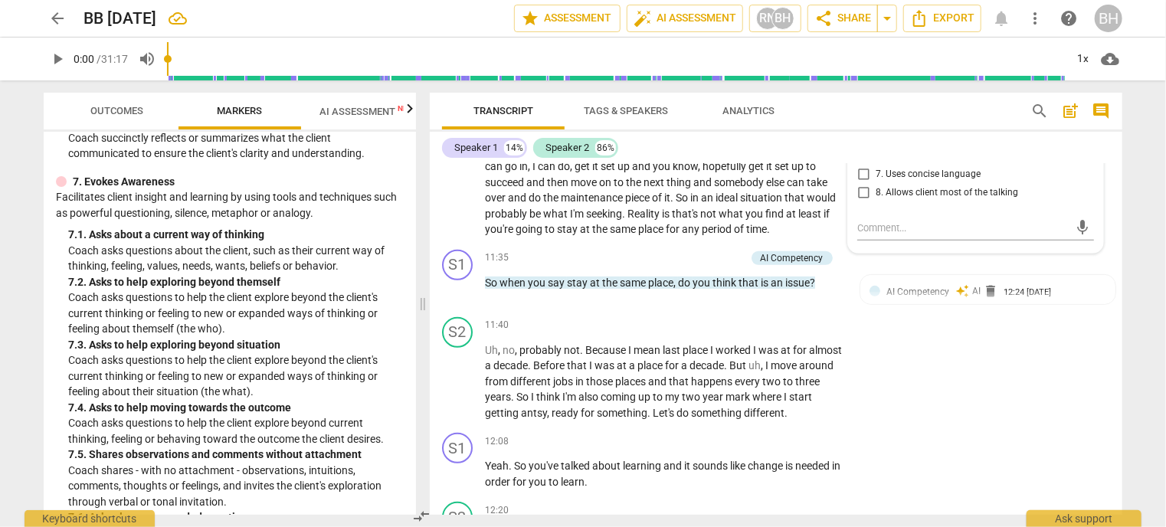
scroll to position [1415, 0]
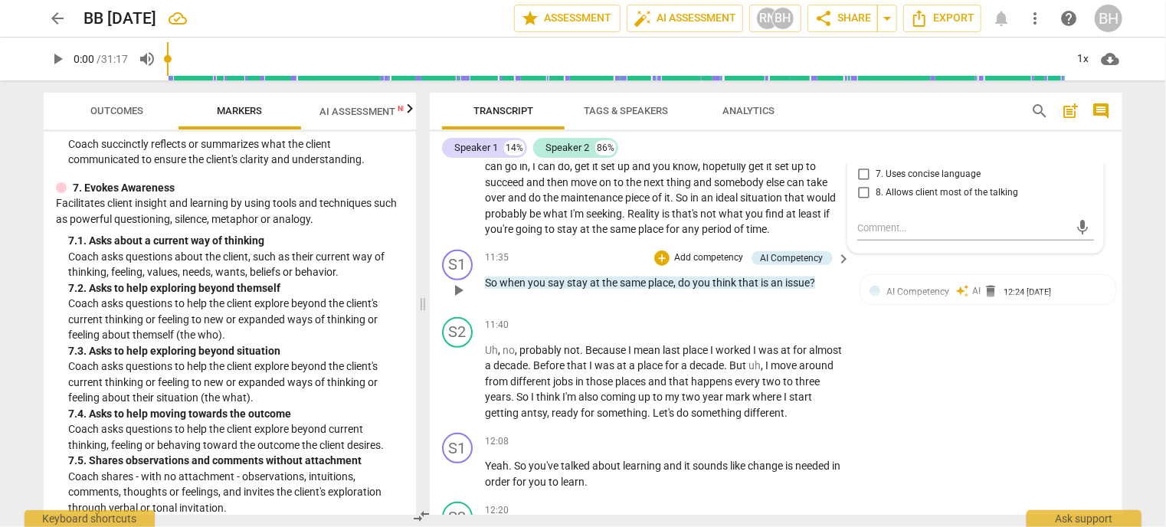
click at [708, 264] on p "Add competency" at bounding box center [709, 258] width 73 height 14
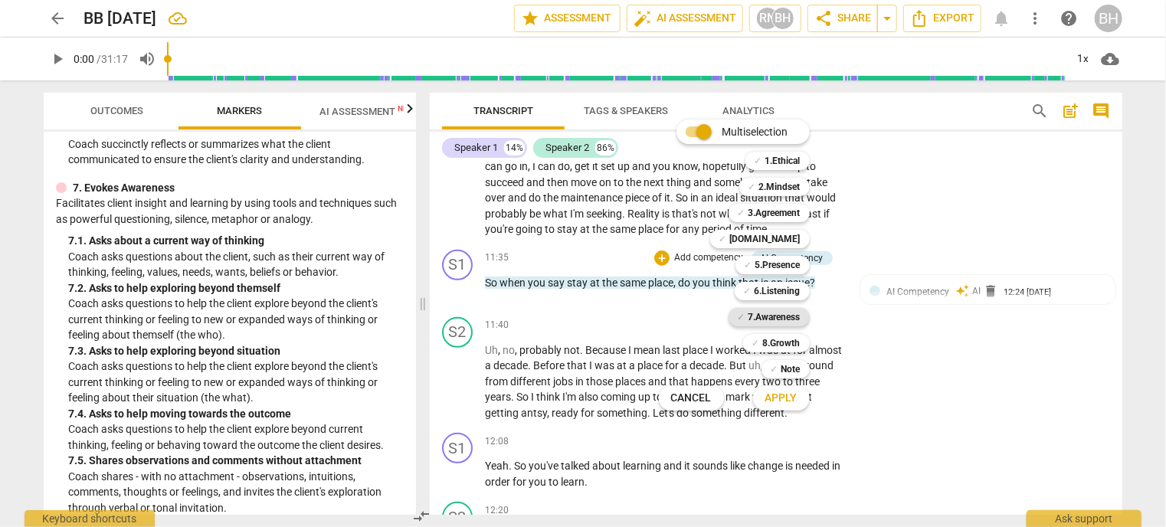
click at [784, 318] on b "7.Awareness" at bounding box center [774, 317] width 52 height 18
click at [787, 402] on span "Apply" at bounding box center [781, 398] width 32 height 15
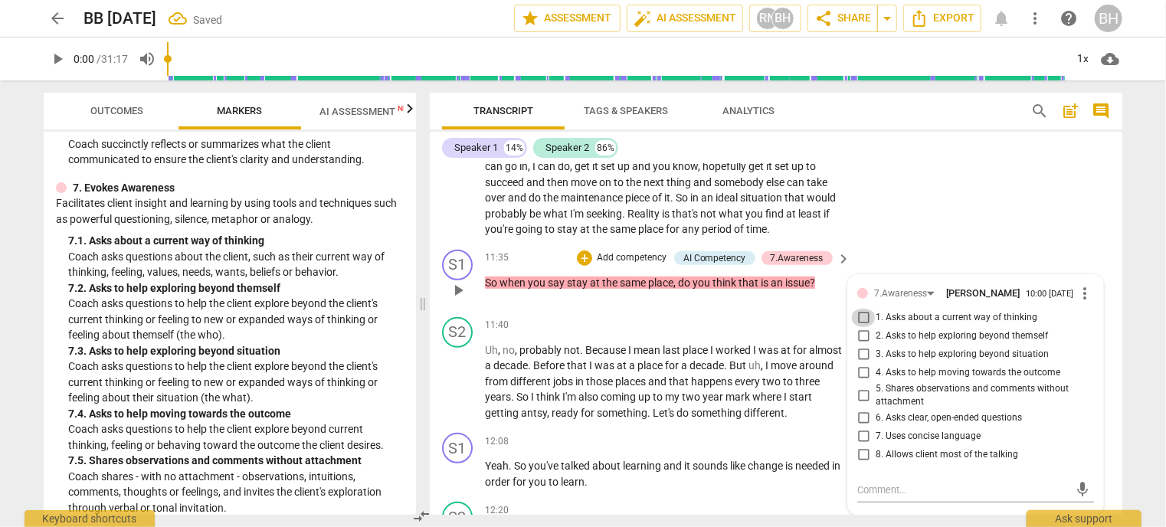
click at [859, 324] on input "1. Asks about a current way of thinking" at bounding box center [863, 318] width 25 height 18
checkbox input "true"
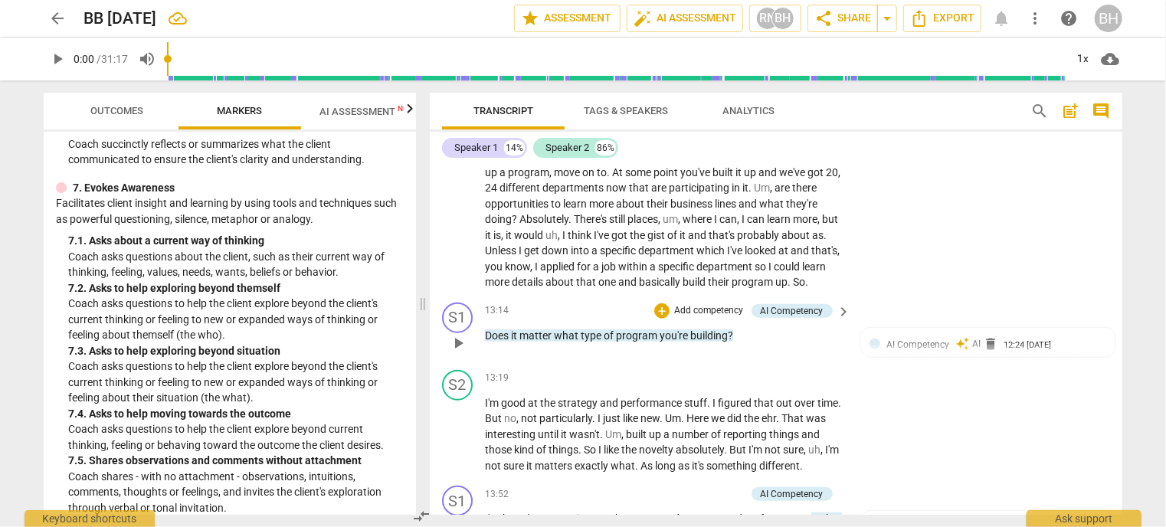
scroll to position [3610, 0]
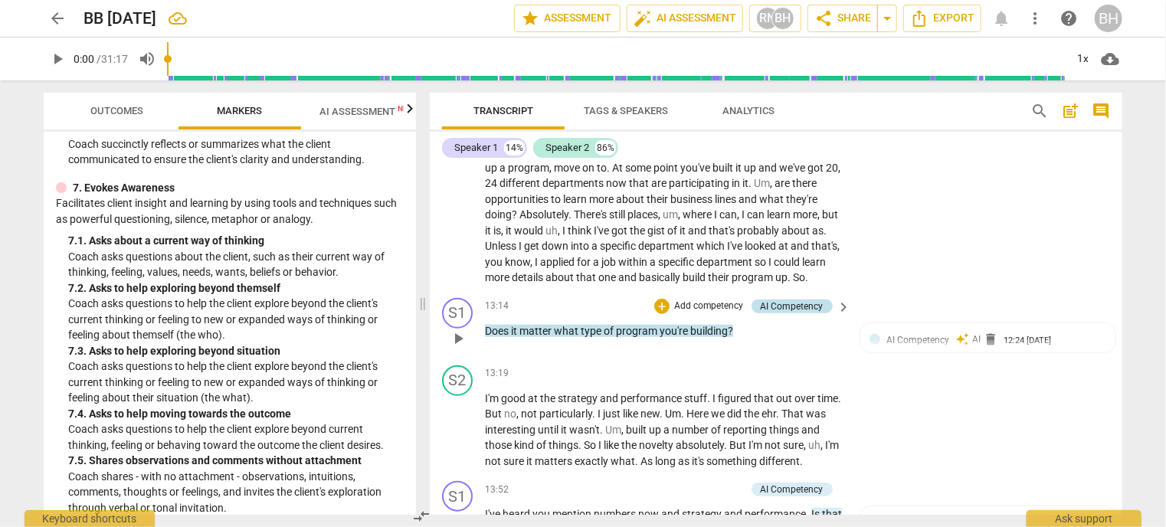
click at [797, 311] on div "AI Competency" at bounding box center [792, 307] width 63 height 14
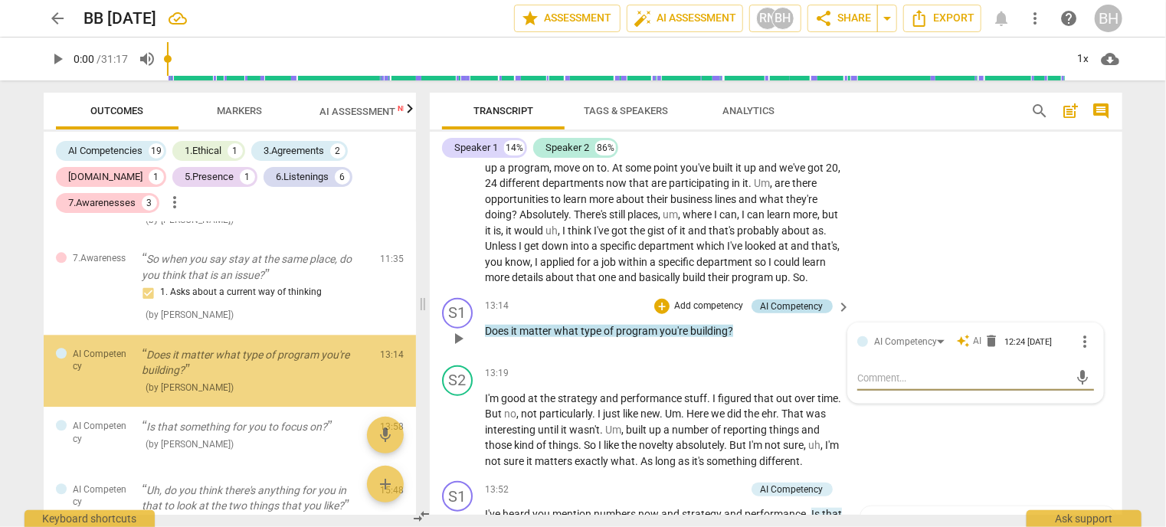
scroll to position [1869, 0]
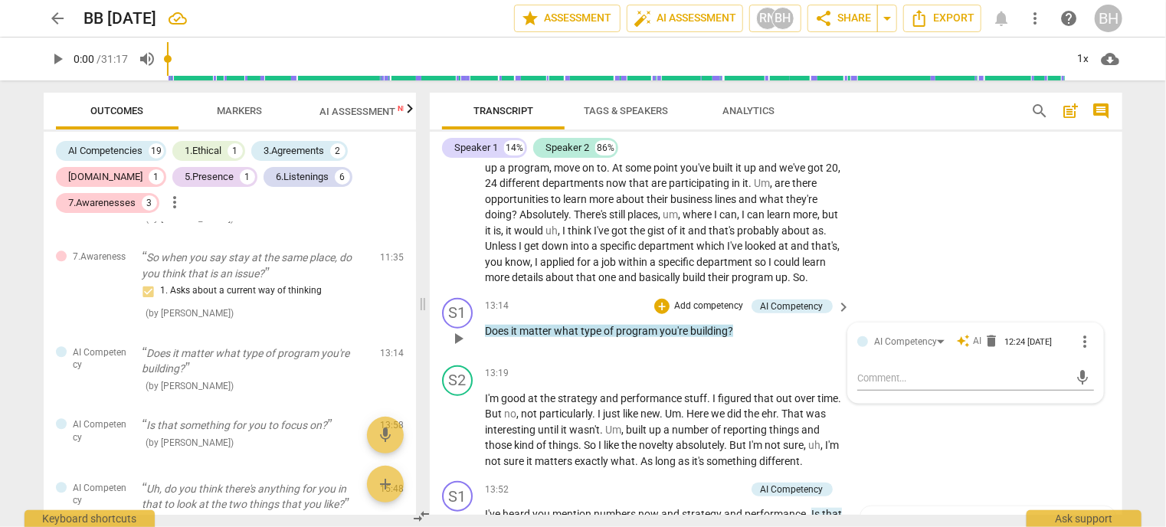
click at [704, 306] on div "+ Add competency" at bounding box center [699, 306] width 91 height 15
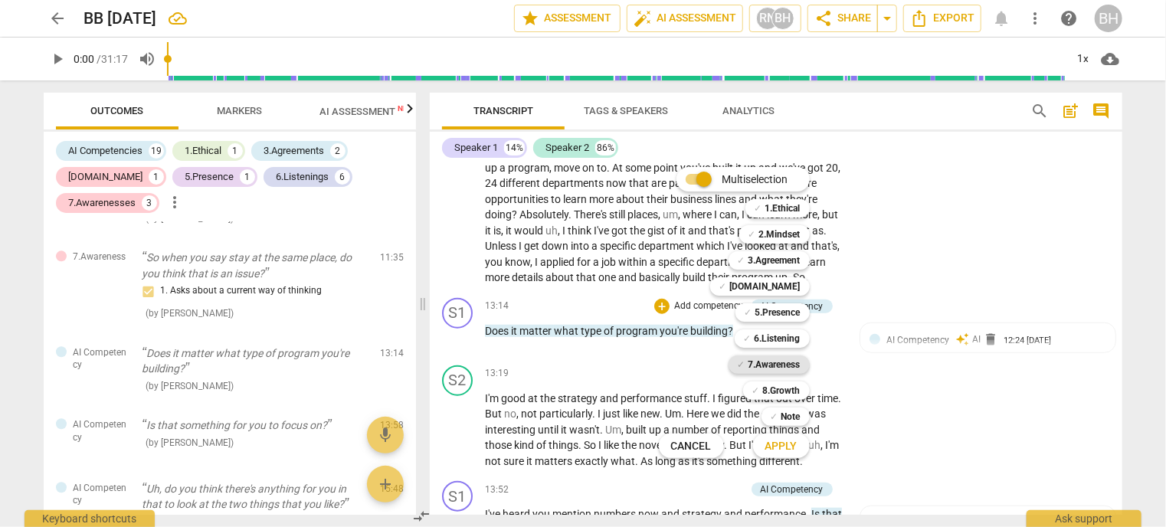
click at [791, 360] on b "7.Awareness" at bounding box center [774, 364] width 52 height 18
click at [778, 441] on span "Apply" at bounding box center [781, 446] width 32 height 15
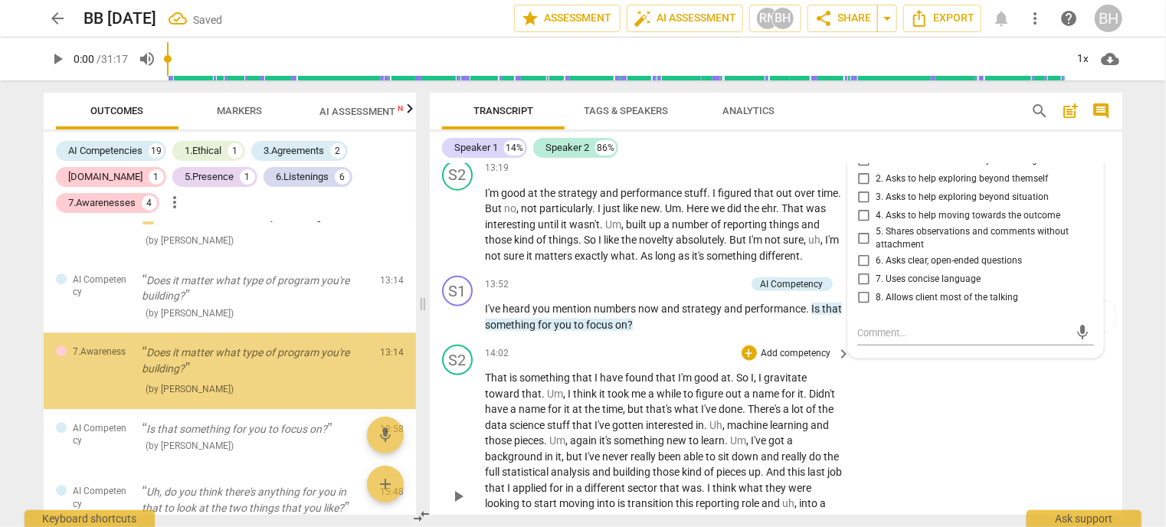
scroll to position [1944, 0]
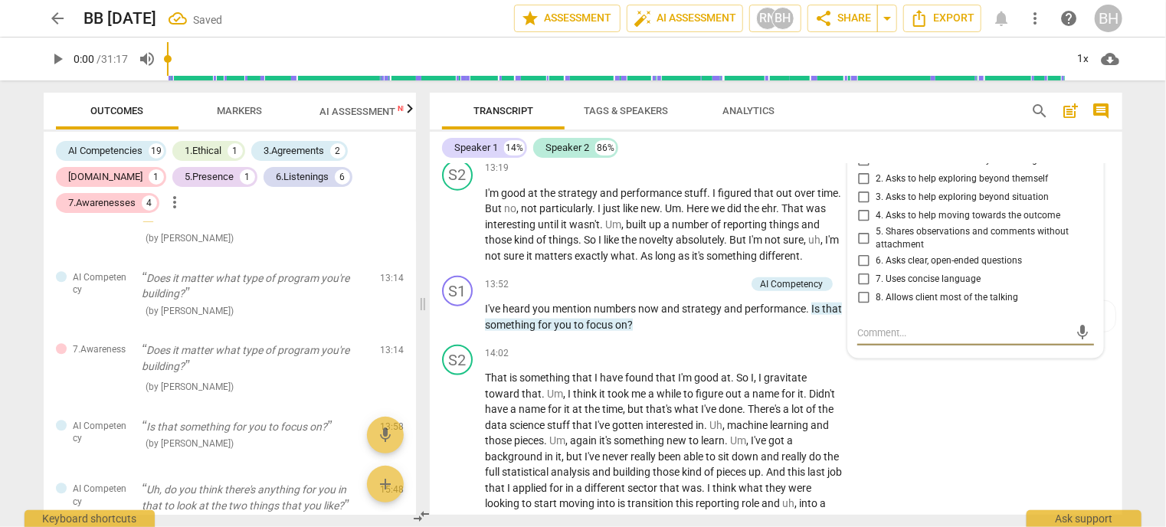
click at [864, 201] on input "3. Asks to help exploring beyond situation" at bounding box center [863, 197] width 25 height 18
checkbox input "true"
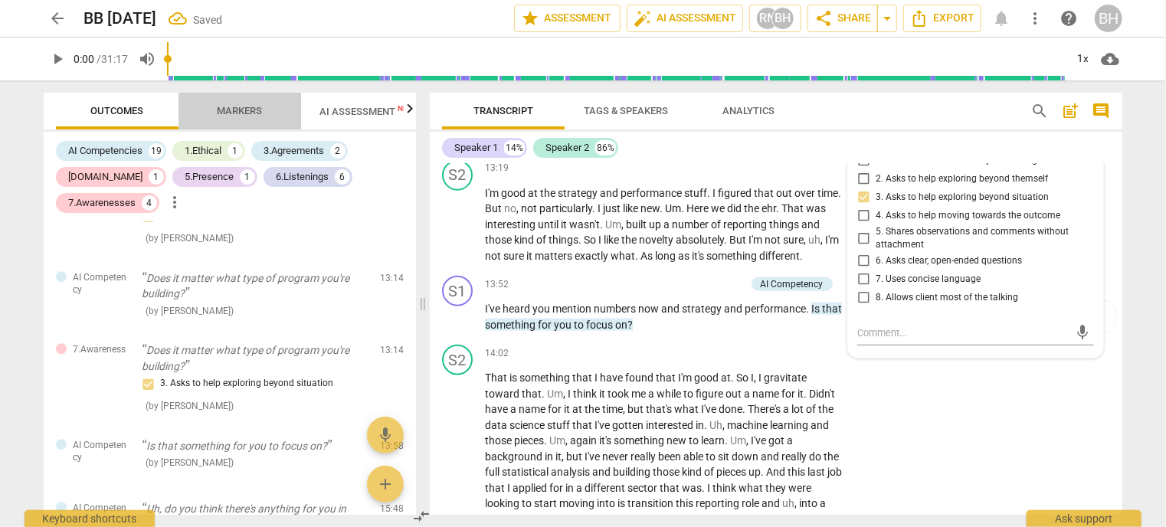
click at [242, 106] on span "Markers" at bounding box center [240, 110] width 45 height 11
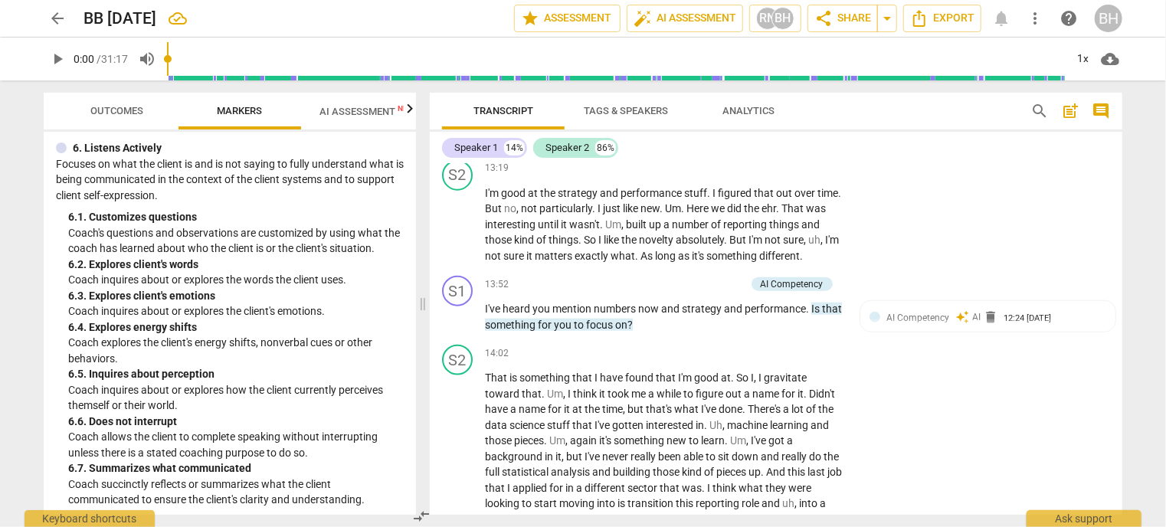
scroll to position [1072, 0]
click at [656, 290] on div "+" at bounding box center [661, 284] width 15 height 15
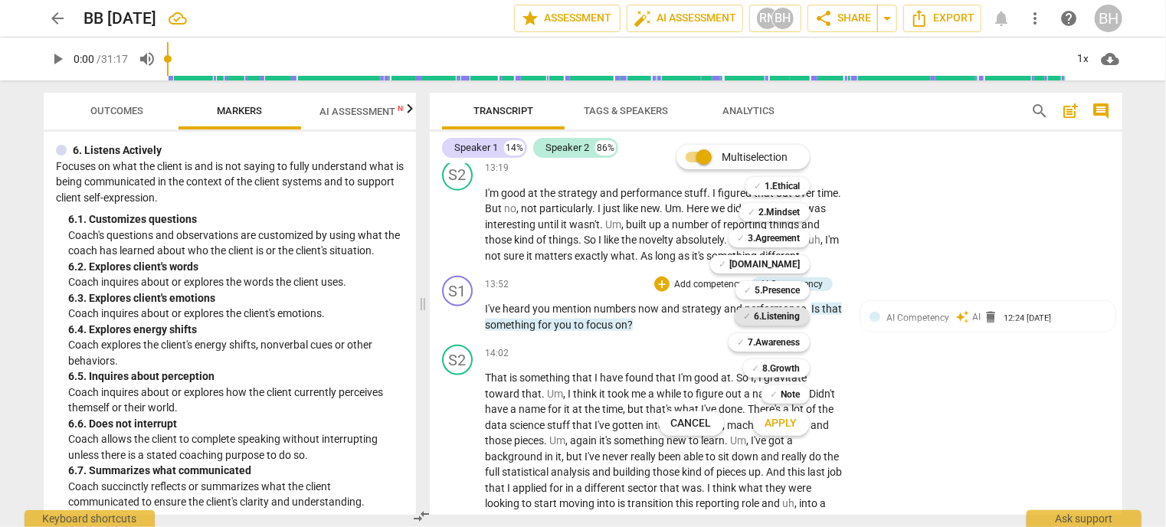
click at [784, 317] on b "6.Listening" at bounding box center [778, 316] width 46 height 18
click at [798, 424] on button "Apply" at bounding box center [781, 424] width 57 height 28
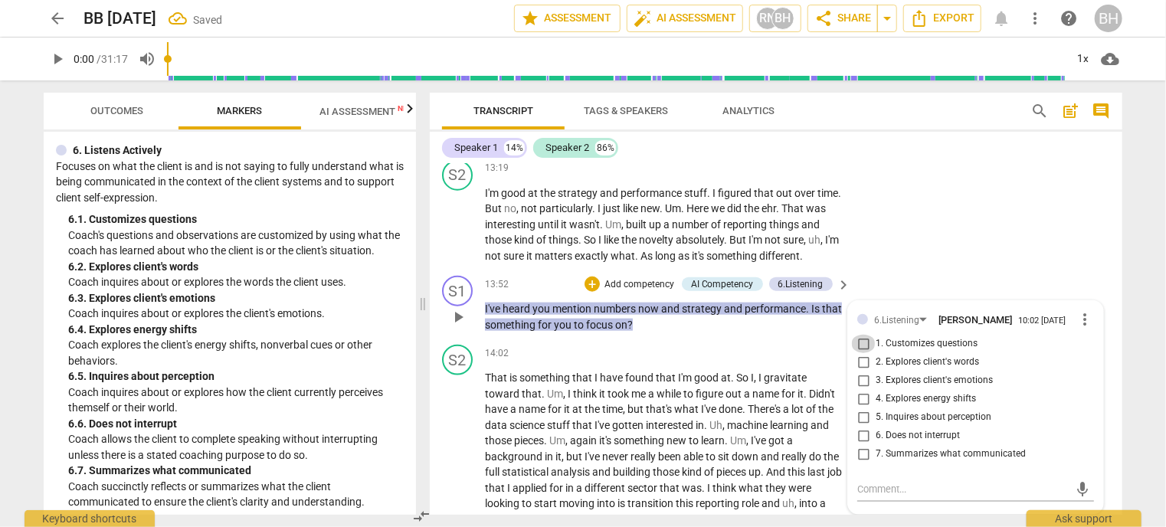
click at [860, 348] on input "1. Customizes questions" at bounding box center [863, 344] width 25 height 18
checkbox input "true"
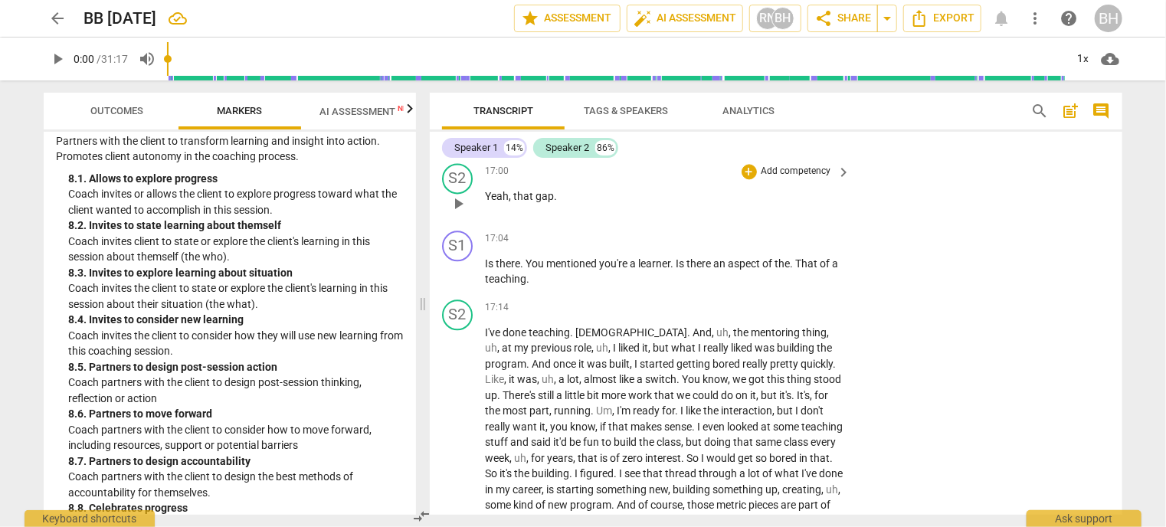
scroll to position [4657, 0]
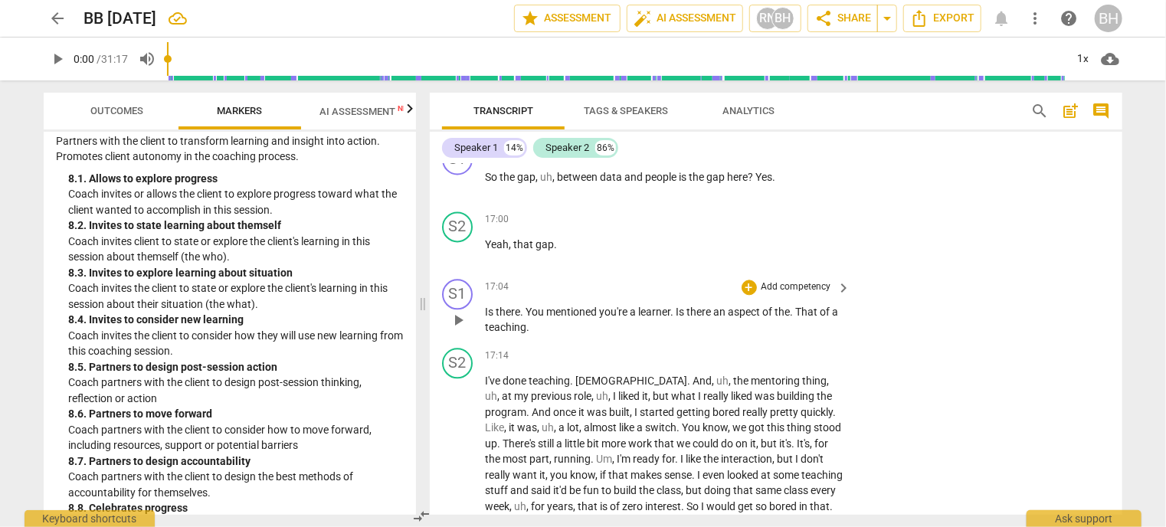
click at [769, 290] on p "Add competency" at bounding box center [796, 287] width 73 height 14
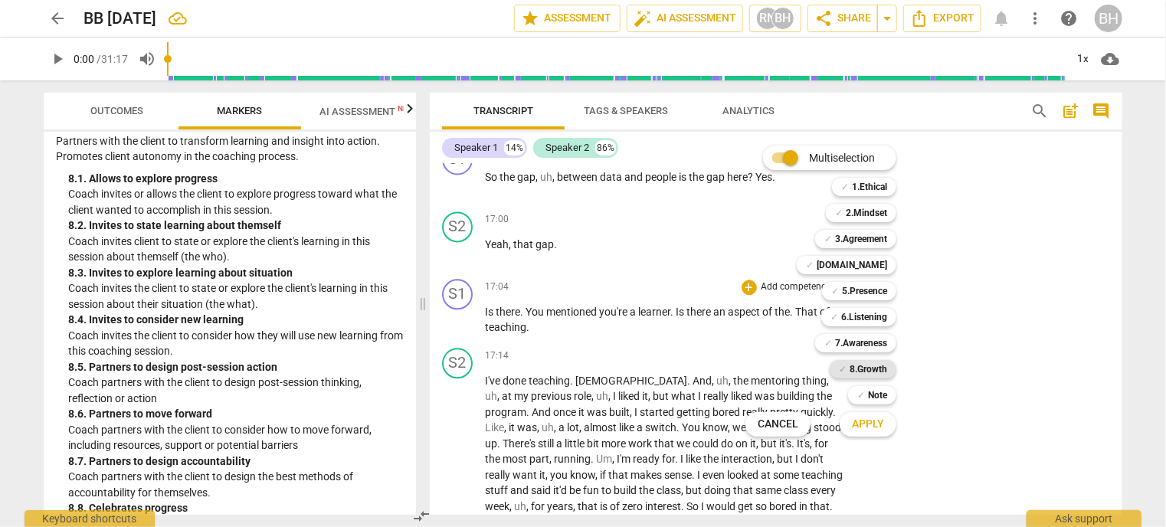
click at [876, 363] on b "8.Growth" at bounding box center [869, 369] width 38 height 18
click at [853, 425] on span "Apply" at bounding box center [868, 424] width 32 height 15
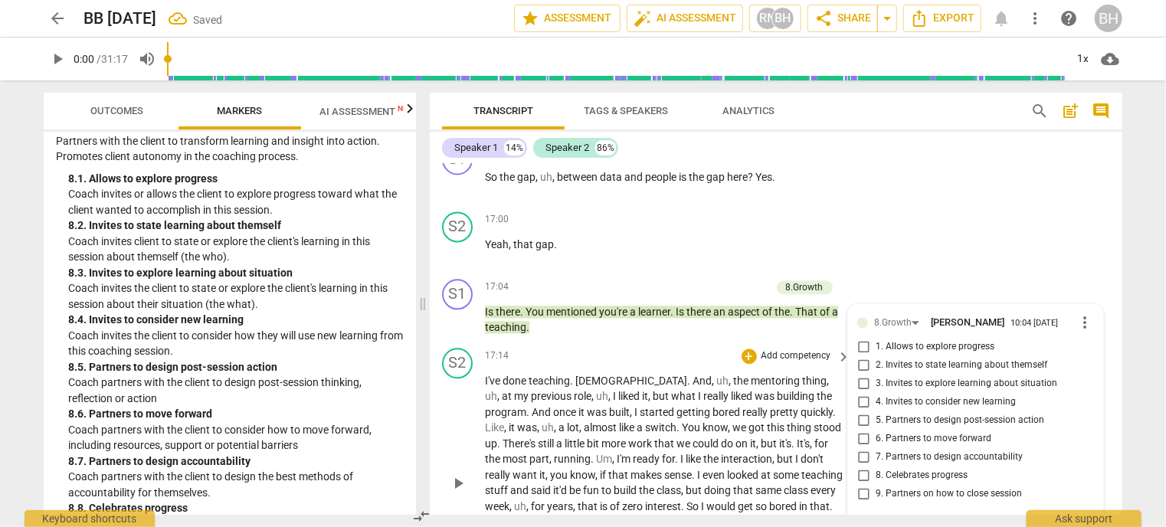
scroll to position [4851, 0]
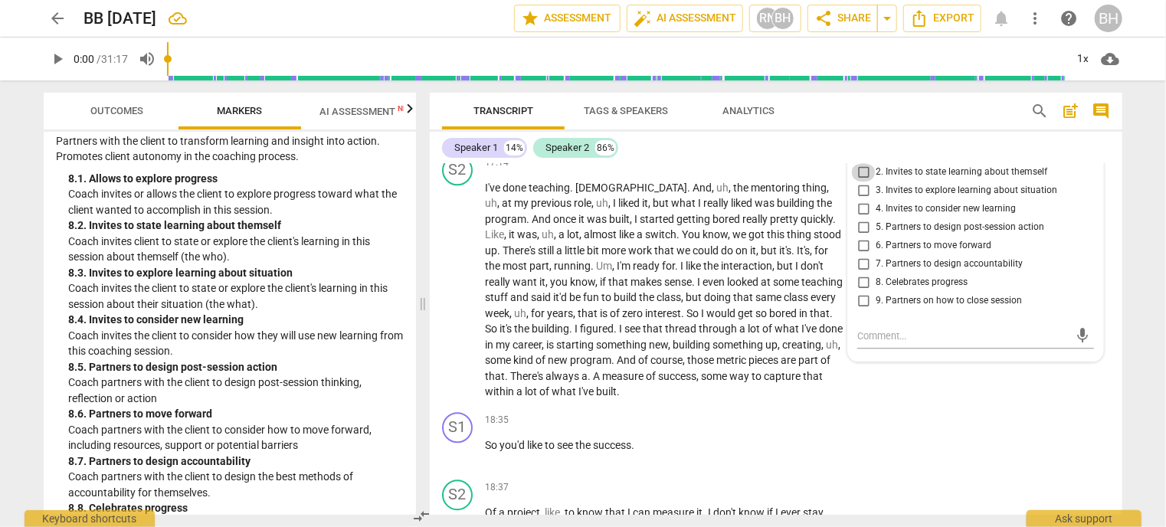
click at [859, 171] on input "2. Invites to state learning about themself" at bounding box center [863, 172] width 25 height 18
checkbox input "true"
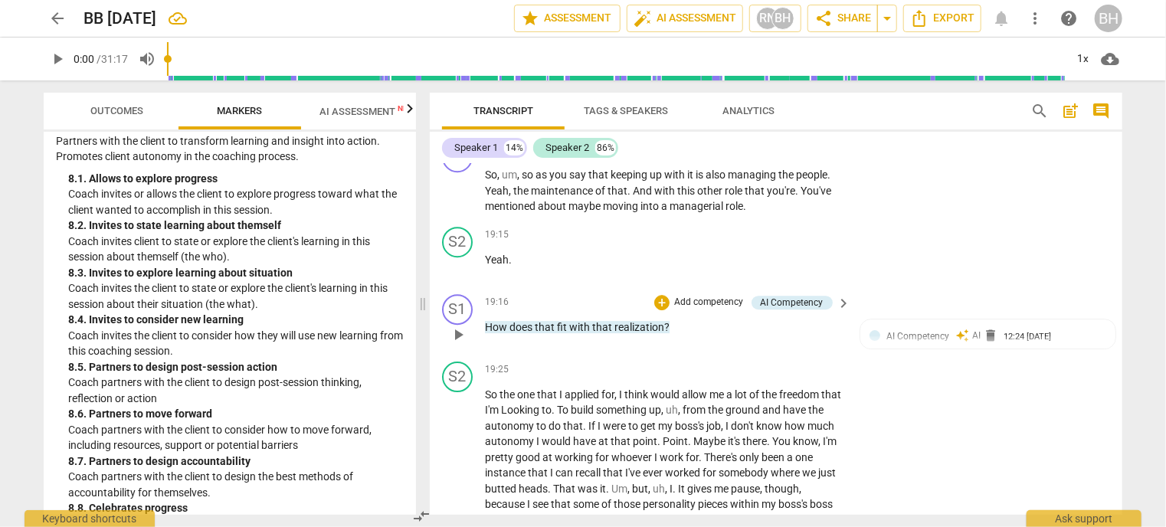
scroll to position [5310, 0]
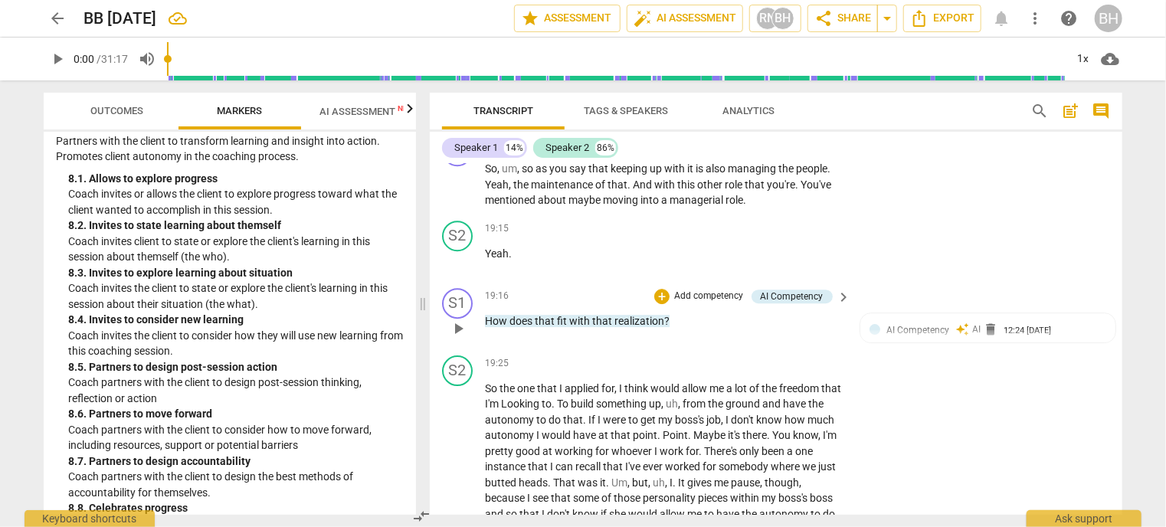
click at [676, 296] on p "Add competency" at bounding box center [709, 297] width 73 height 14
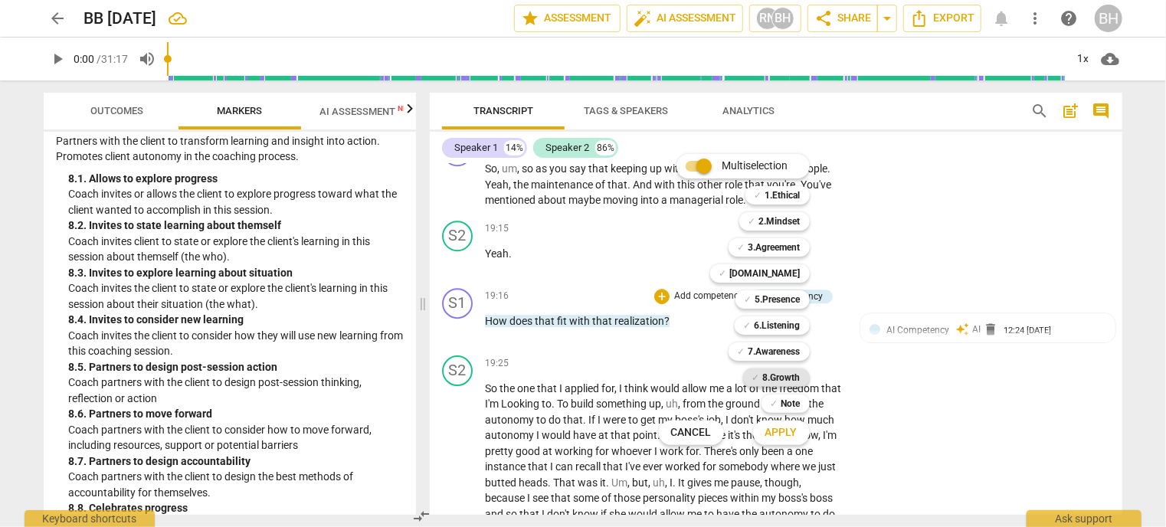
click at [793, 376] on b "8.Growth" at bounding box center [782, 377] width 38 height 18
click at [794, 438] on span "Apply" at bounding box center [781, 432] width 32 height 15
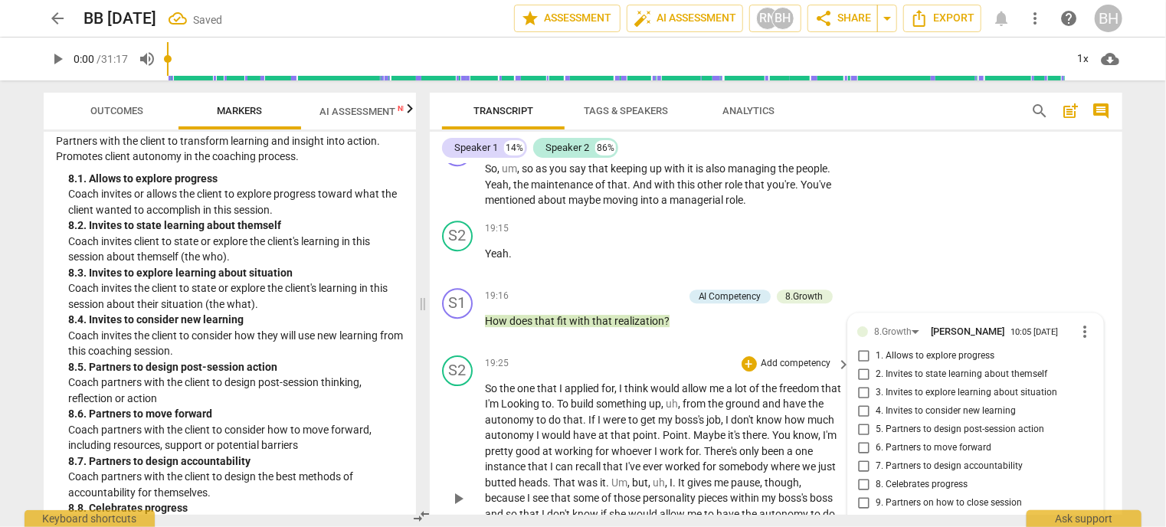
scroll to position [5512, 0]
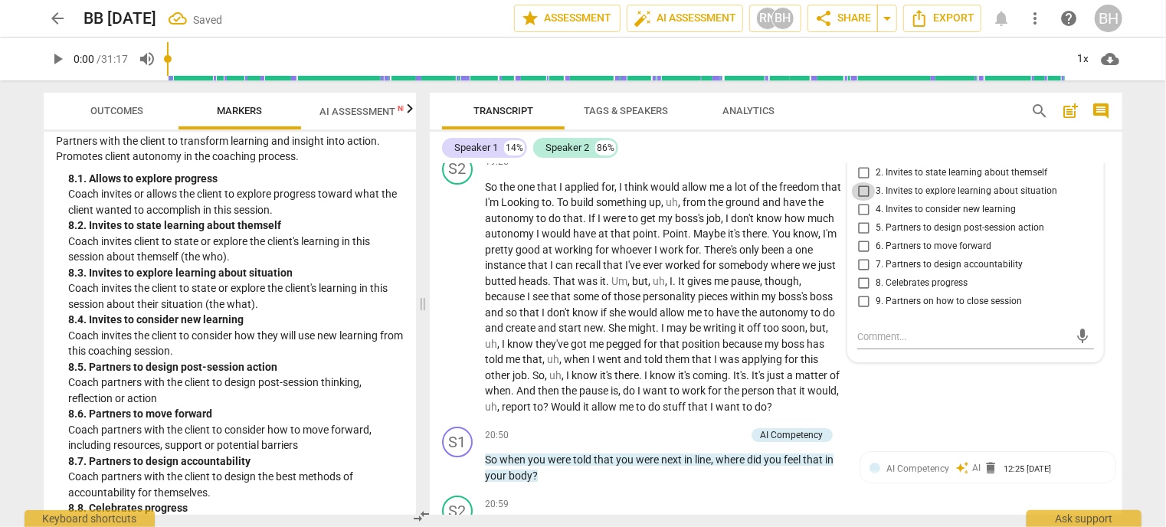
click at [866, 192] on input "3. Invites to explore learning about situation" at bounding box center [863, 191] width 25 height 18
checkbox input "true"
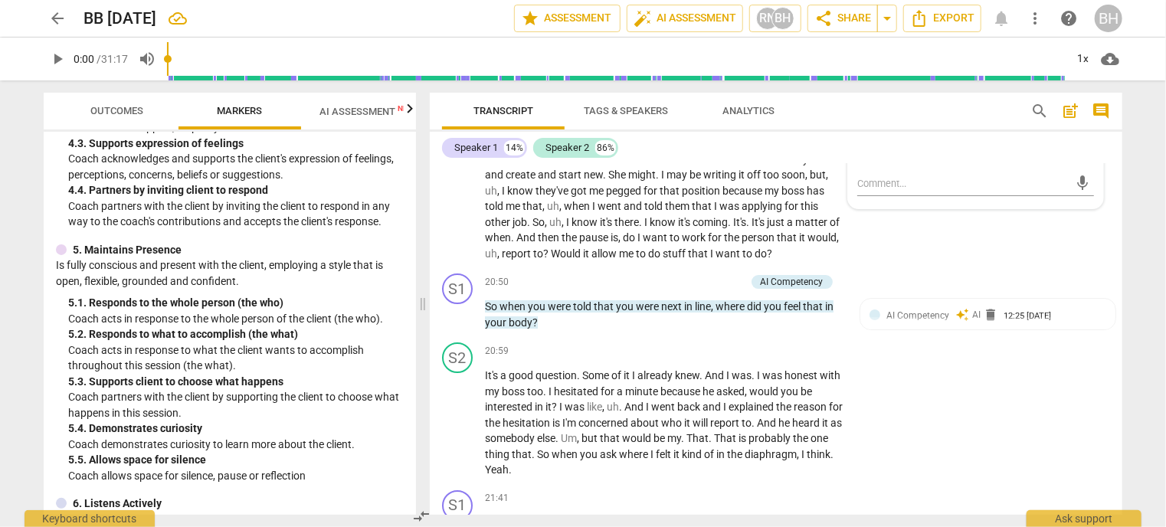
scroll to position [725, 0]
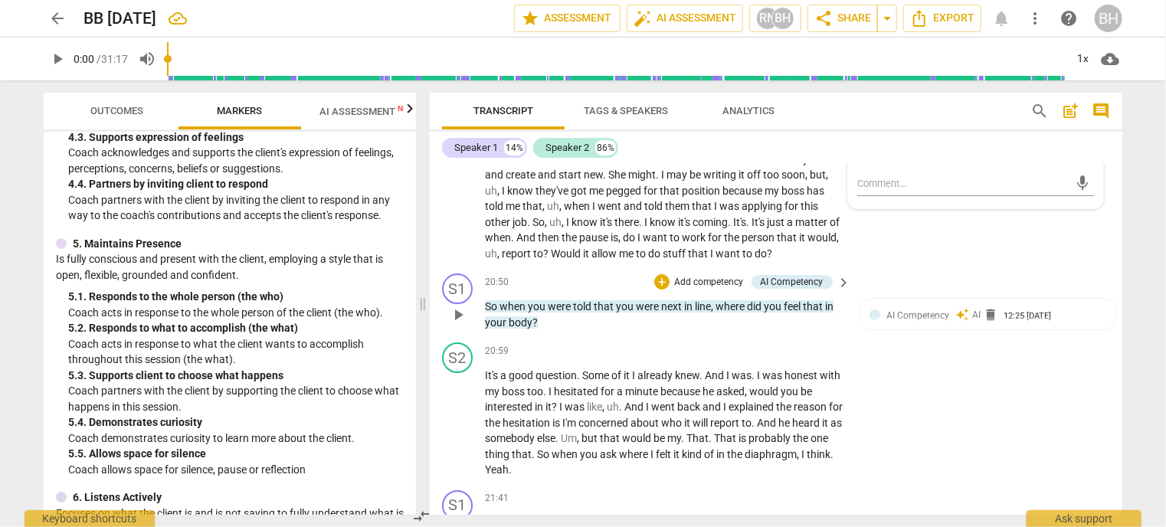
click at [692, 283] on p "Add competency" at bounding box center [709, 283] width 73 height 14
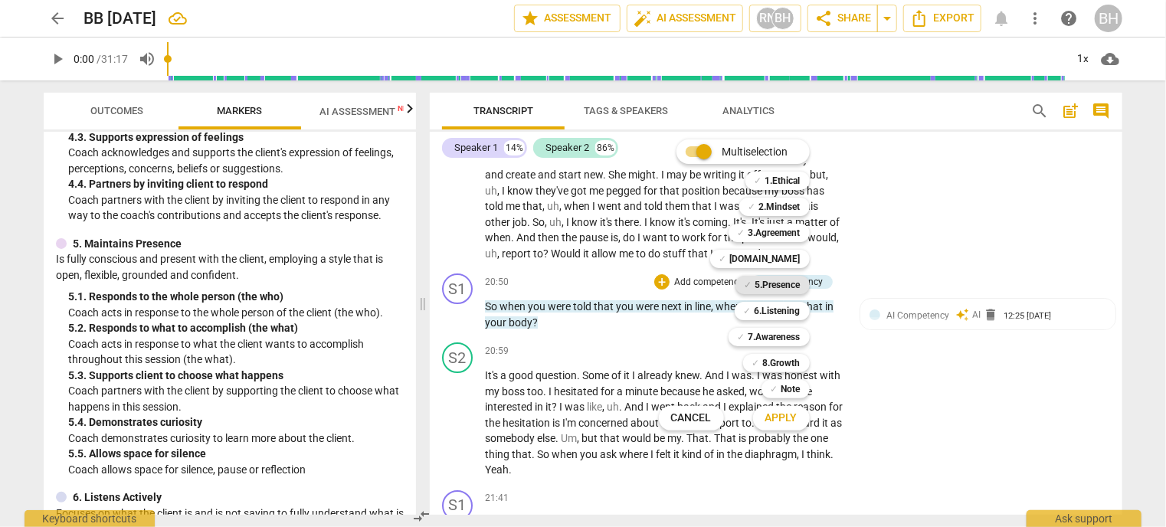
click at [771, 282] on b "5.Presence" at bounding box center [777, 285] width 45 height 18
click at [793, 417] on span "Apply" at bounding box center [781, 418] width 32 height 15
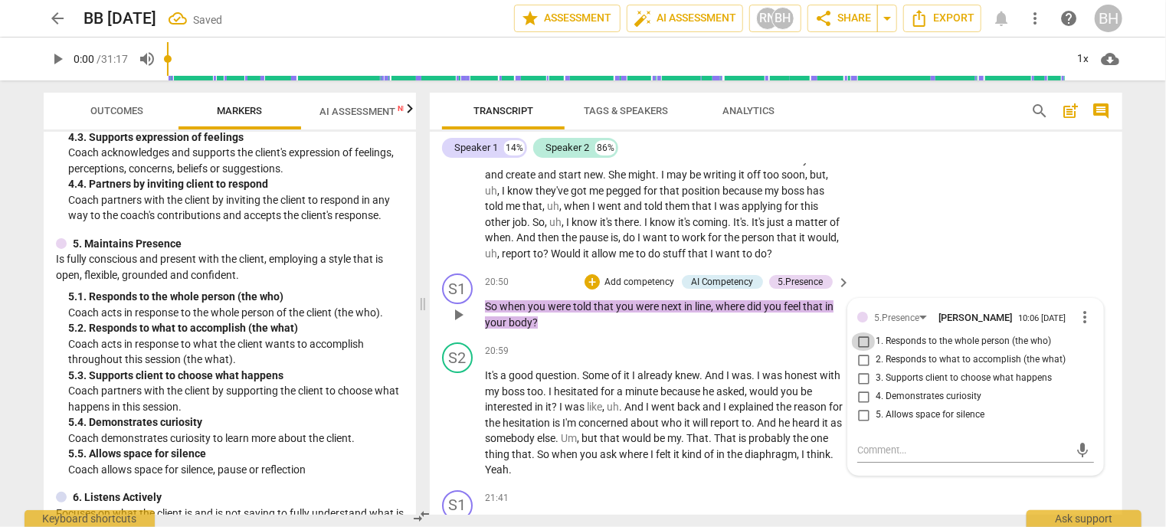
click at [859, 340] on input "1. Responds to the whole person (the who)" at bounding box center [863, 341] width 25 height 18
checkbox input "true"
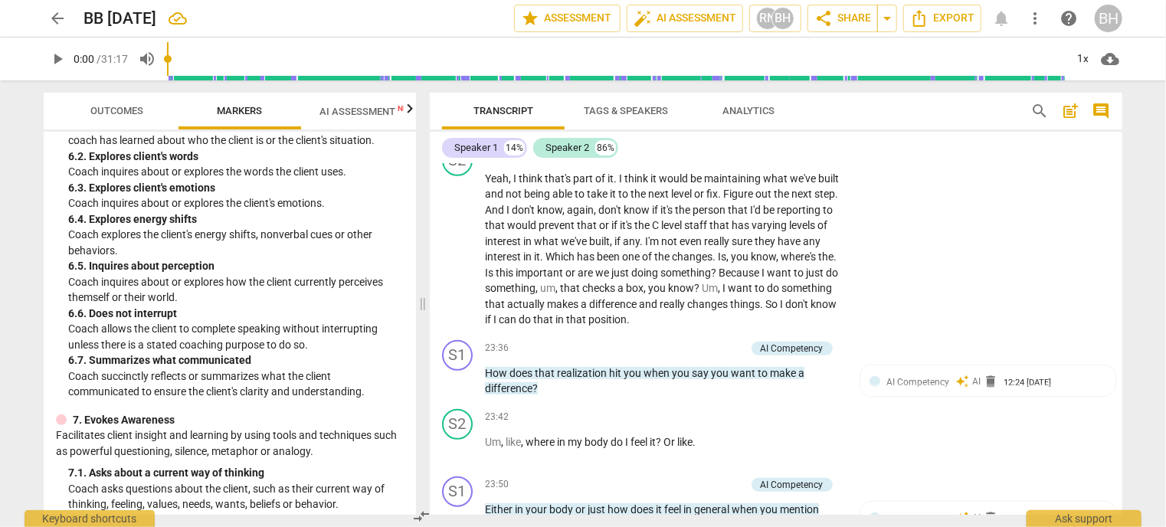
scroll to position [1185, 0]
click at [685, 352] on p "Add competency" at bounding box center [709, 349] width 73 height 14
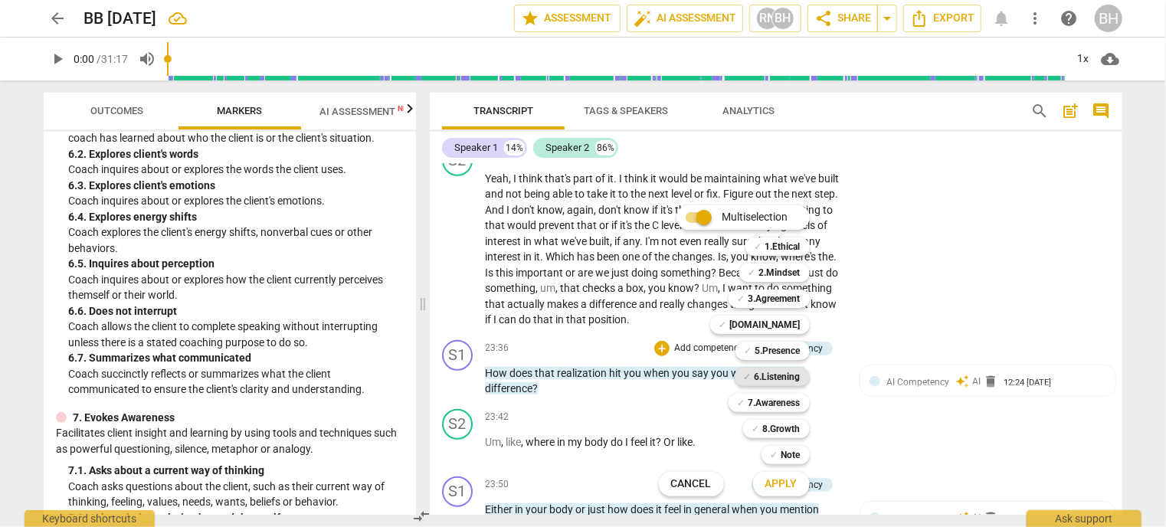
click at [778, 380] on b "6.Listening" at bounding box center [778, 377] width 46 height 18
click at [791, 489] on span "Apply" at bounding box center [781, 483] width 32 height 15
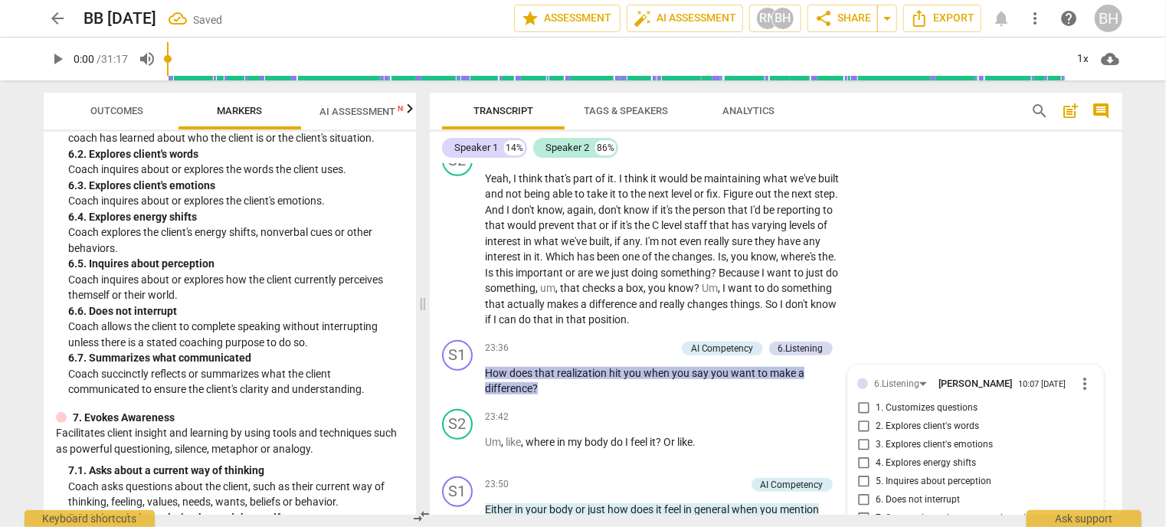
scroll to position [6493, 0]
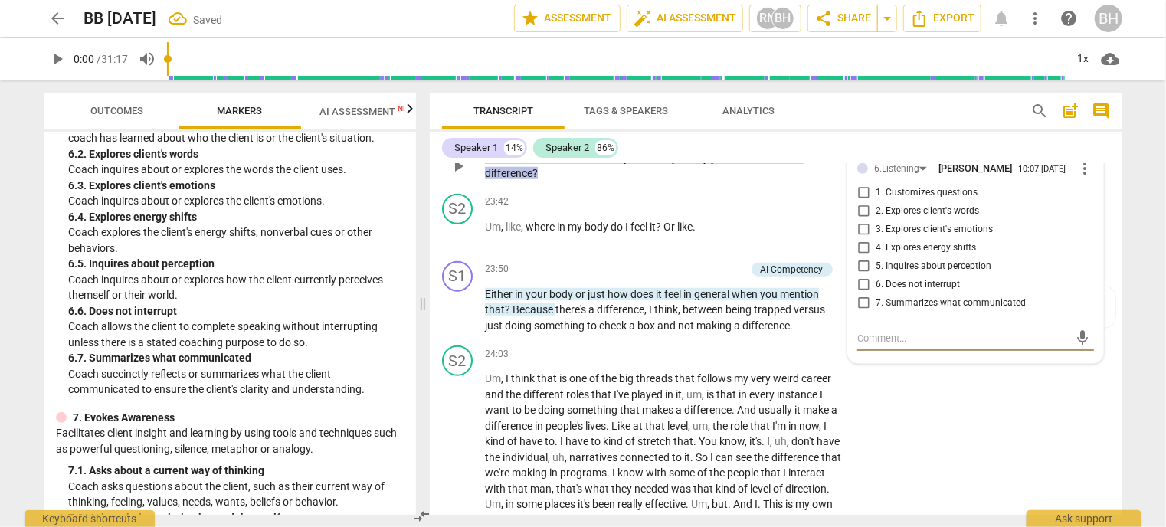
click at [867, 269] on input "5. Inquires about perception" at bounding box center [863, 266] width 25 height 18
checkbox input "true"
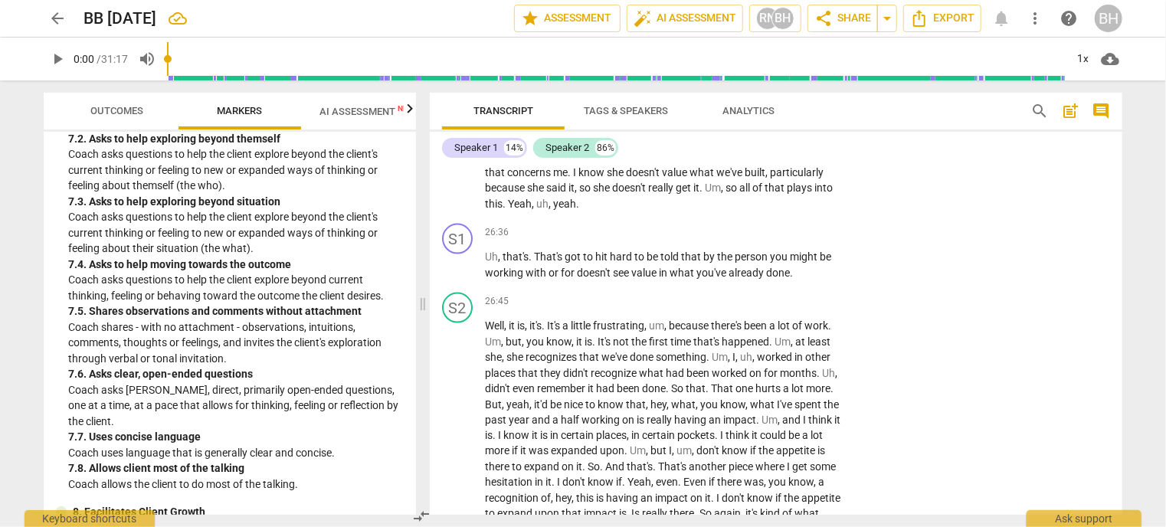
scroll to position [1568, 0]
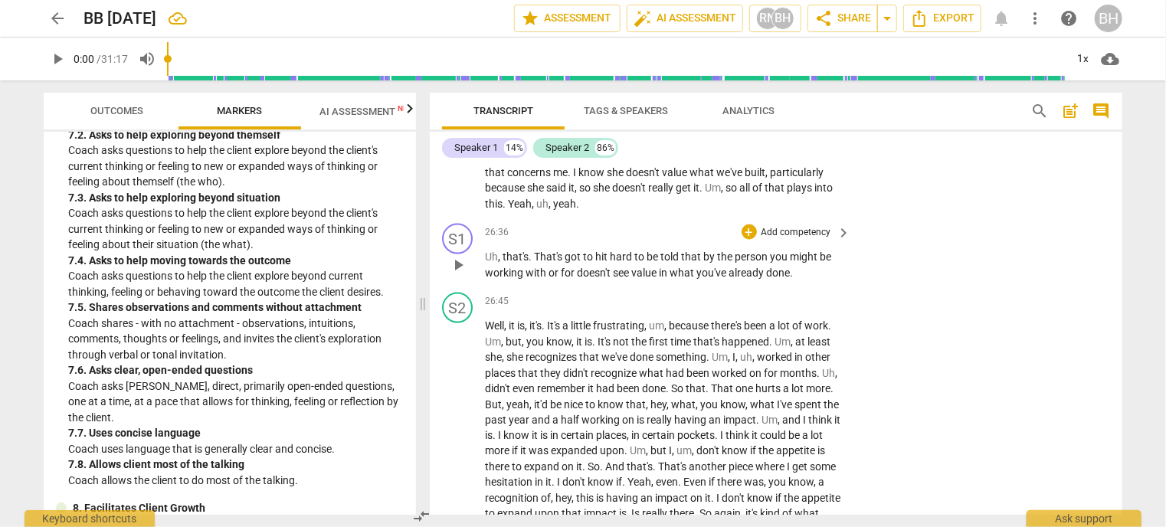
click at [761, 229] on p "Add competency" at bounding box center [796, 233] width 73 height 14
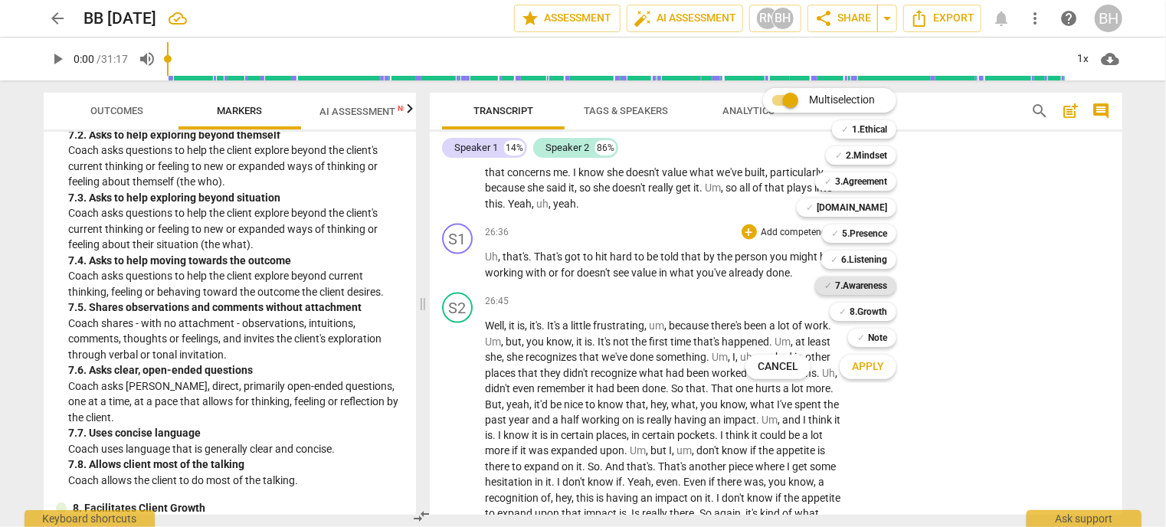
click at [876, 287] on b "7.Awareness" at bounding box center [861, 286] width 52 height 18
click at [881, 372] on span "Apply" at bounding box center [868, 366] width 32 height 15
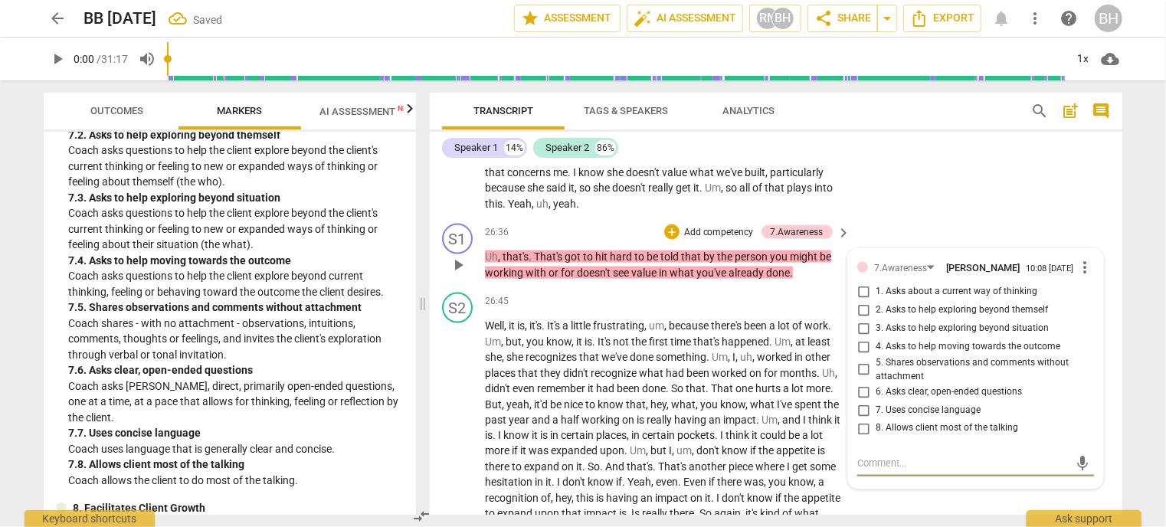
click at [859, 370] on input "5. Shares observations and comments without attachment" at bounding box center [863, 370] width 25 height 18
checkbox input "true"
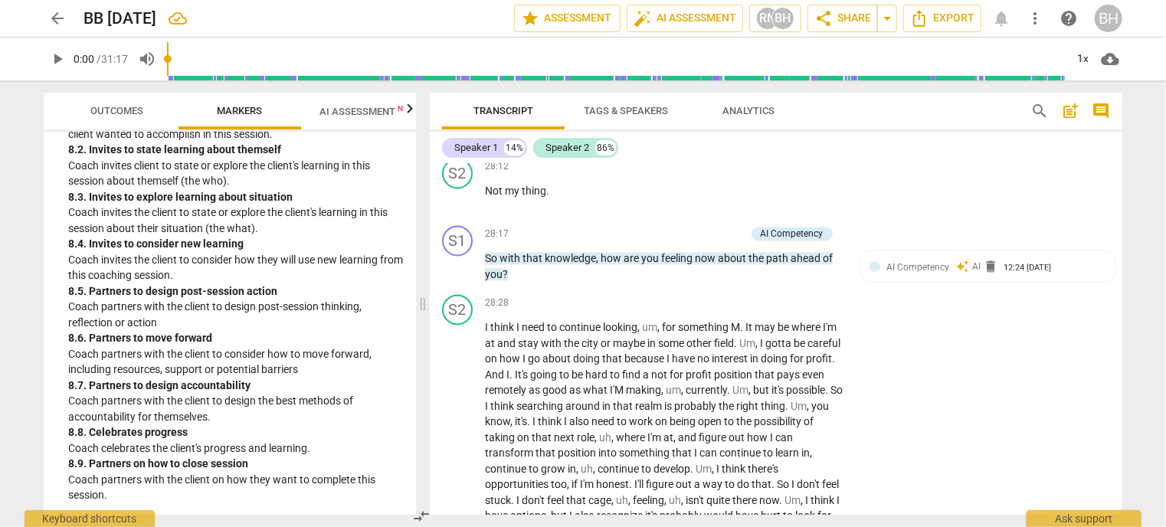
scroll to position [1951, 0]
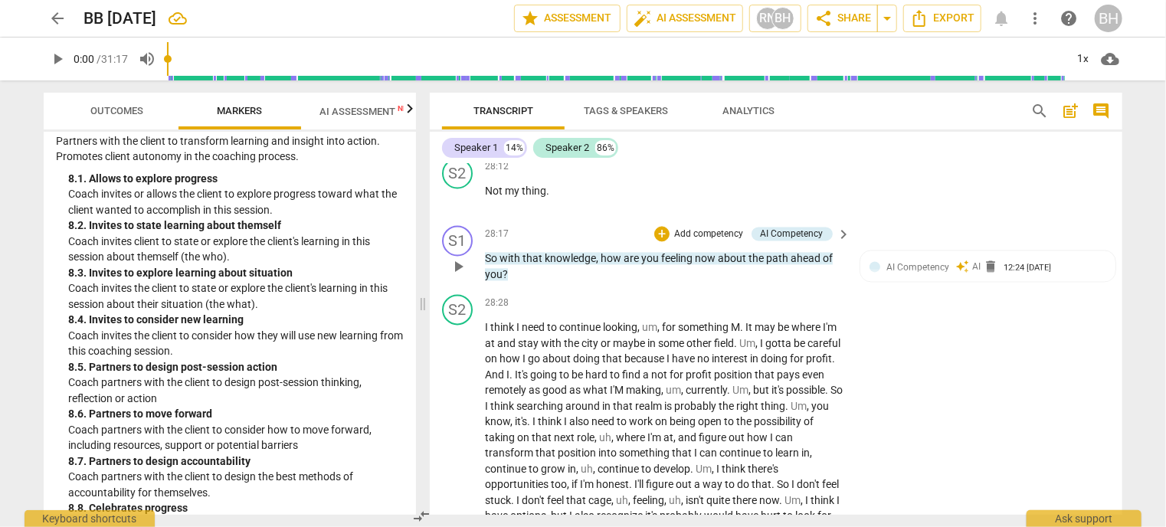
click at [708, 241] on p "Add competency" at bounding box center [709, 235] width 73 height 14
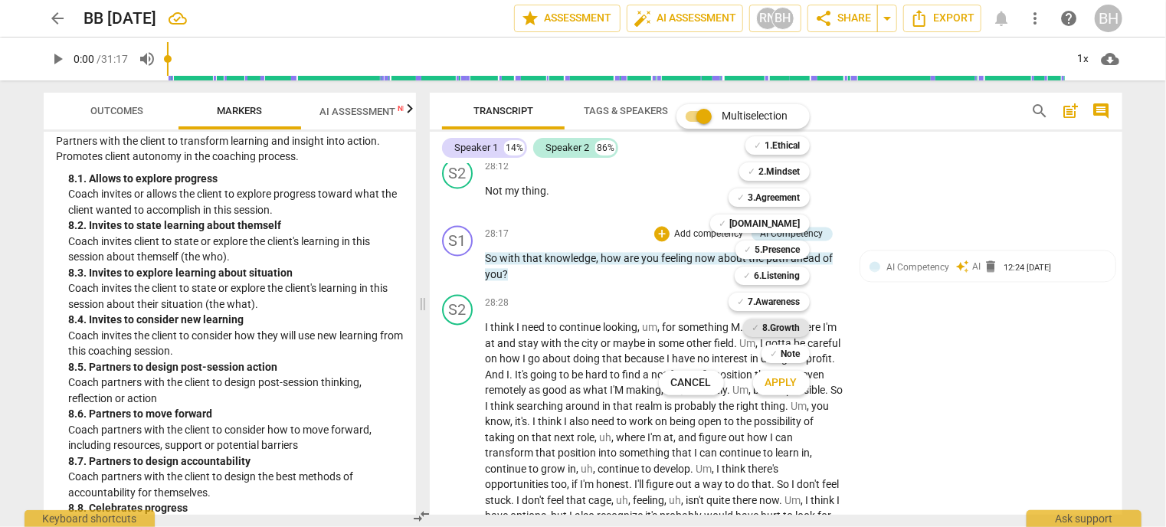
click at [775, 329] on b "8.Growth" at bounding box center [782, 328] width 38 height 18
click at [781, 378] on span "Apply" at bounding box center [781, 382] width 32 height 15
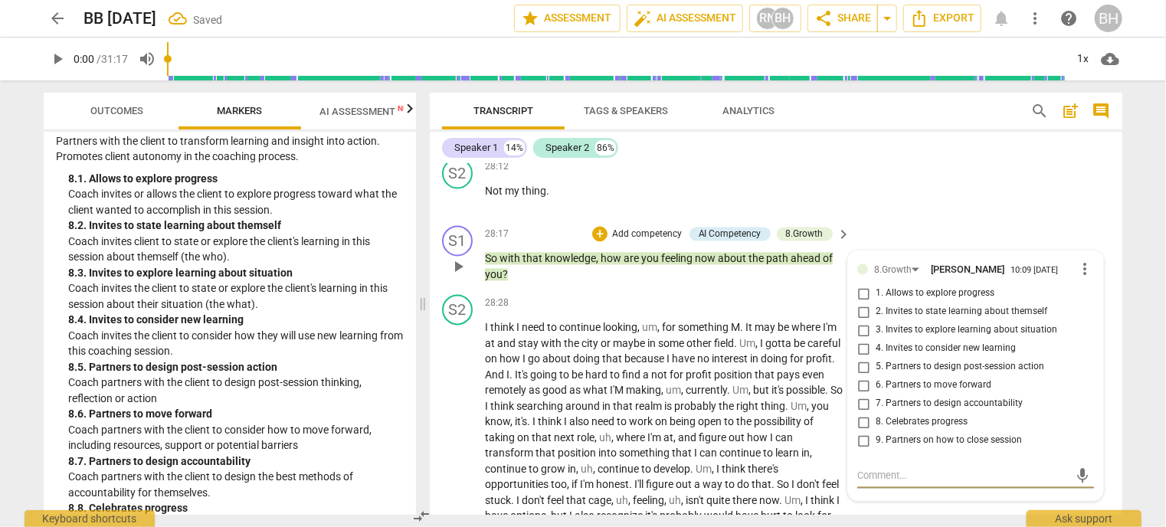
click at [859, 339] on input "3. Invites to explore learning about situation" at bounding box center [863, 330] width 25 height 18
checkbox input "true"
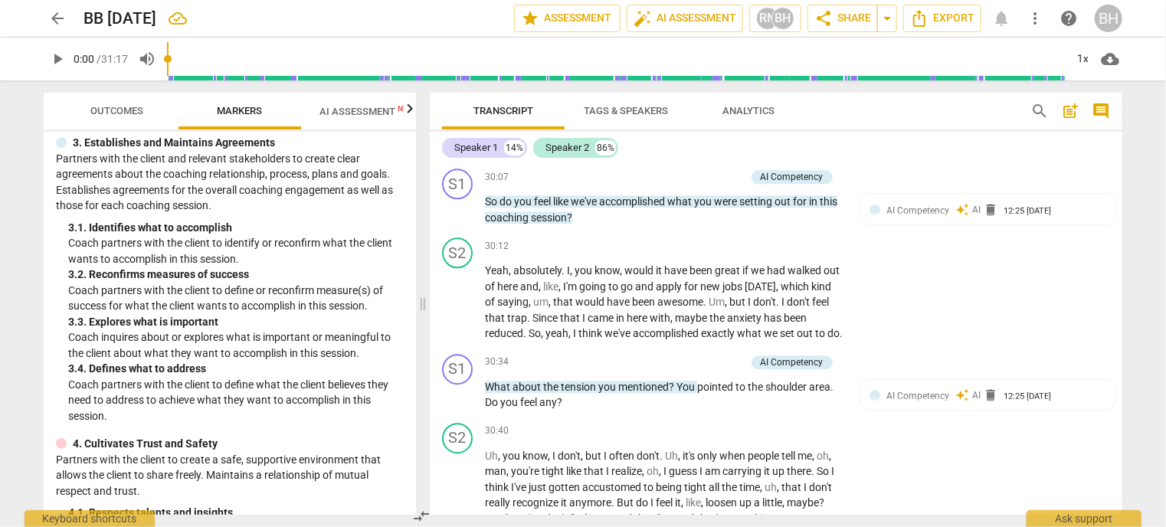
scroll to position [266, 0]
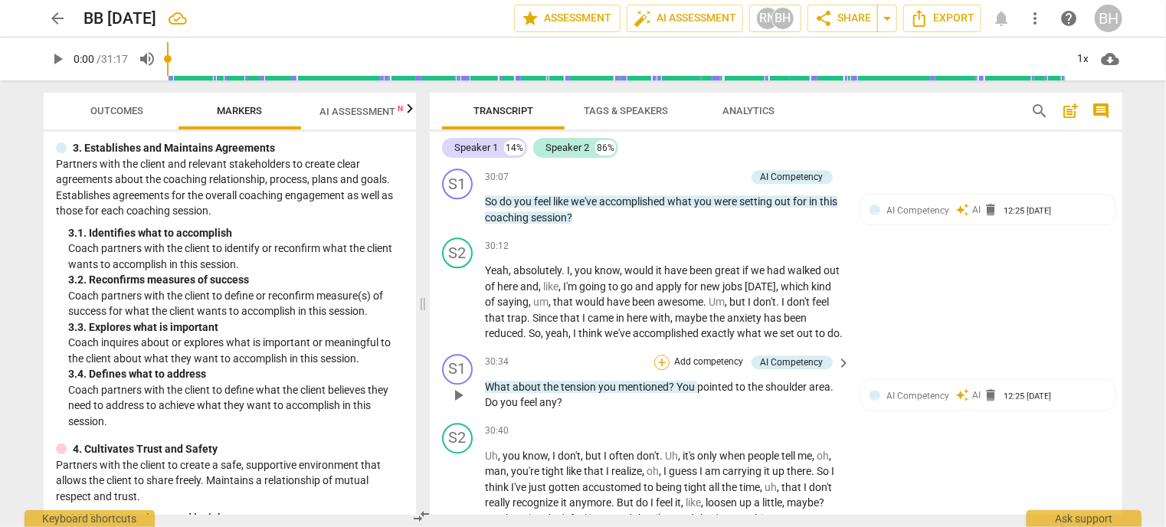
click at [658, 370] on div "+" at bounding box center [661, 362] width 15 height 15
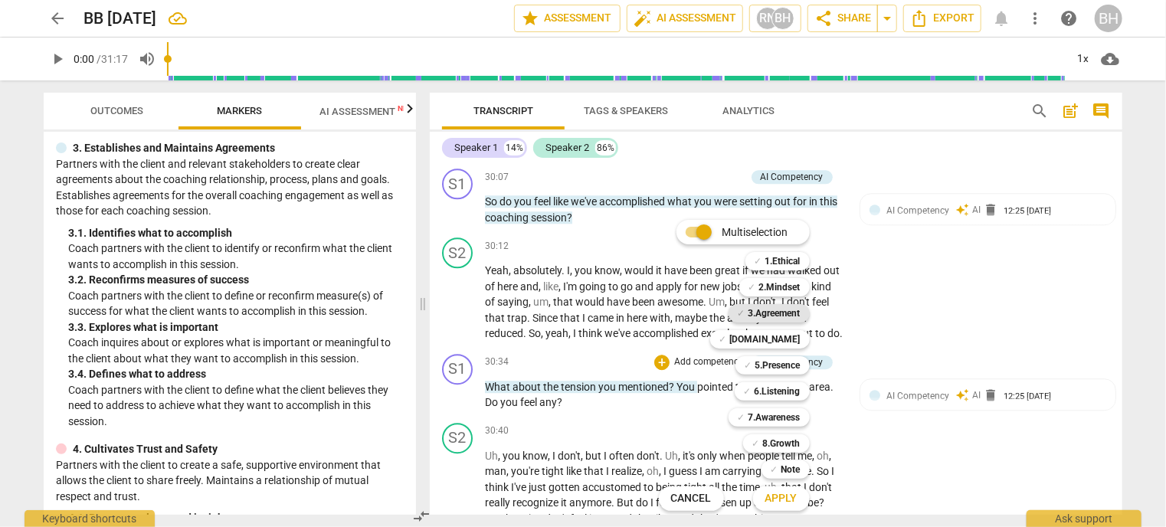
click at [763, 317] on b "3.Agreement" at bounding box center [774, 313] width 52 height 18
click at [792, 502] on span "Apply" at bounding box center [781, 498] width 32 height 15
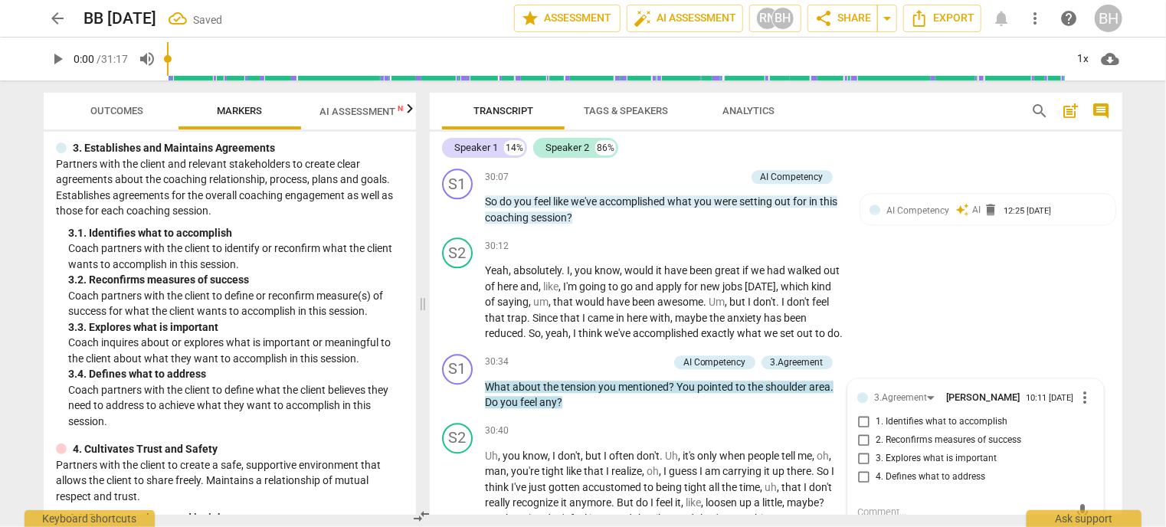
scroll to position [8076, 0]
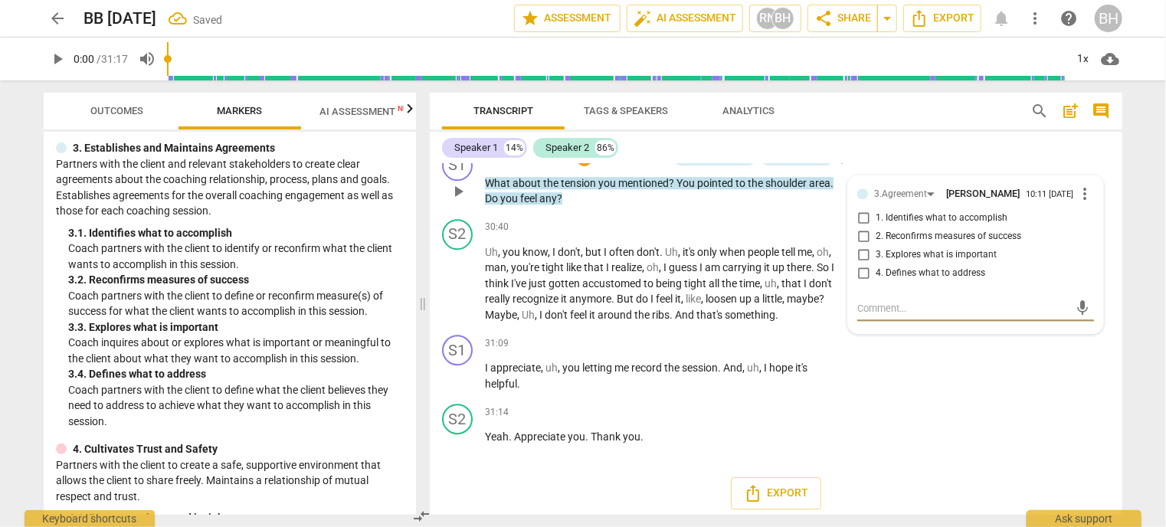
click at [860, 246] on input "2. Reconfirms measures of success" at bounding box center [863, 237] width 25 height 18
checkbox input "true"
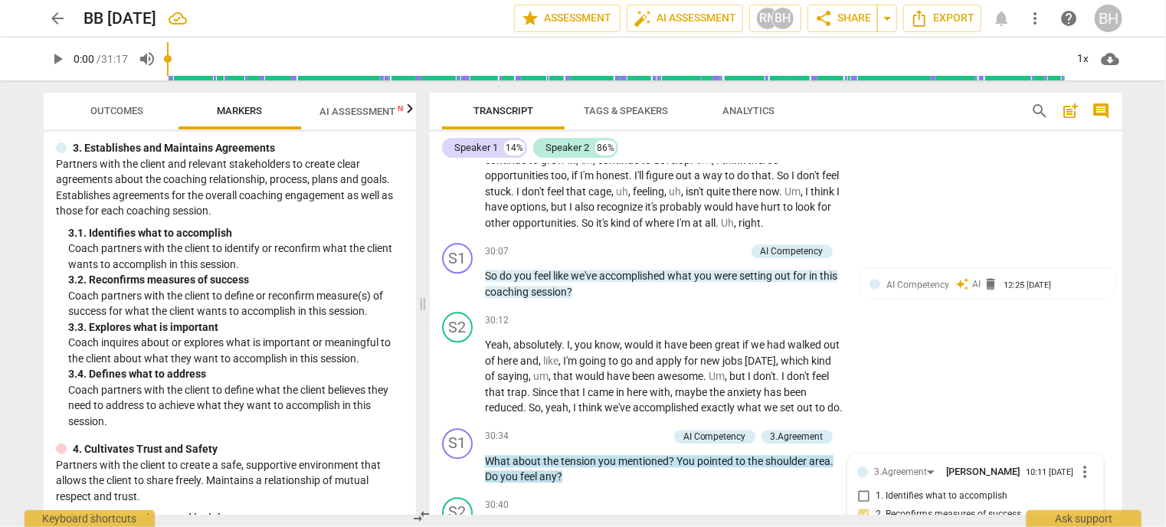
scroll to position [8114, 0]
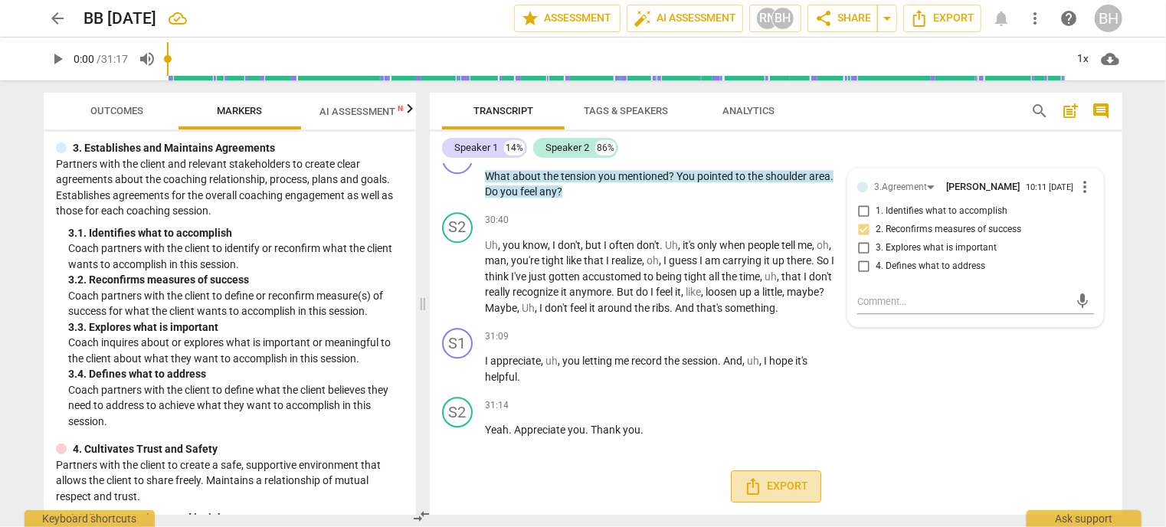
click at [777, 480] on span "Export" at bounding box center [776, 486] width 64 height 18
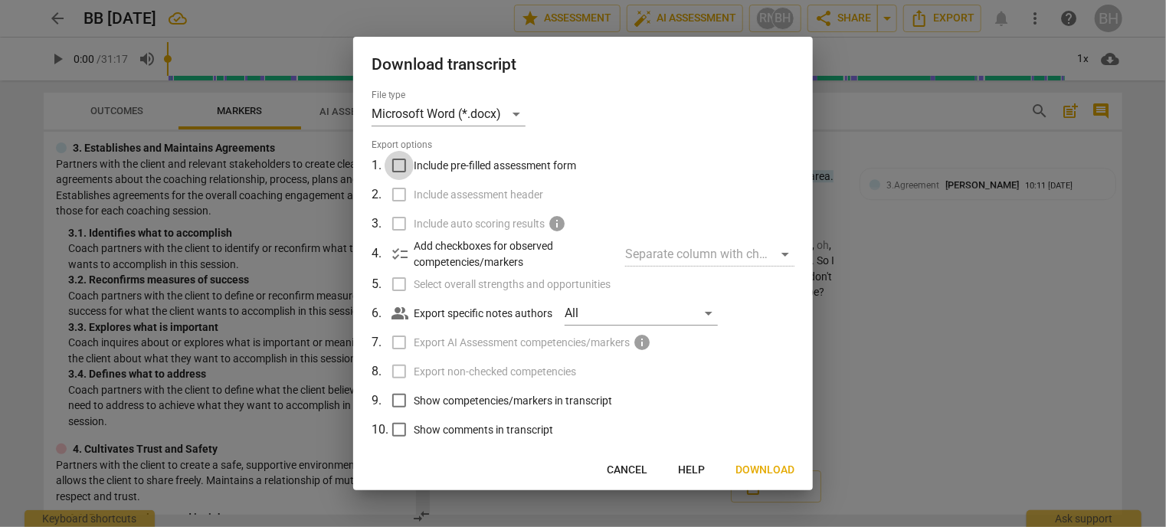
click at [395, 167] on input "Include pre-filled assessment form" at bounding box center [399, 165] width 29 height 29
checkbox input "true"
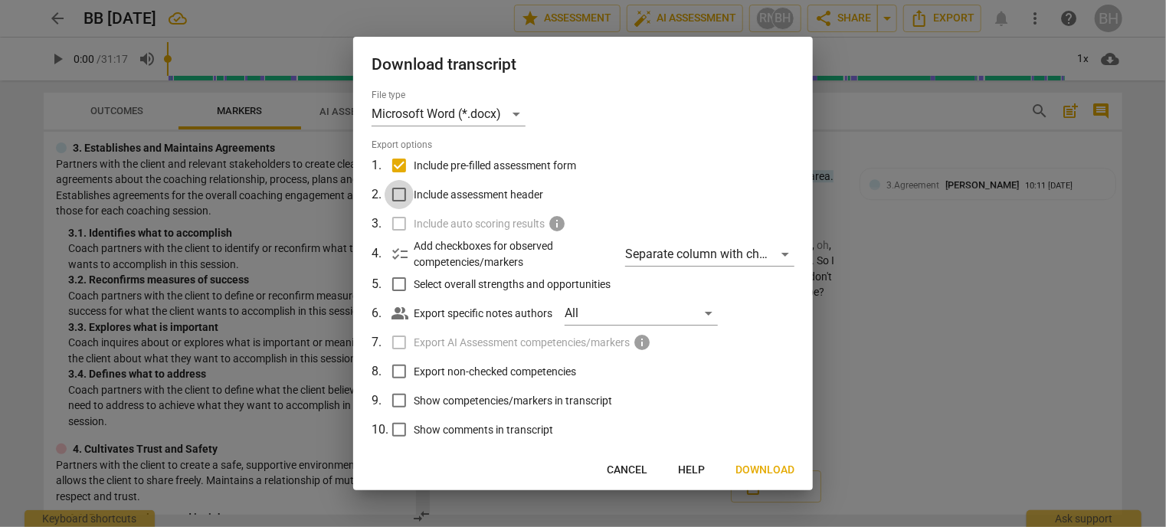
click at [392, 195] on input "Include assessment header" at bounding box center [399, 194] width 29 height 29
checkbox input "true"
click at [395, 398] on input "Show competencies/markers in transcript" at bounding box center [399, 400] width 29 height 29
checkbox input "true"
click at [404, 372] on input "Export non-checked competencies" at bounding box center [399, 371] width 29 height 29
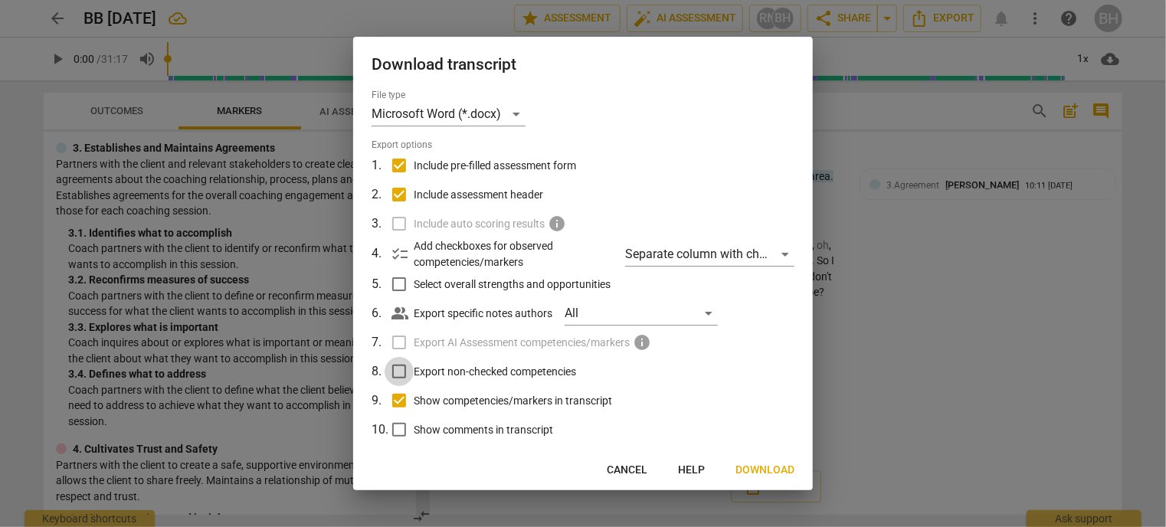
checkbox input "true"
click at [398, 287] on input "Select overall strengths and opportunities" at bounding box center [399, 284] width 29 height 29
checkbox input "true"
click at [768, 250] on div "Separate column with check marks" at bounding box center [709, 254] width 169 height 25
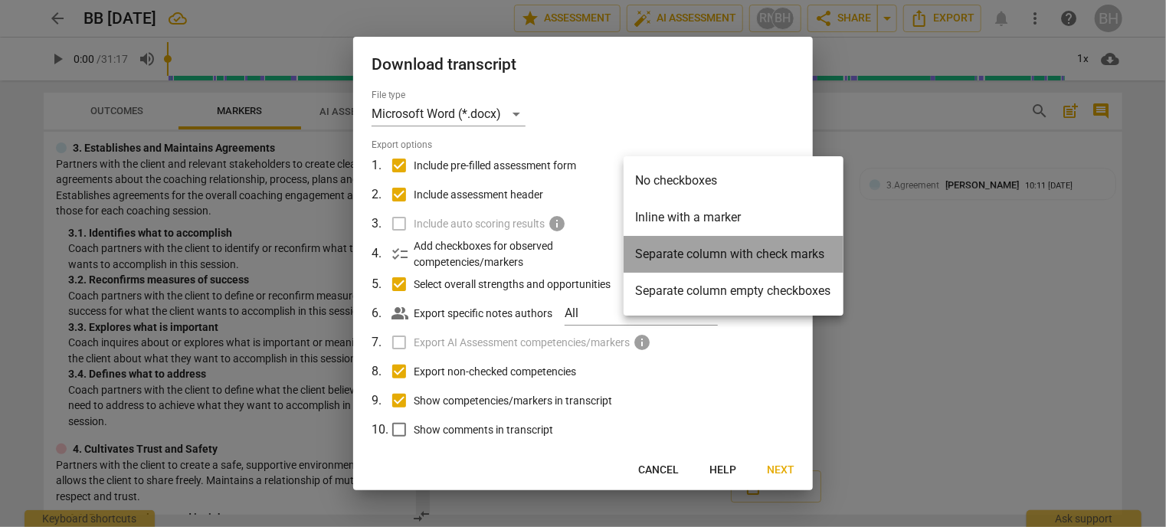
click at [768, 250] on li "Separate column with check marks" at bounding box center [734, 254] width 220 height 37
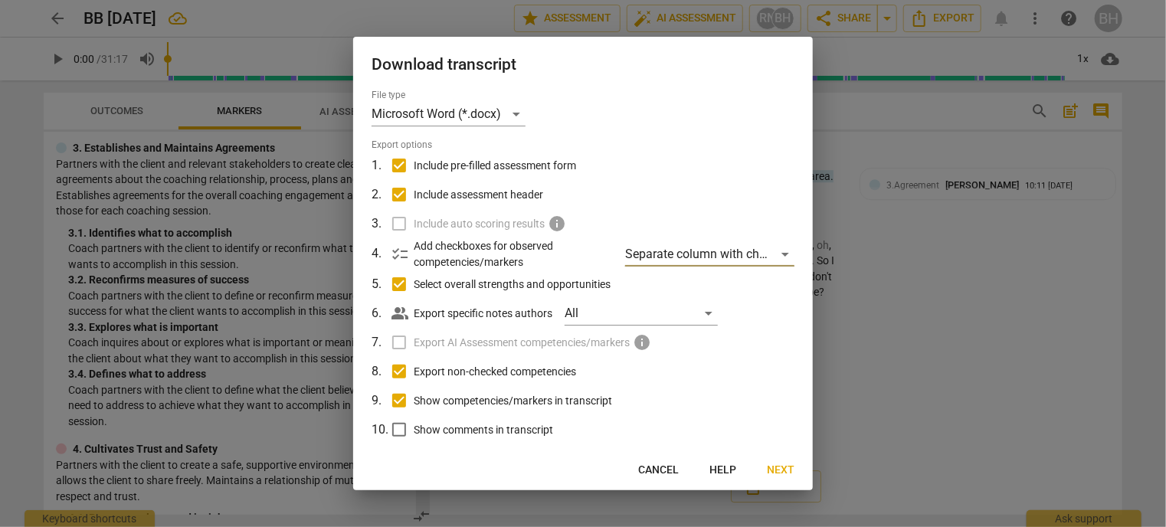
click at [779, 468] on span "Next" at bounding box center [781, 470] width 28 height 15
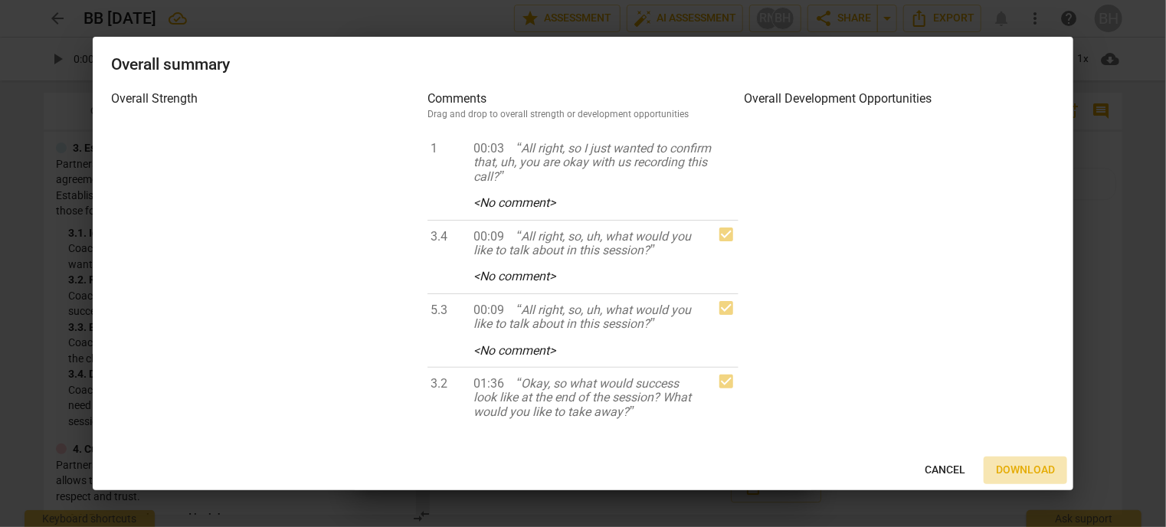
click at [1031, 462] on button "Download" at bounding box center [1025, 471] width 83 height 28
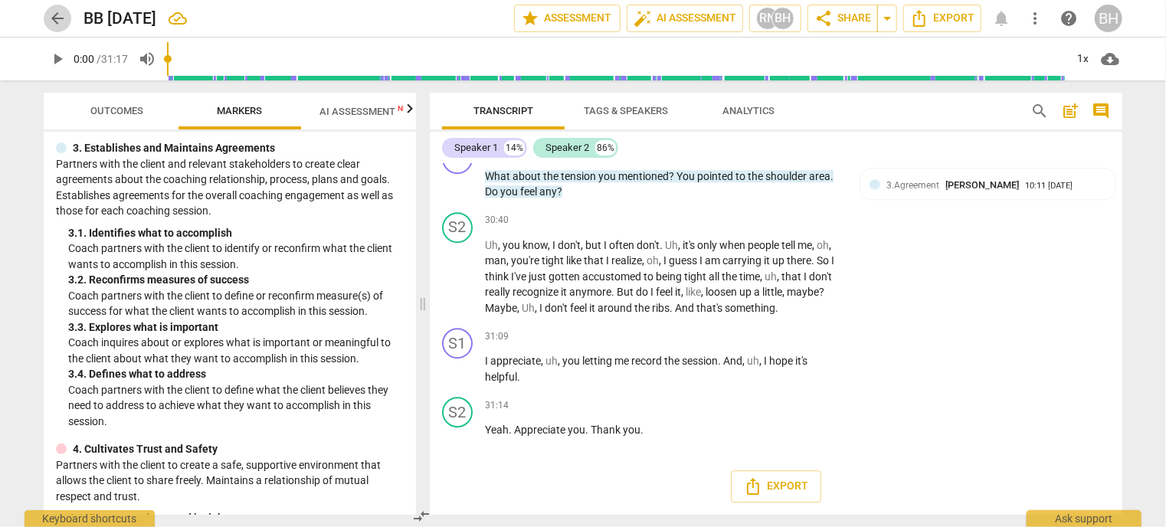
click at [57, 18] on span "arrow_back" at bounding box center [57, 18] width 18 height 18
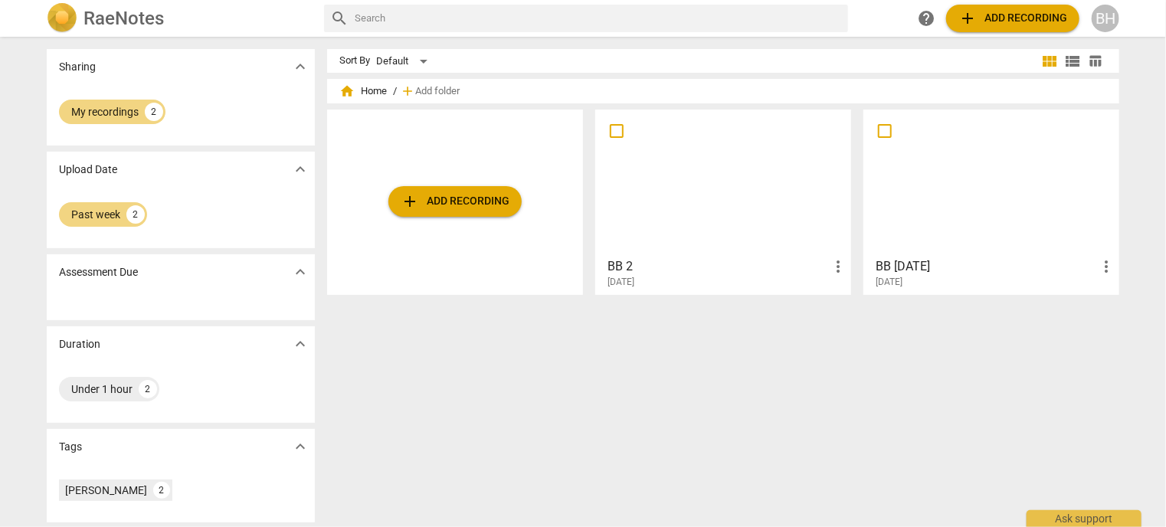
click at [956, 192] on div at bounding box center [991, 183] width 245 height 136
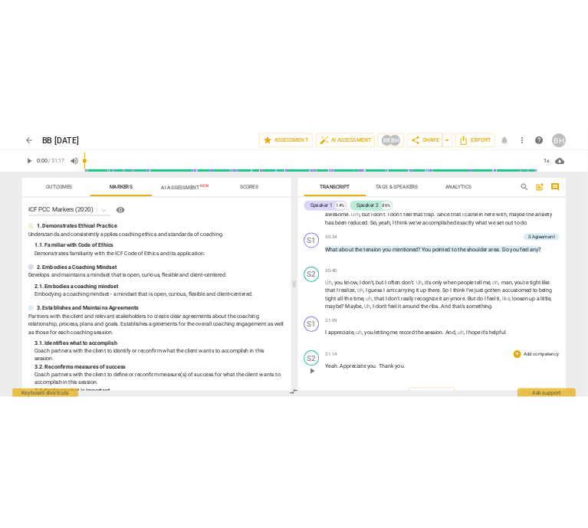
scroll to position [7129, 0]
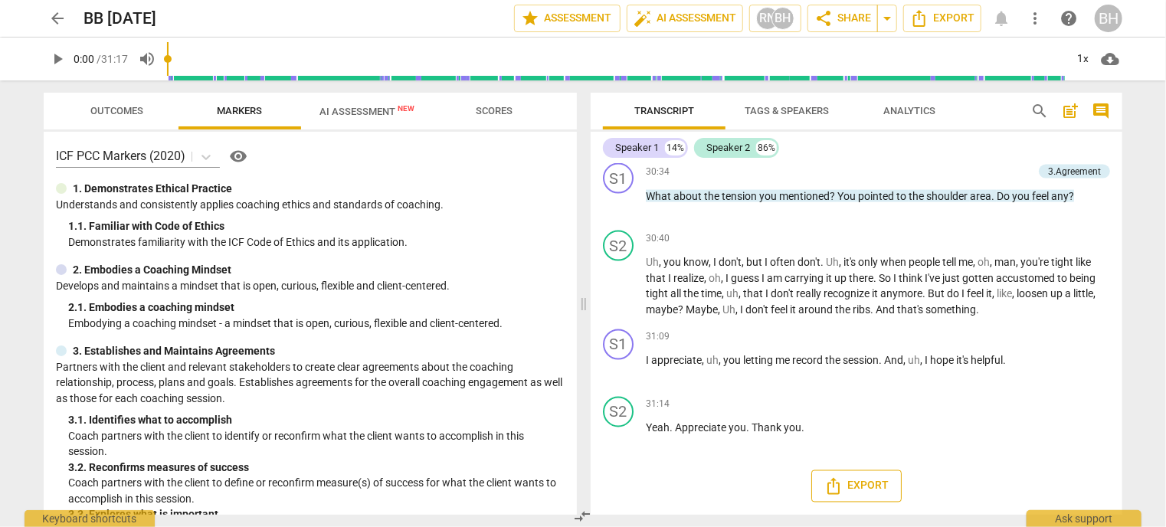
click at [865, 483] on span "Export" at bounding box center [856, 486] width 64 height 18
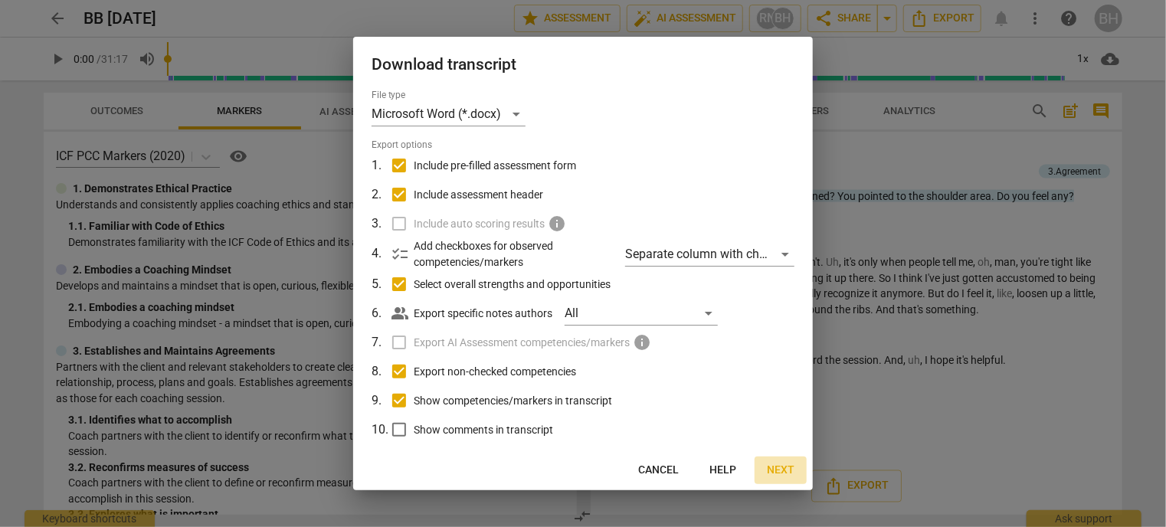
click at [778, 470] on span "Next" at bounding box center [781, 470] width 28 height 15
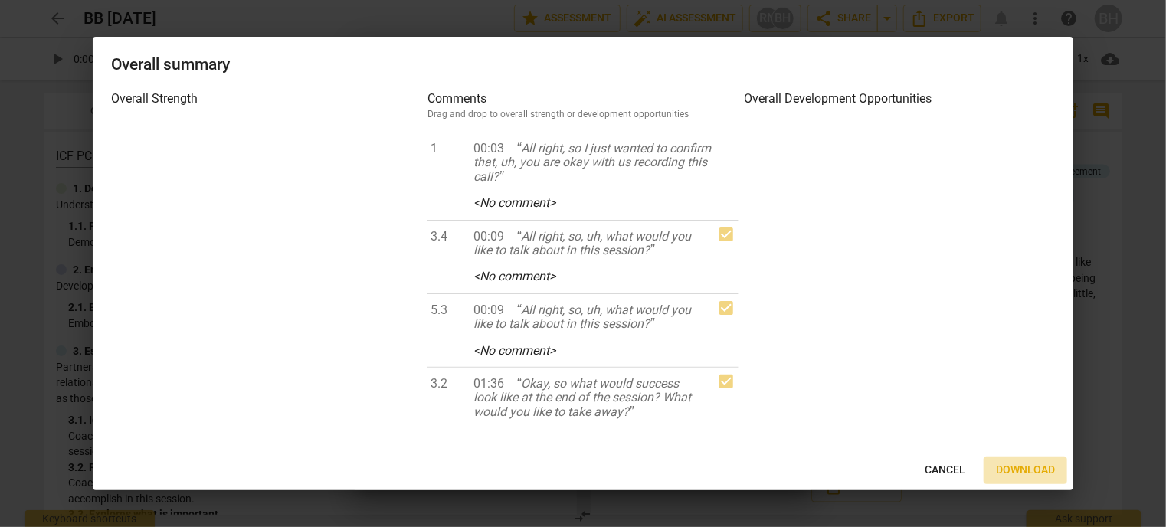
click at [1012, 470] on span "Download" at bounding box center [1025, 470] width 59 height 15
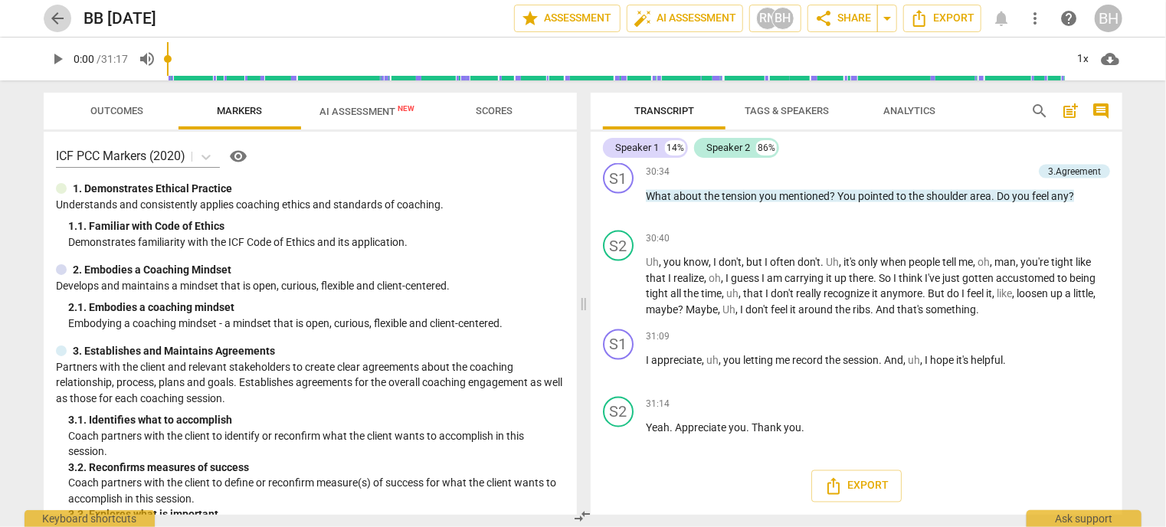
click at [63, 23] on span "arrow_back" at bounding box center [57, 18] width 18 height 18
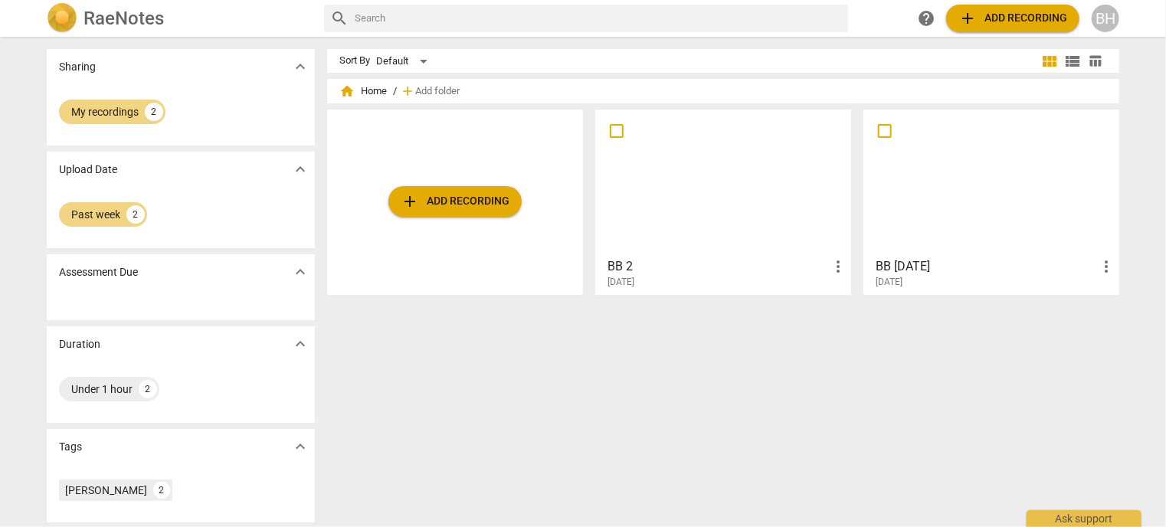
click at [465, 205] on span "add Add recording" at bounding box center [455, 201] width 109 height 18
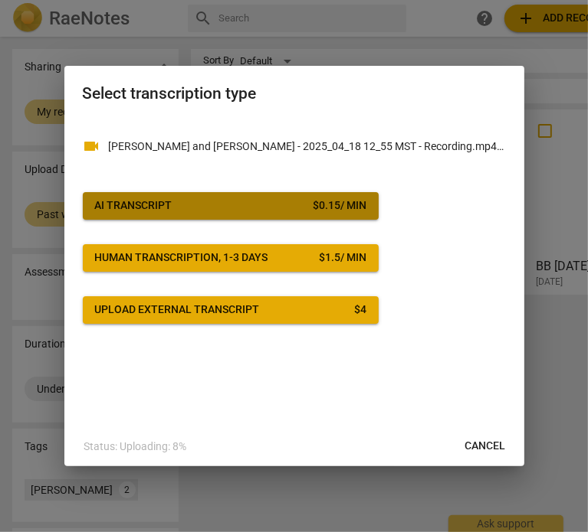
click at [259, 205] on span "AI Transcript $ 0.15 / min" at bounding box center [230, 205] width 271 height 15
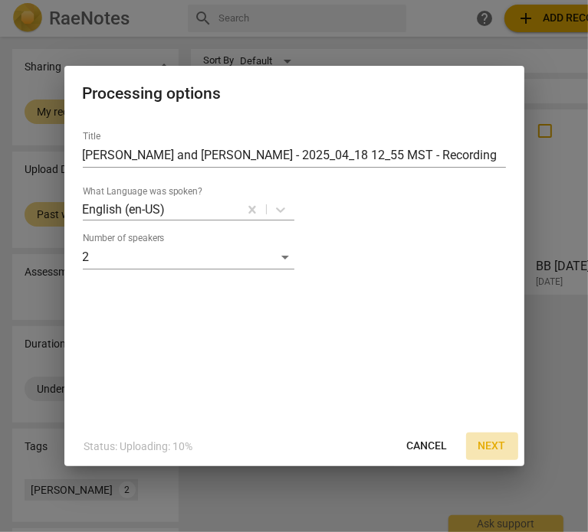
click at [490, 440] on span "Next" at bounding box center [492, 446] width 28 height 15
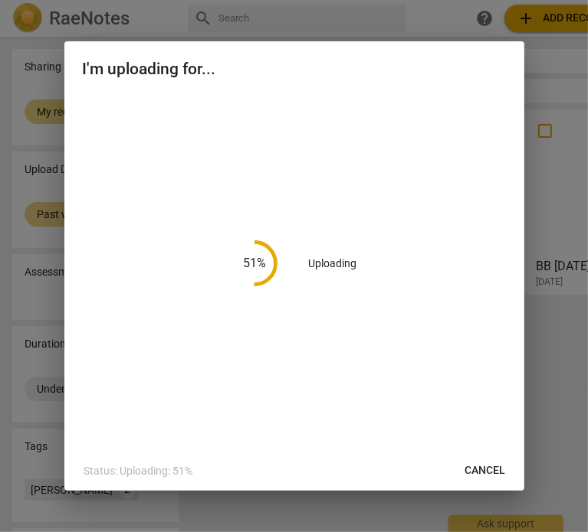
drag, startPoint x: 489, startPoint y: 470, endPoint x: 363, endPoint y: 51, distance: 436.9
click at [489, 470] on span "Cancel" at bounding box center [485, 470] width 41 height 15
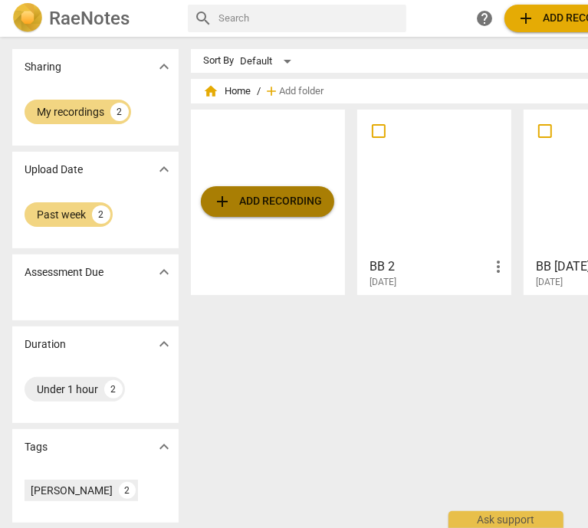
click at [282, 209] on span "add Add recording" at bounding box center [267, 201] width 109 height 18
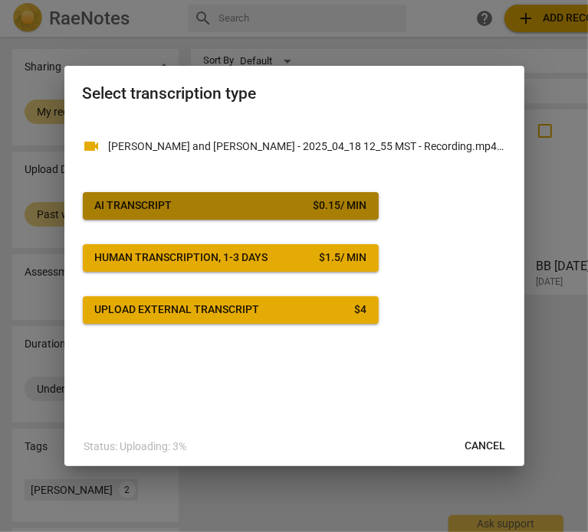
click at [297, 195] on button "AI Transcript $ 0.15 / min" at bounding box center [231, 206] width 296 height 28
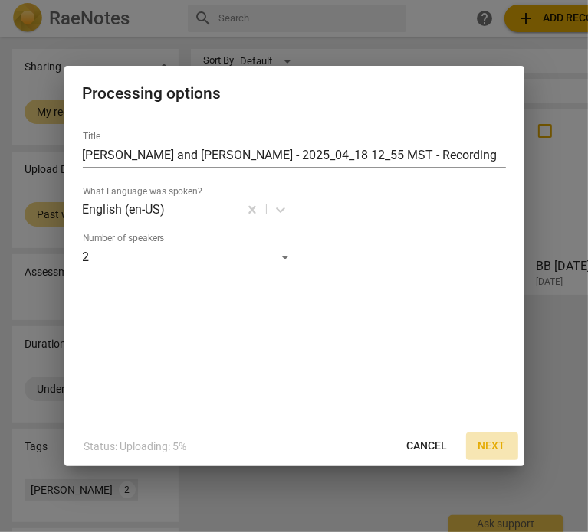
click at [482, 444] on span "Next" at bounding box center [492, 446] width 28 height 15
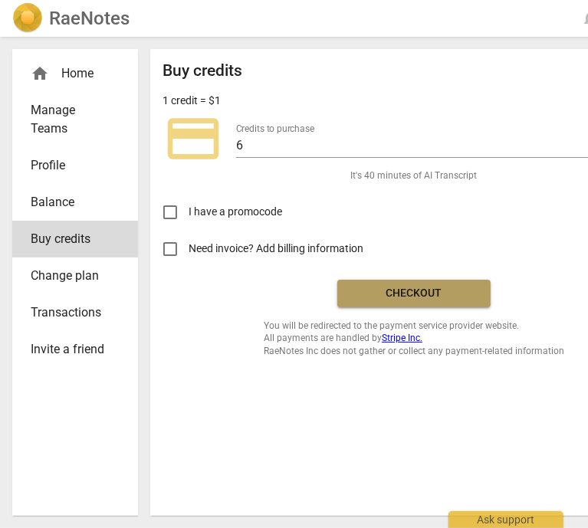
click at [401, 292] on span "Checkout" at bounding box center [413, 293] width 129 height 15
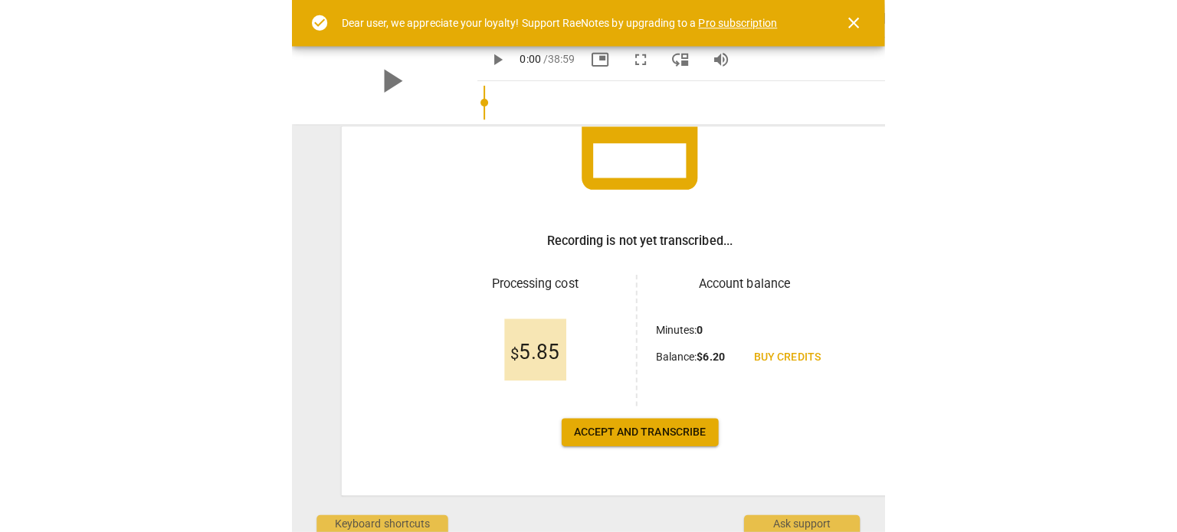
scroll to position [153, 0]
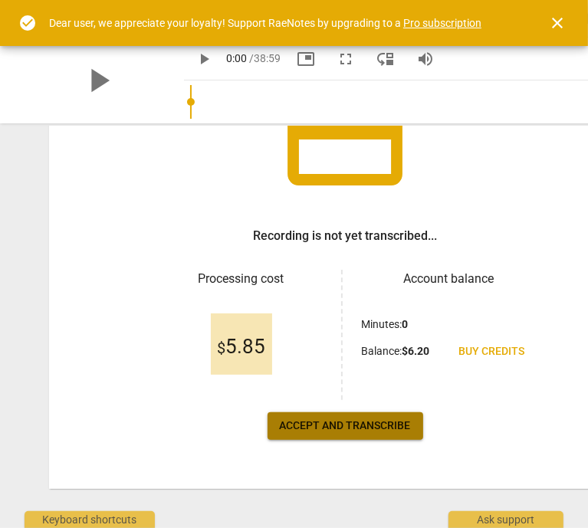
click at [342, 422] on span "Accept and transcribe" at bounding box center [345, 425] width 131 height 15
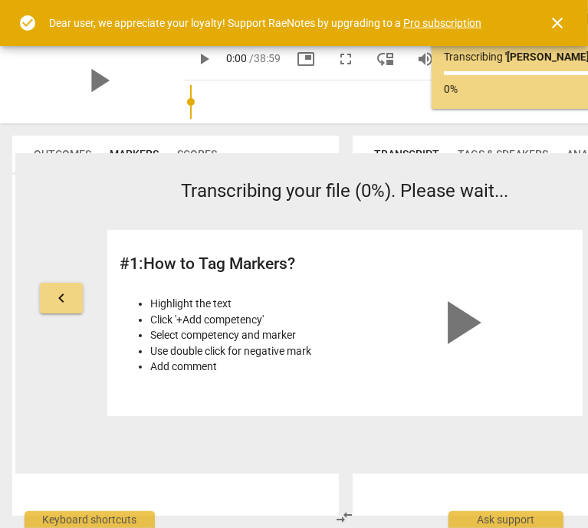
click at [554, 21] on span "close" at bounding box center [557, 23] width 18 height 18
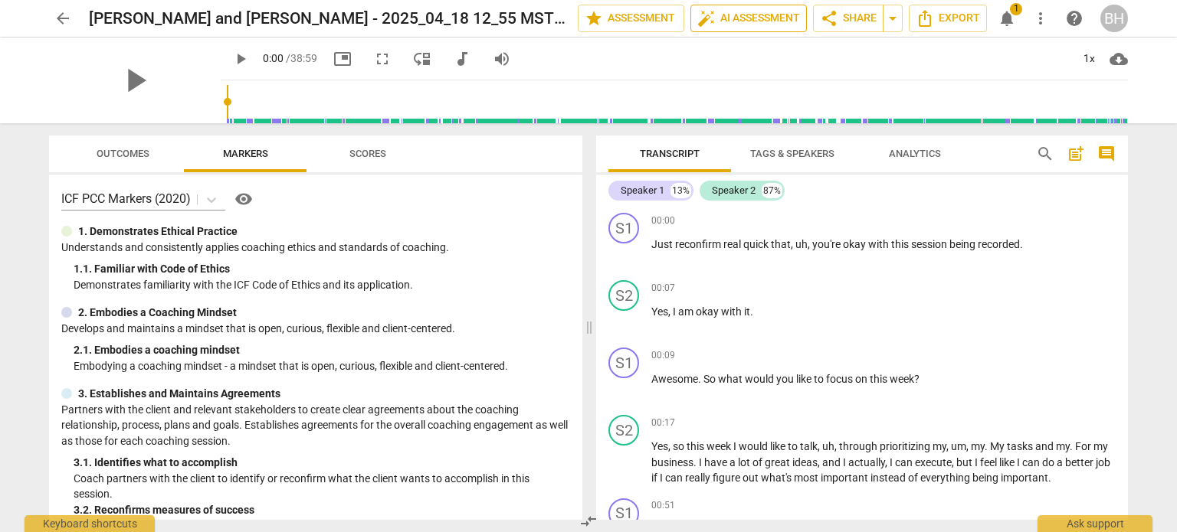
click at [587, 21] on span "auto_fix_high AI Assessment" at bounding box center [748, 18] width 103 height 18
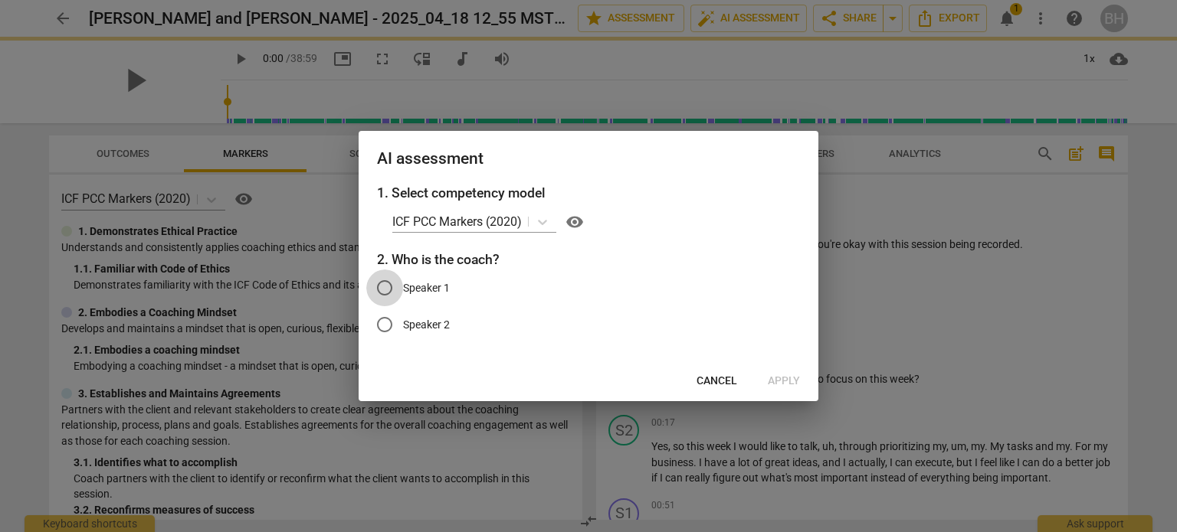
click at [386, 288] on input "Speaker 1" at bounding box center [384, 288] width 37 height 37
radio input "true"
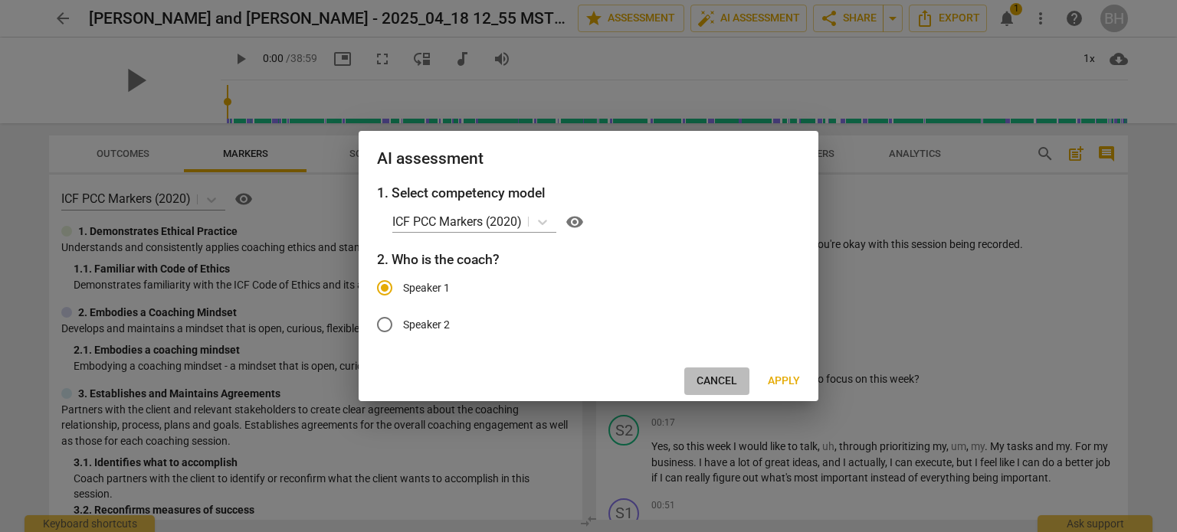
click at [587, 376] on span "Cancel" at bounding box center [716, 381] width 41 height 15
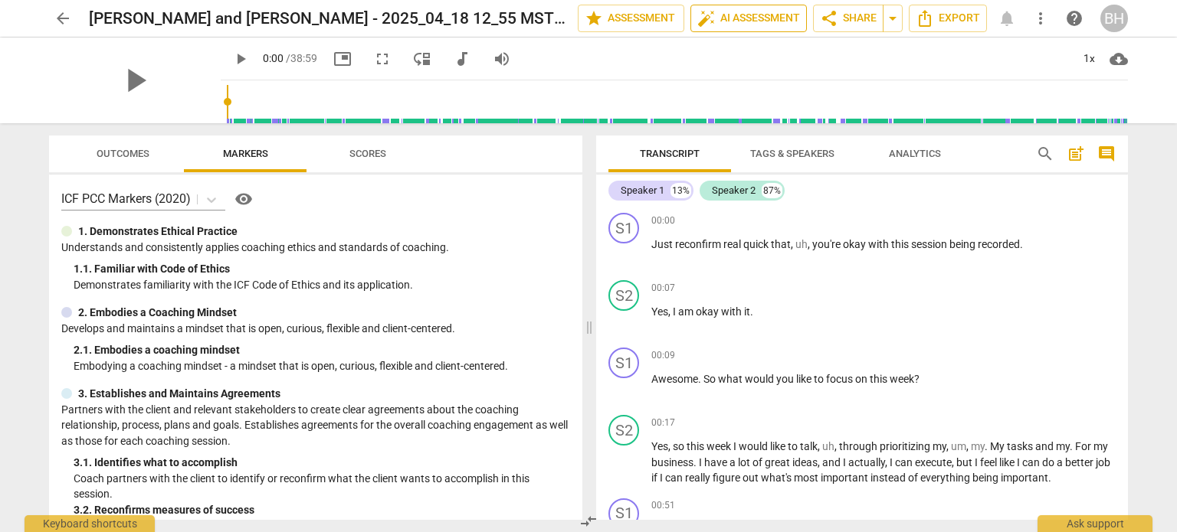
click at [587, 11] on span "auto_fix_high AI Assessment" at bounding box center [748, 18] width 103 height 18
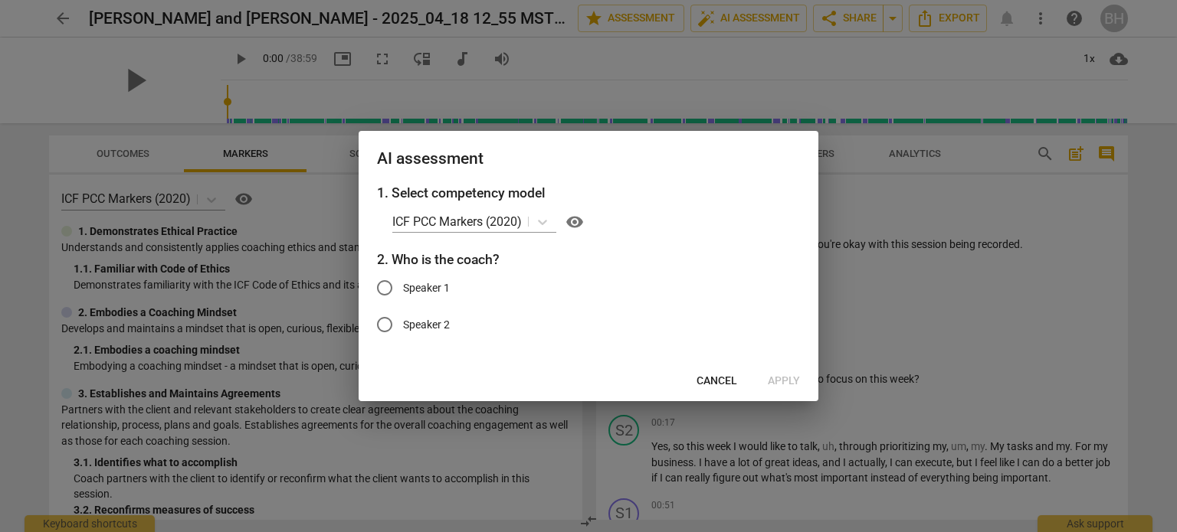
click at [414, 287] on span "Speaker 1" at bounding box center [426, 288] width 47 height 16
click at [403, 287] on input "Speaker 1" at bounding box center [384, 288] width 37 height 37
radio input "true"
click at [587, 382] on span "Apply" at bounding box center [784, 381] width 32 height 15
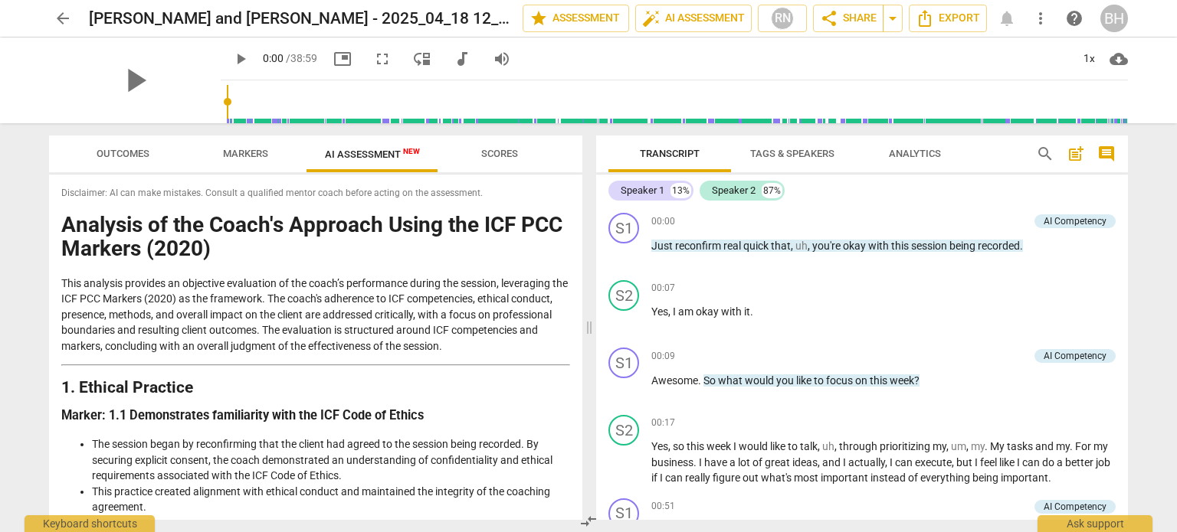
click at [54, 21] on span "arrow_back" at bounding box center [63, 18] width 18 height 18
